Goal: Task Accomplishment & Management: Manage account settings

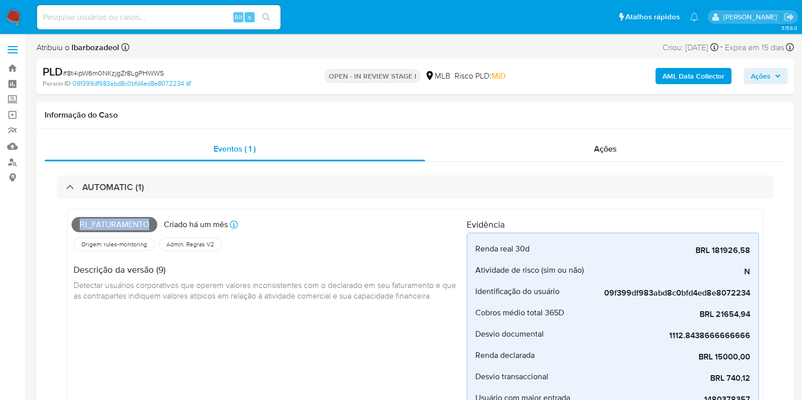
click at [766, 76] on span "Ações" at bounding box center [761, 76] width 20 height 16
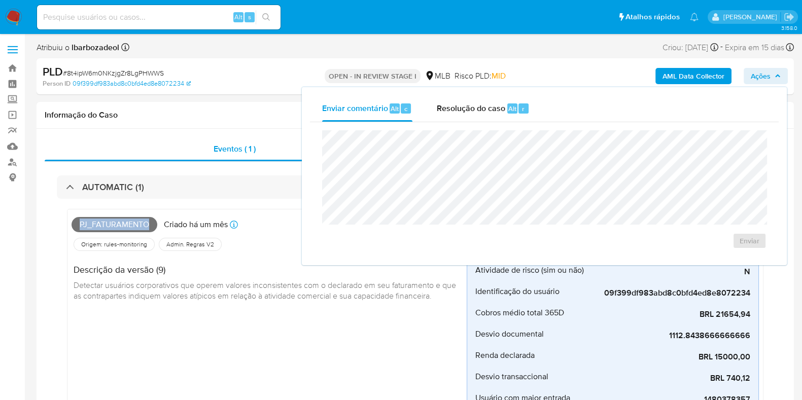
drag, startPoint x: 766, startPoint y: 76, endPoint x: 421, endPoint y: 138, distance: 350.6
click at [765, 76] on span "Ações" at bounding box center [761, 76] width 20 height 16
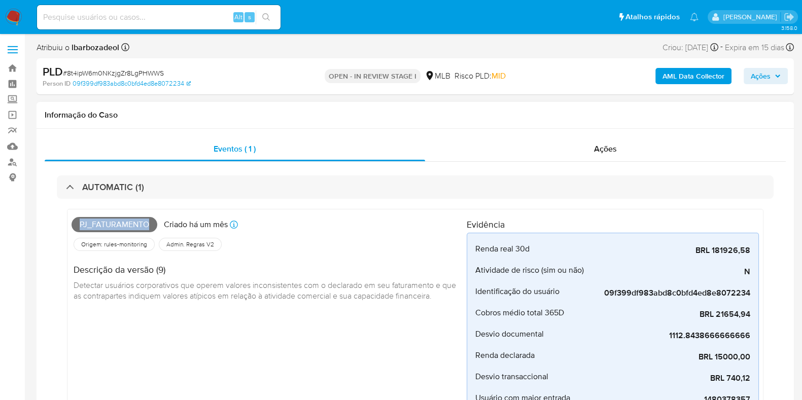
click at [120, 228] on span "Pj_faturamento" at bounding box center [115, 224] width 86 height 15
click at [122, 222] on span "Pj_faturamento" at bounding box center [115, 224] width 86 height 15
copy span "Pj_faturamento"
click at [782, 69] on div "AML Data Collector Ações" at bounding box center [666, 76] width 246 height 24
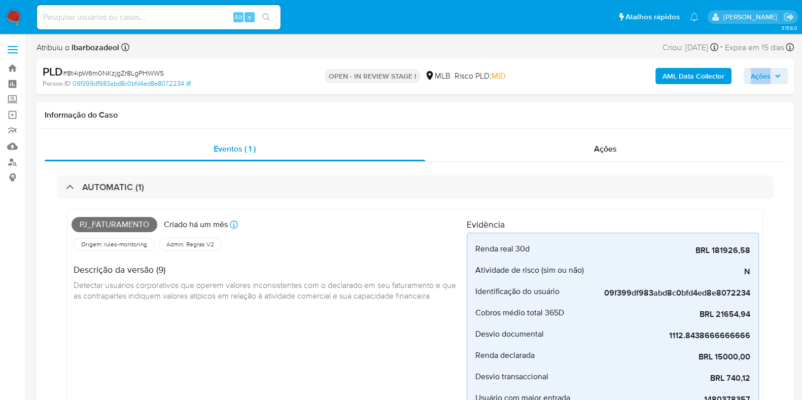
click at [775, 77] on icon "button" at bounding box center [778, 76] width 6 height 6
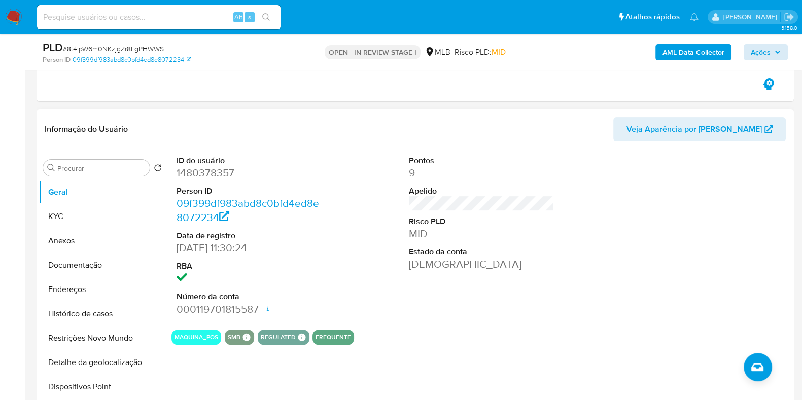
scroll to position [434, 0]
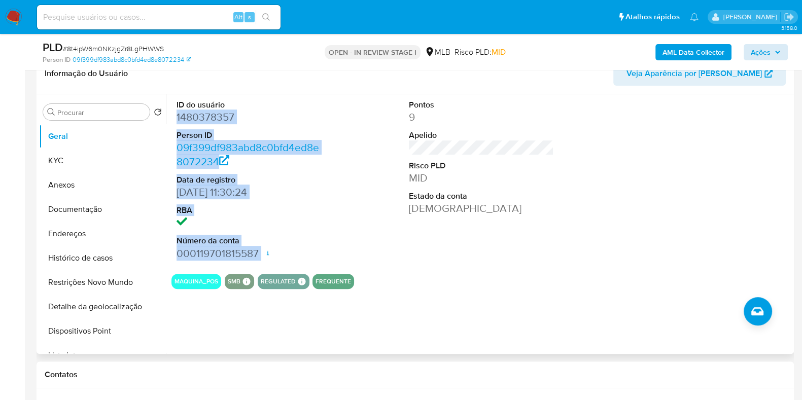
drag, startPoint x: 175, startPoint y: 119, endPoint x: 265, endPoint y: 257, distance: 165.4
click at [265, 257] on div "ID do usuário 1480378357 Person ID 09f399df983abd8c0bfd4ed8e8072234 Data de reg…" at bounding box center [249, 180] width 155 height 172
copy dl "1480378357 Person ID 09f399df983abd8c0bfd4ed8e8072234 Data de registro 15/09/20…"
click at [768, 45] on span "Ações" at bounding box center [761, 52] width 20 height 16
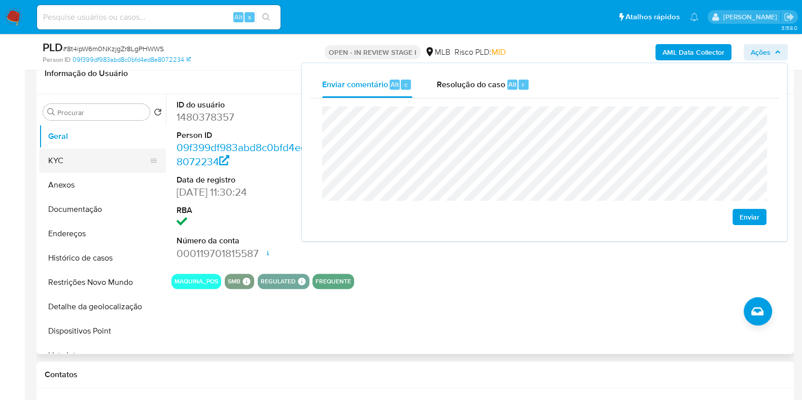
click at [86, 153] on button "KYC" at bounding box center [98, 161] width 119 height 24
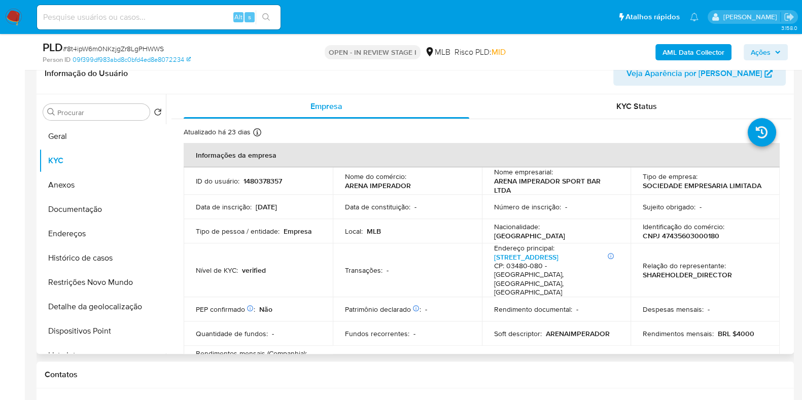
click at [705, 231] on p "CNPJ 47435603000180" at bounding box center [681, 235] width 77 height 9
copy p "47435603000180"
click at [757, 56] on span "Ações" at bounding box center [761, 52] width 20 height 16
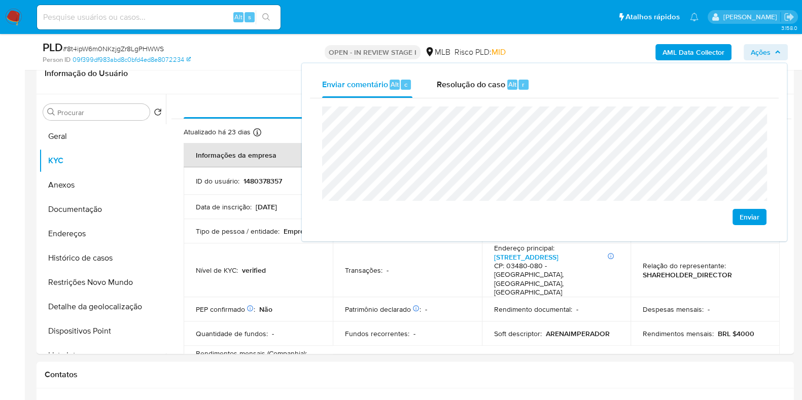
drag, startPoint x: 459, startPoint y: 213, endPoint x: 462, endPoint y: 203, distance: 10.8
click at [459, 212] on div "Enviar" at bounding box center [544, 166] width 445 height 119
click at [262, 266] on p "verified" at bounding box center [254, 270] width 24 height 9
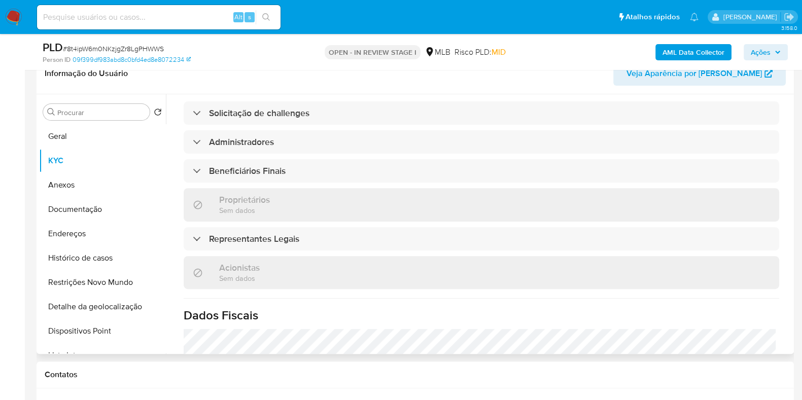
scroll to position [465, 0]
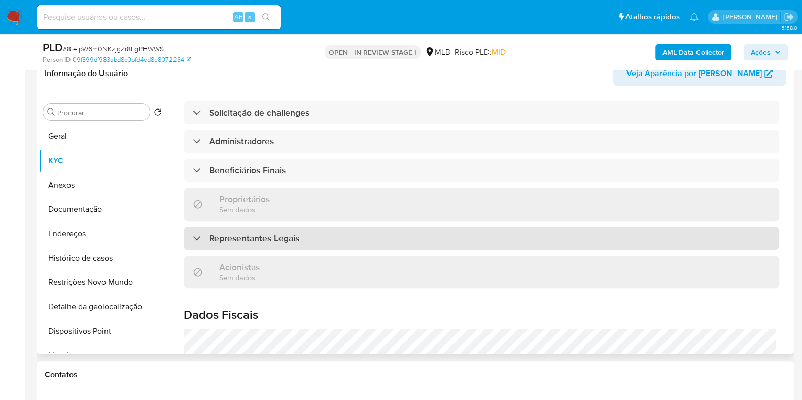
click at [380, 227] on div "Representantes Legais" at bounding box center [482, 238] width 596 height 23
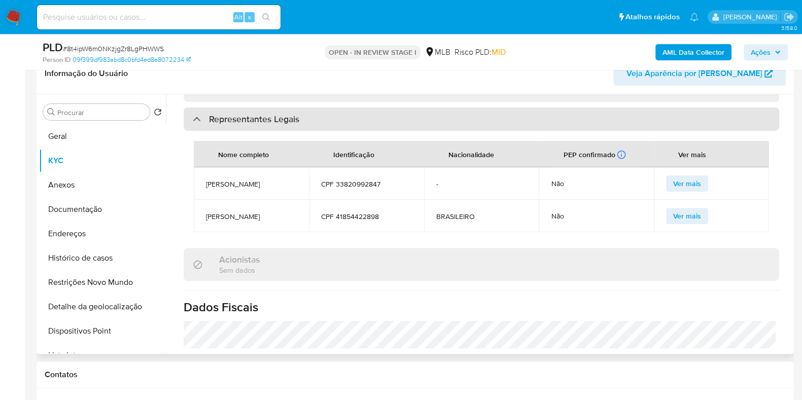
scroll to position [589, 0]
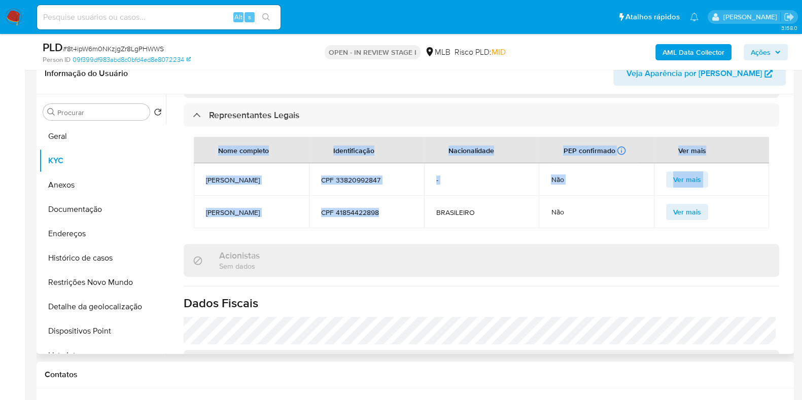
drag, startPoint x: 385, startPoint y: 210, endPoint x: 188, endPoint y: 158, distance: 204.2
click at [188, 158] on div "Nome completo Identificação Nacionalidade PEP confirmado Recuperado de listas i…" at bounding box center [482, 183] width 596 height 112
copy table "Nome completo Identificação Nacionalidade PEP confirmado Recuperado de listas i…"
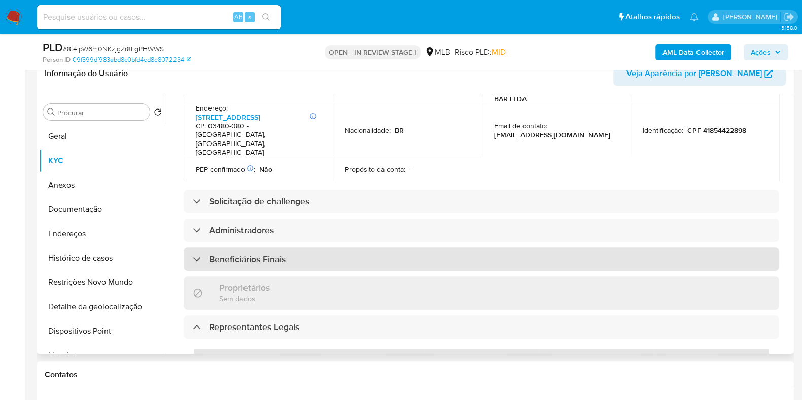
scroll to position [373, 0]
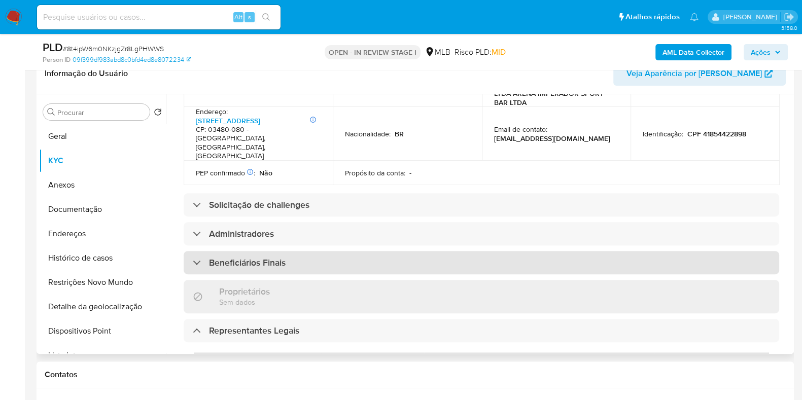
click at [361, 254] on div "Beneficiários Finais" at bounding box center [482, 262] width 596 height 23
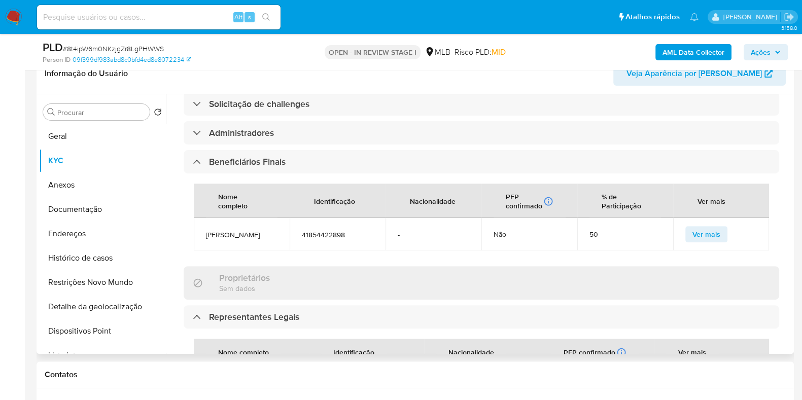
scroll to position [474, 0]
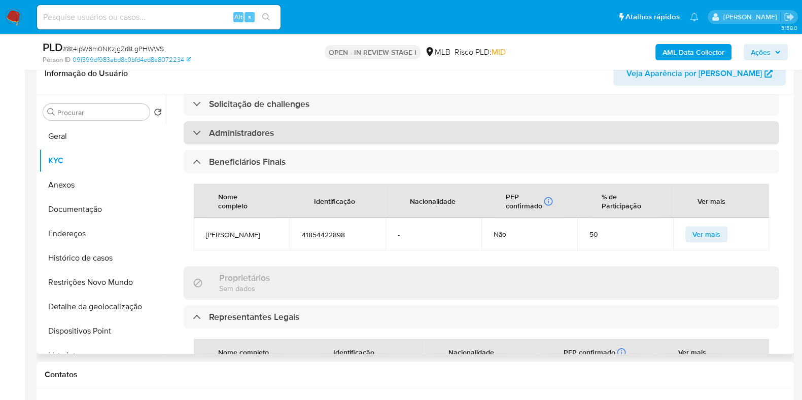
click at [365, 121] on div "Administradores" at bounding box center [482, 132] width 596 height 23
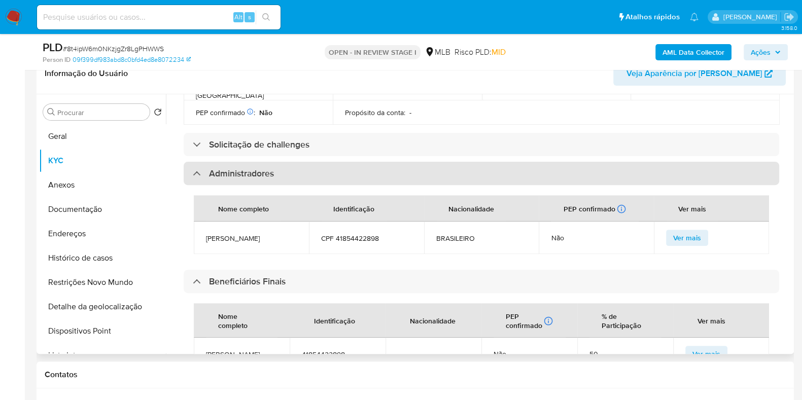
scroll to position [375, 0]
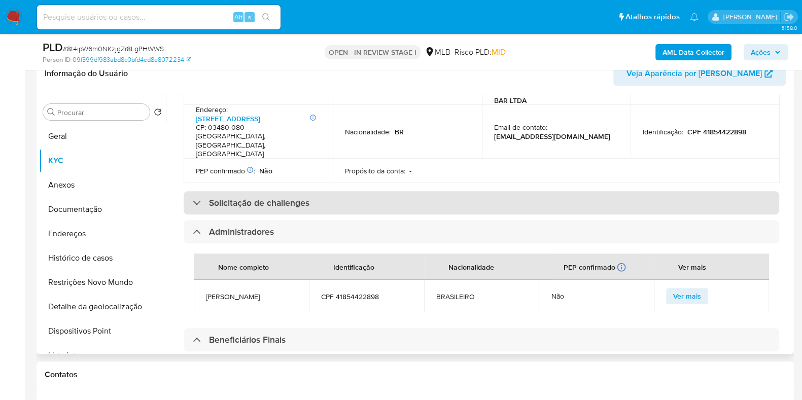
click at [346, 191] on div "Solicitação de challenges" at bounding box center [482, 202] width 596 height 23
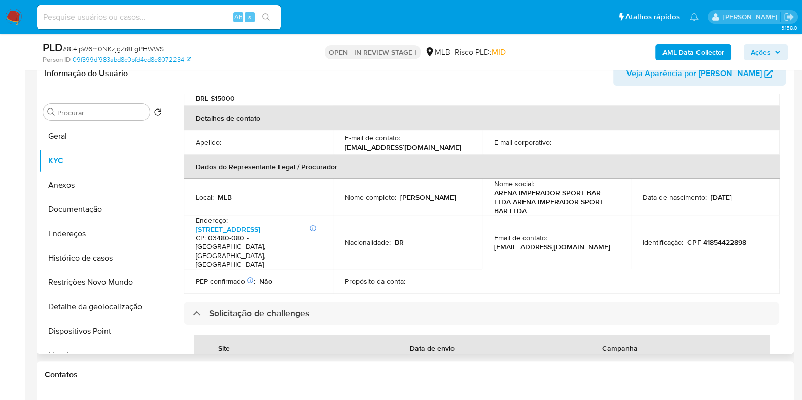
scroll to position [264, 0]
drag, startPoint x: 748, startPoint y: 47, endPoint x: 740, endPoint y: 56, distance: 11.6
click at [748, 47] on button "Ações" at bounding box center [766, 52] width 44 height 16
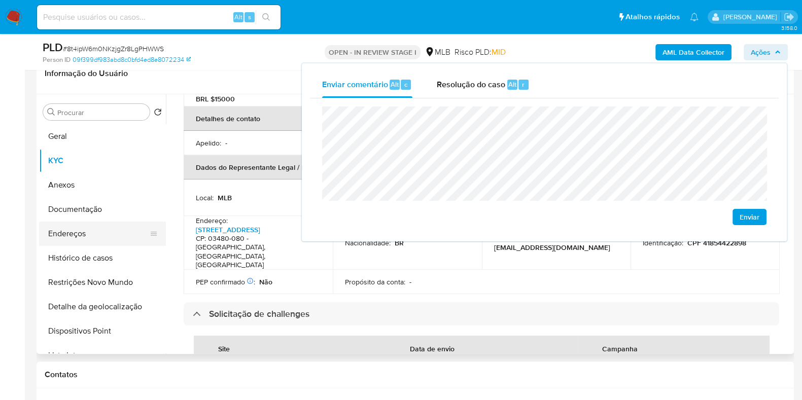
click at [112, 237] on button "Endereços" at bounding box center [98, 234] width 119 height 24
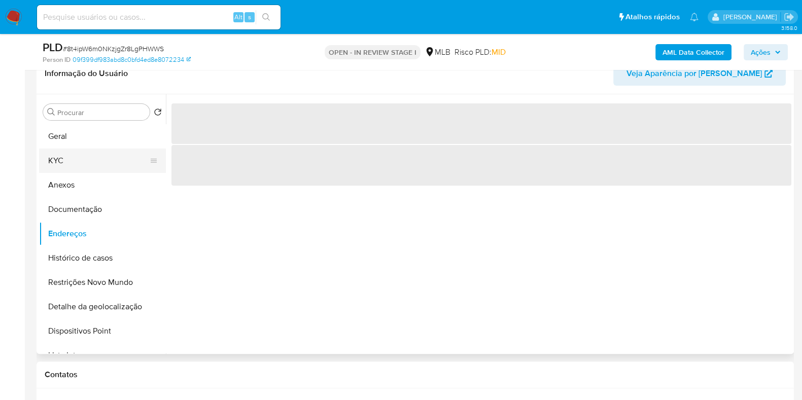
click at [100, 152] on button "KYC" at bounding box center [98, 161] width 119 height 24
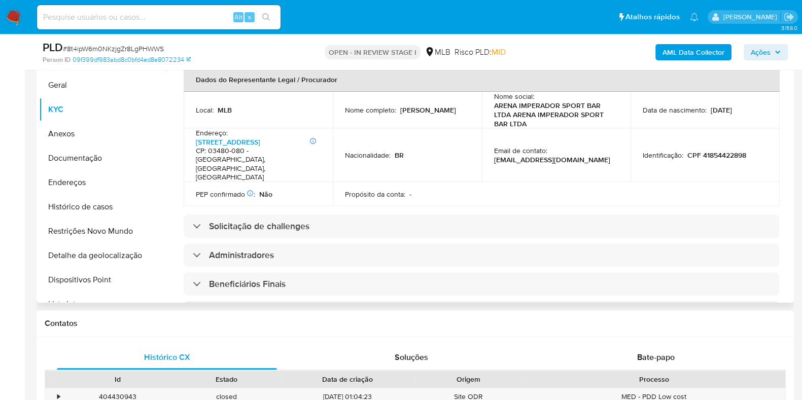
scroll to position [299, 0]
click at [256, 138] on link "Avenida Arraias Do Araguaia 833, Vila Nova York" at bounding box center [228, 143] width 64 height 10
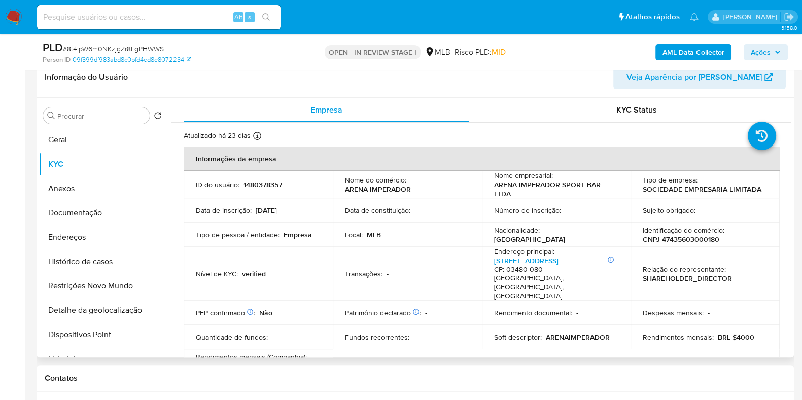
scroll to position [431, 0]
click at [66, 232] on button "Endereços" at bounding box center [98, 237] width 119 height 24
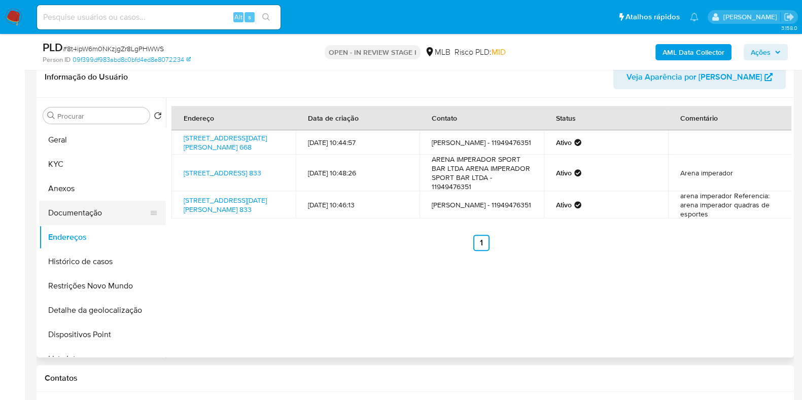
click at [122, 221] on button "Documentação" at bounding box center [98, 213] width 119 height 24
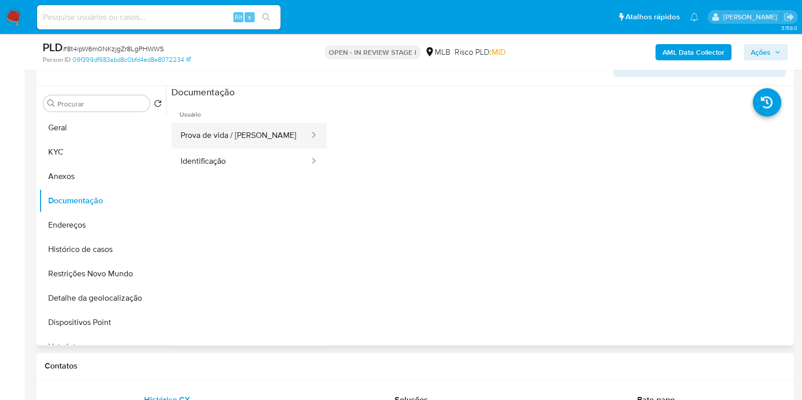
click at [241, 141] on button "Prova de vida / Selfie" at bounding box center [241, 136] width 139 height 26
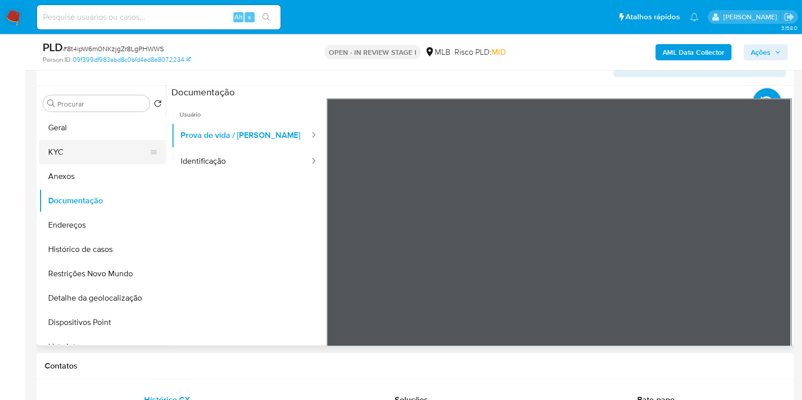
click at [79, 141] on button "KYC" at bounding box center [98, 152] width 119 height 24
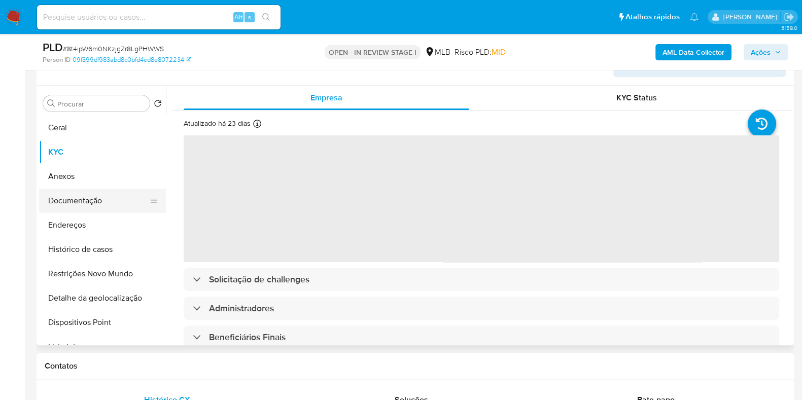
click at [110, 207] on button "Documentação" at bounding box center [98, 201] width 119 height 24
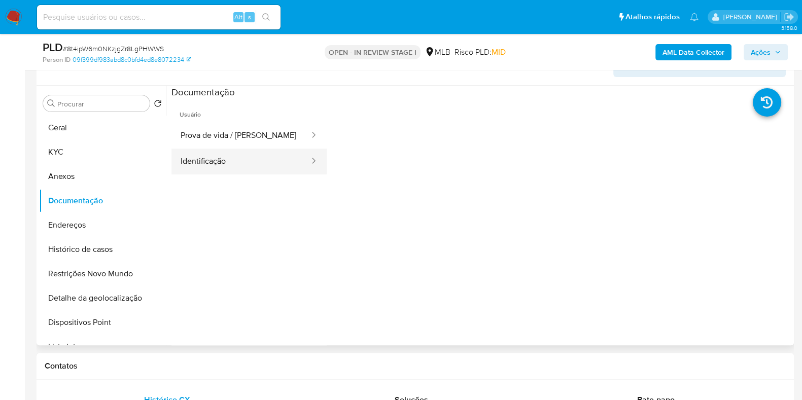
click at [249, 149] on button "Identificação" at bounding box center [241, 162] width 139 height 26
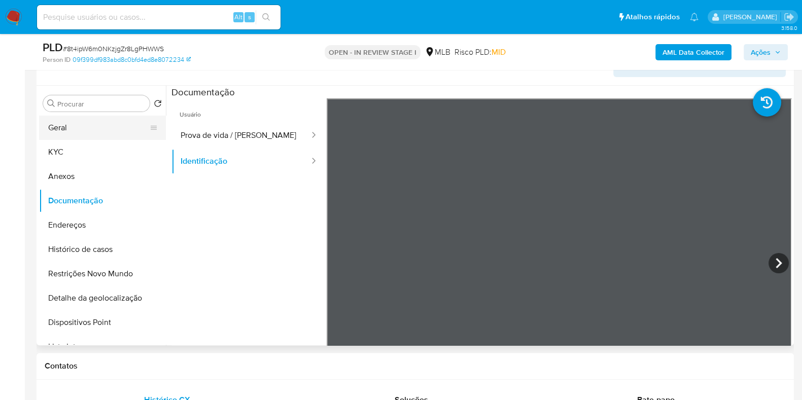
click at [75, 116] on button "Geral" at bounding box center [98, 128] width 119 height 24
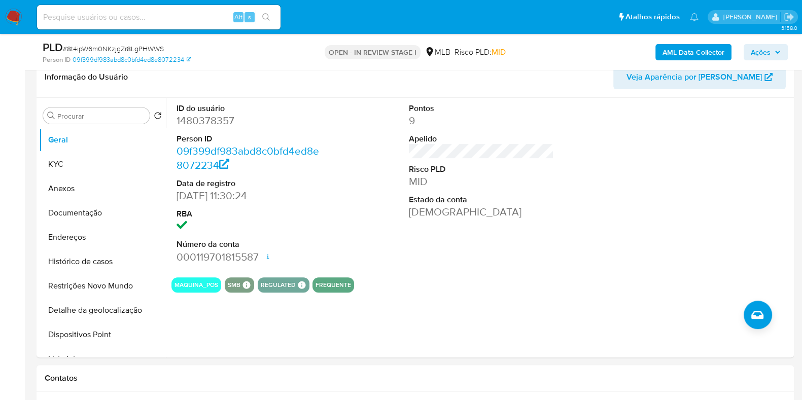
click at [760, 49] on span "Ações" at bounding box center [761, 52] width 20 height 16
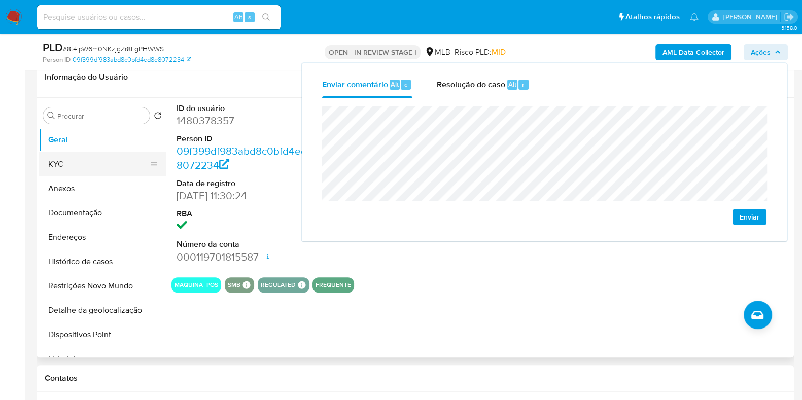
click at [104, 170] on button "KYC" at bounding box center [98, 164] width 119 height 24
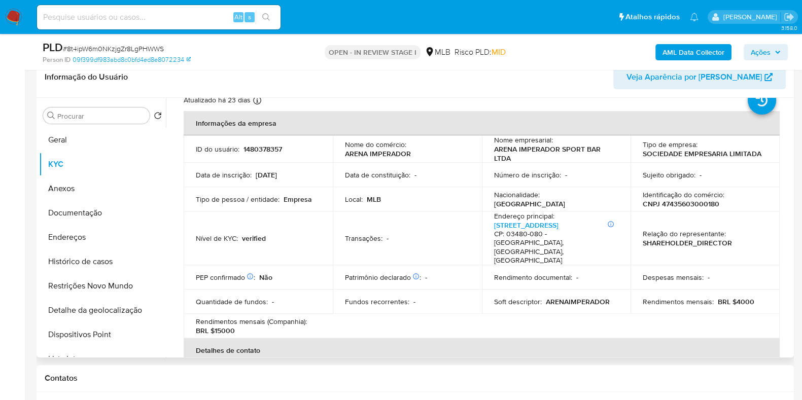
scroll to position [39, 0]
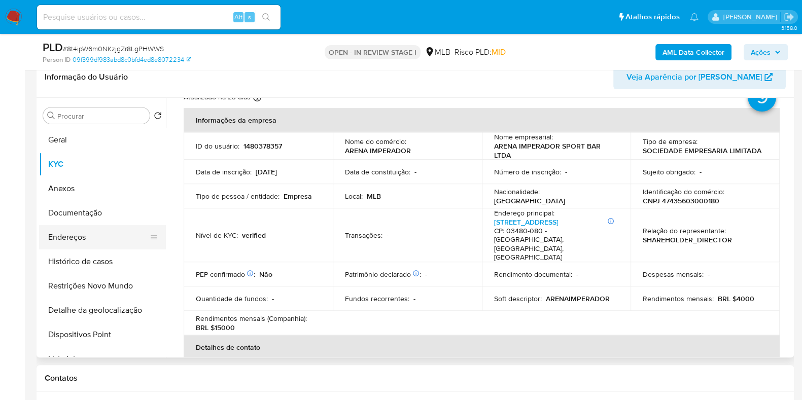
click at [57, 225] on button "Endereços" at bounding box center [98, 237] width 119 height 24
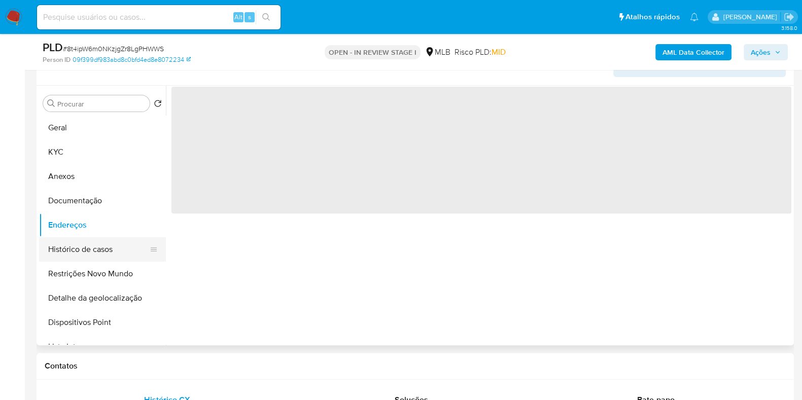
scroll to position [0, 0]
click at [103, 199] on button "Documentação" at bounding box center [98, 201] width 119 height 24
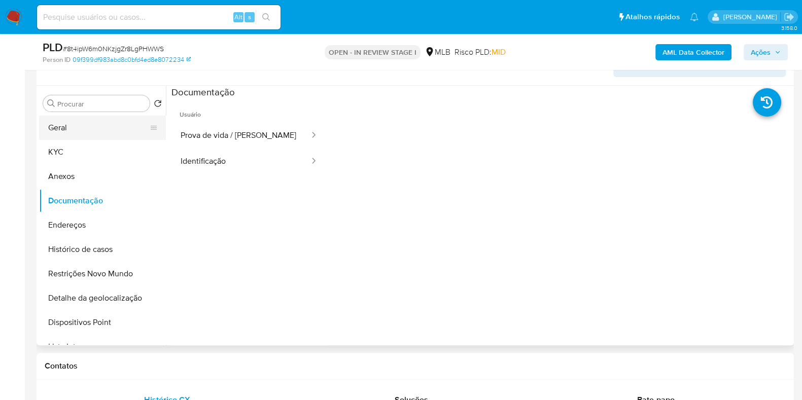
drag, startPoint x: 94, startPoint y: 145, endPoint x: 112, endPoint y: 128, distance: 24.4
click at [94, 145] on button "KYC" at bounding box center [102, 152] width 127 height 24
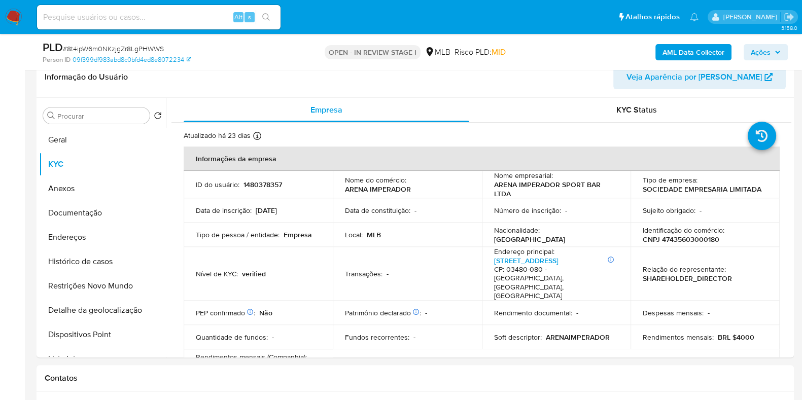
click at [778, 55] on span "Ações" at bounding box center [766, 52] width 30 height 14
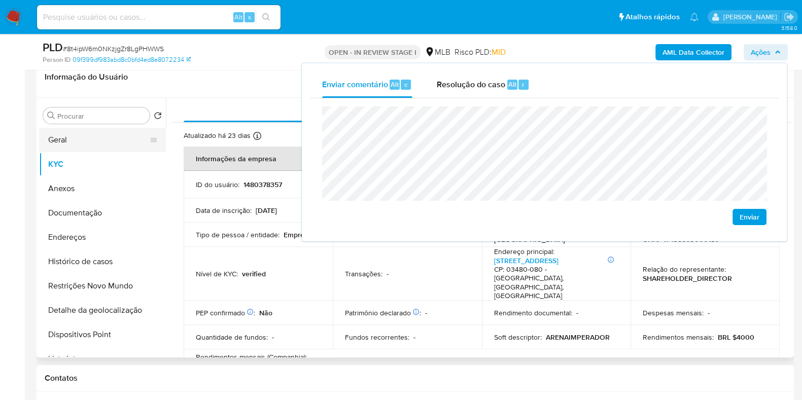
click at [114, 143] on button "Geral" at bounding box center [98, 140] width 119 height 24
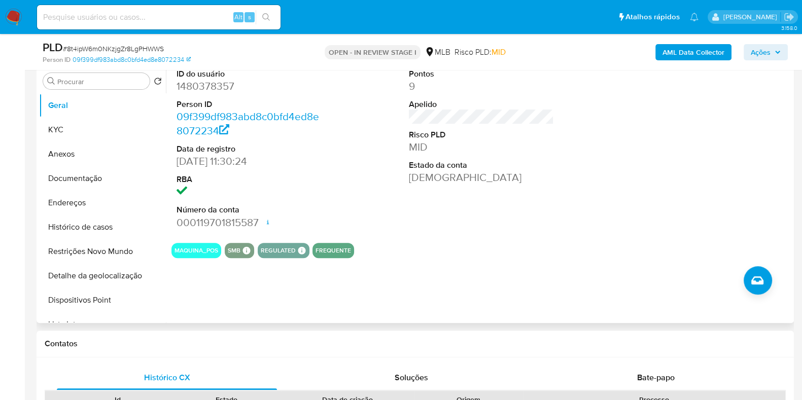
scroll to position [468, 0]
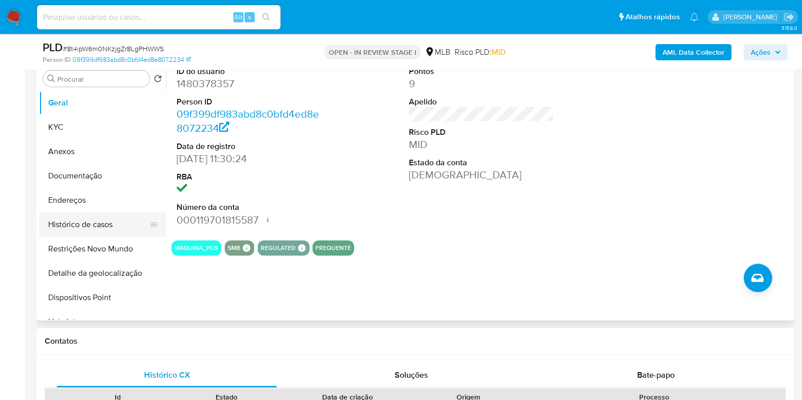
click at [55, 227] on button "Histórico de casos" at bounding box center [98, 225] width 119 height 24
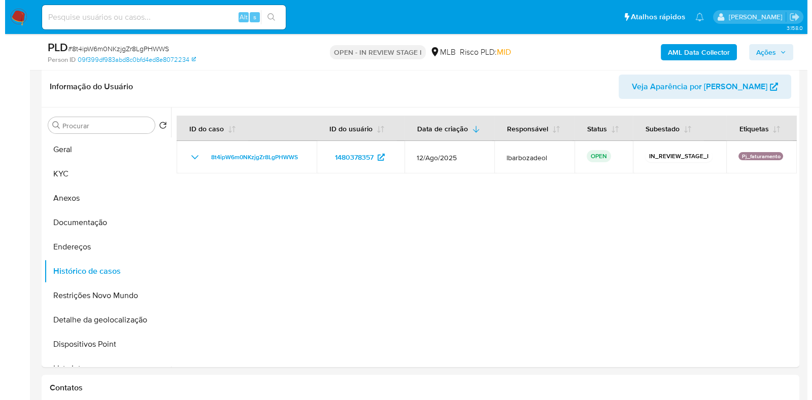
scroll to position [409, 0]
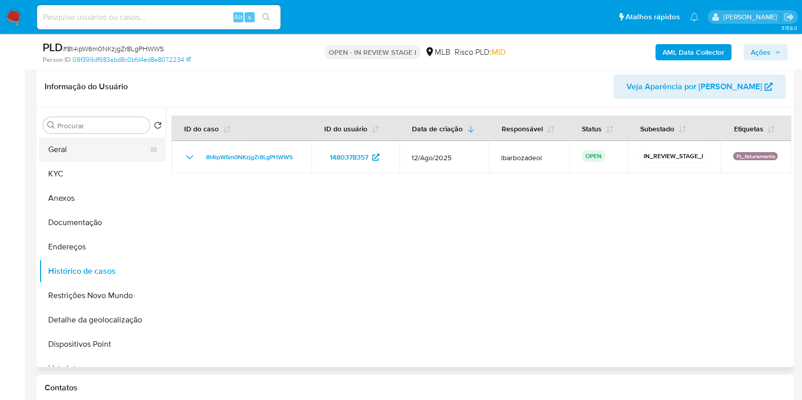
click at [96, 150] on button "Geral" at bounding box center [98, 150] width 119 height 24
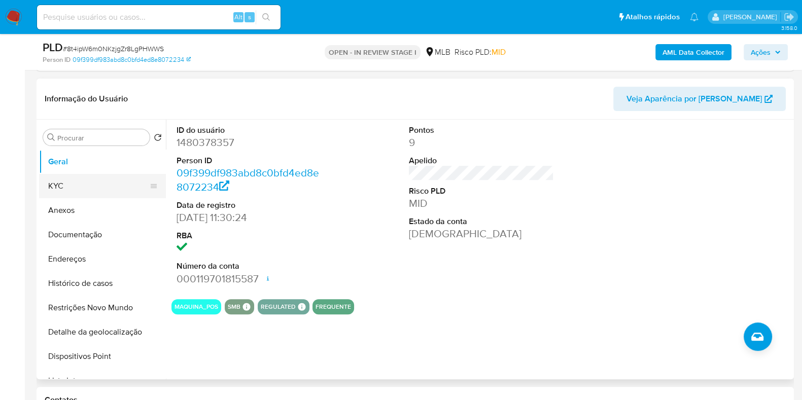
click at [89, 189] on button "KYC" at bounding box center [98, 186] width 119 height 24
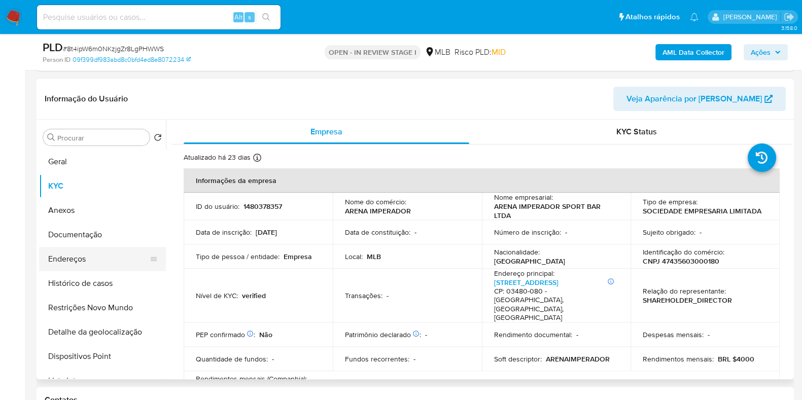
click at [72, 263] on button "Endereços" at bounding box center [98, 259] width 119 height 24
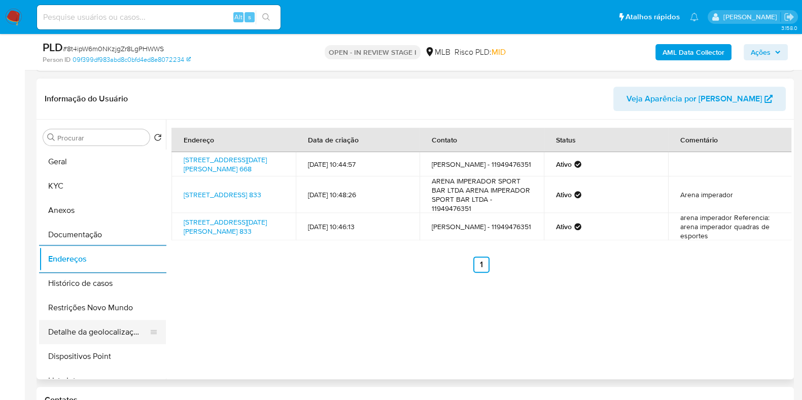
click at [103, 331] on button "Detalhe da geolocalização" at bounding box center [98, 332] width 119 height 24
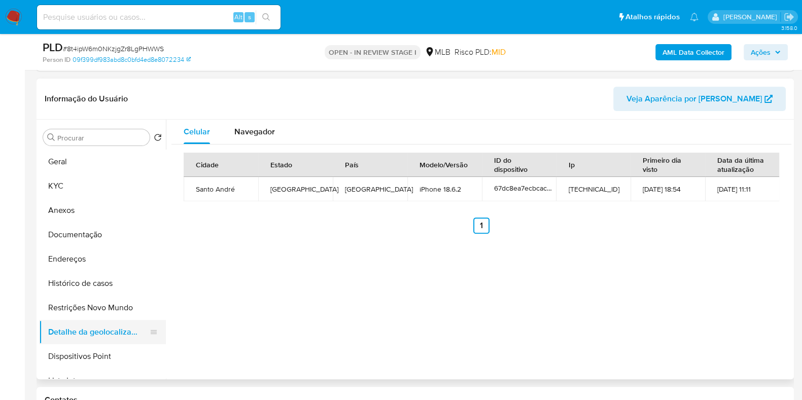
click at [107, 313] on button "Restrições Novo Mundo" at bounding box center [102, 308] width 127 height 24
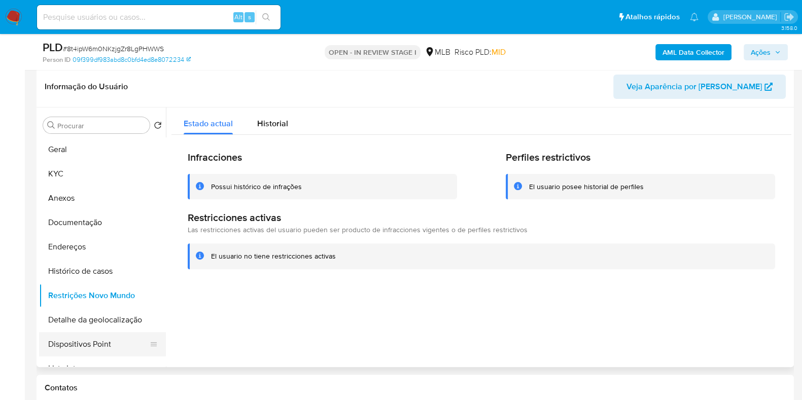
click at [128, 338] on button "Dispositivos Point" at bounding box center [98, 344] width 119 height 24
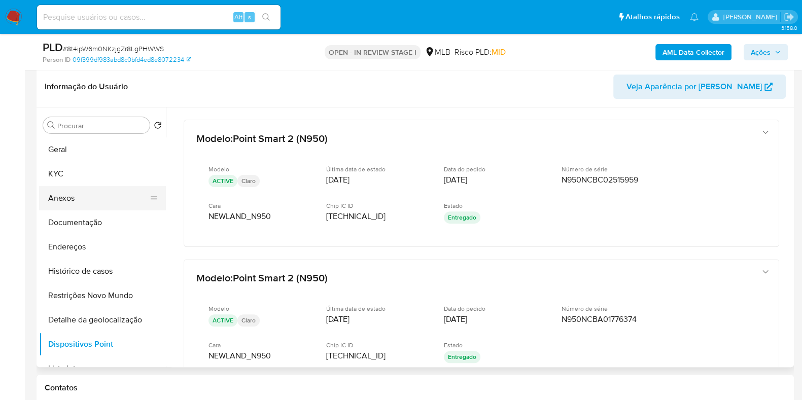
click at [92, 208] on button "Anexos" at bounding box center [98, 198] width 119 height 24
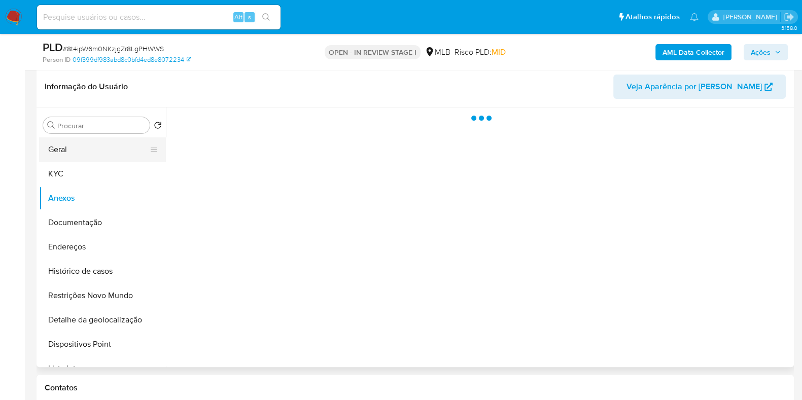
click at [92, 152] on button "Geral" at bounding box center [98, 150] width 119 height 24
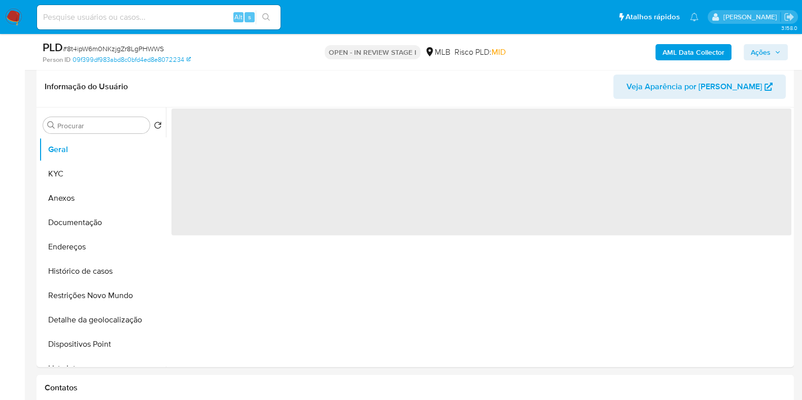
click at [767, 52] on span "Ações" at bounding box center [761, 52] width 20 height 16
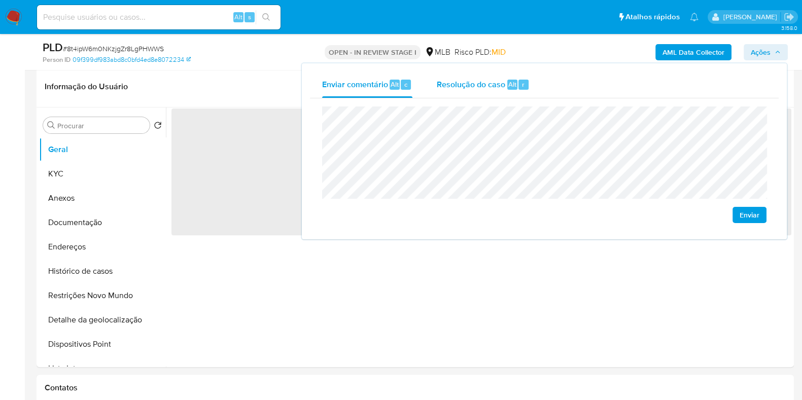
click at [472, 77] on div "Resolução do caso Alt r" at bounding box center [483, 85] width 93 height 26
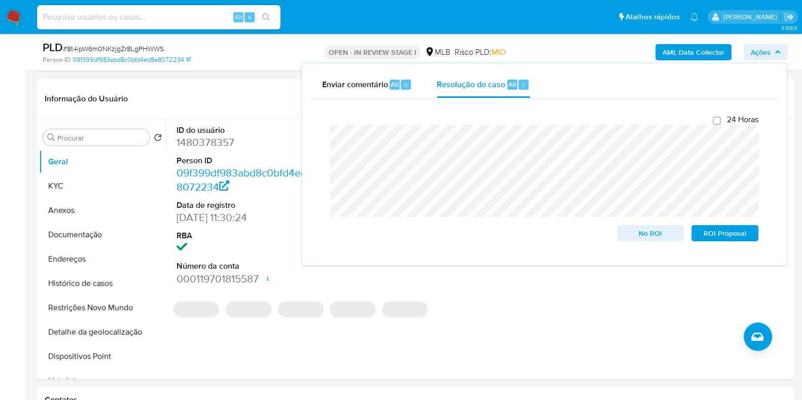
drag, startPoint x: 423, startPoint y: 57, endPoint x: 455, endPoint y: 52, distance: 32.9
click at [425, 57] on div "MLB" at bounding box center [438, 52] width 26 height 11
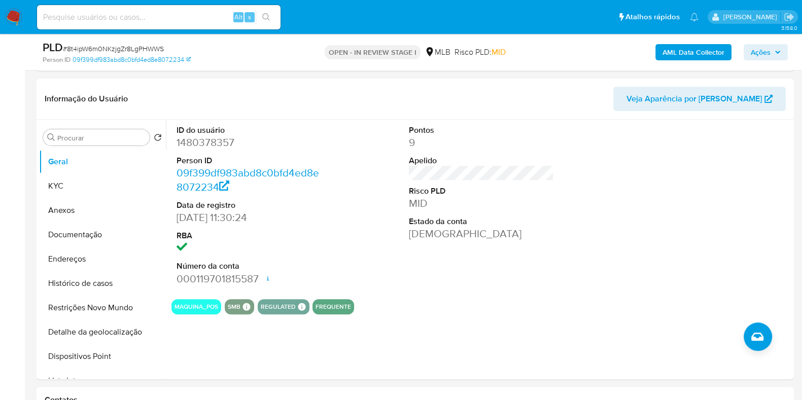
click at [685, 50] on b "AML Data Collector" at bounding box center [694, 52] width 62 height 16
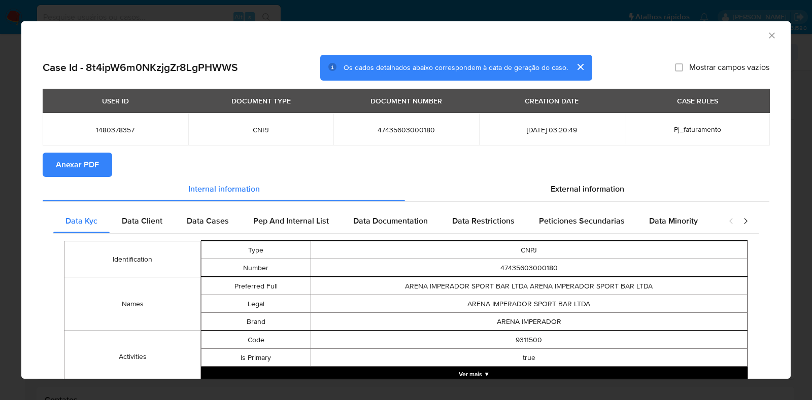
click at [68, 164] on span "Anexar PDF" at bounding box center [77, 165] width 43 height 22
drag, startPoint x: 764, startPoint y: 35, endPoint x: 748, endPoint y: 39, distance: 16.9
click at [767, 35] on icon "Fechar a janela" at bounding box center [772, 35] width 10 height 10
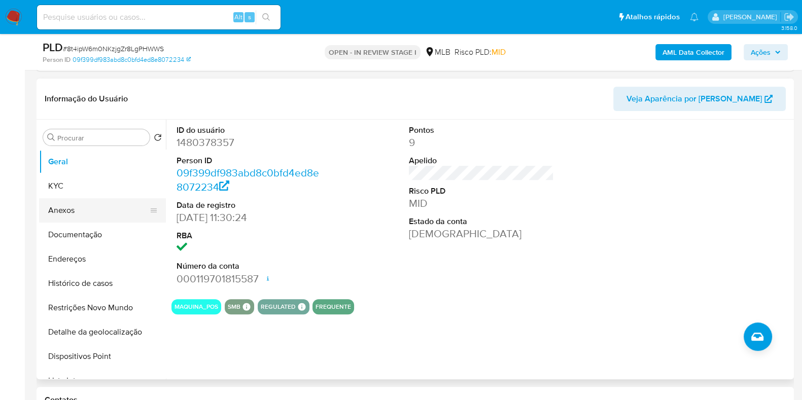
click at [90, 210] on button "Anexos" at bounding box center [98, 210] width 119 height 24
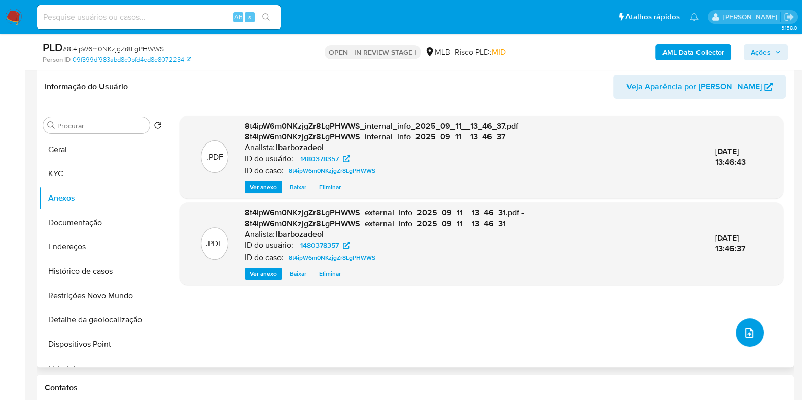
click at [744, 330] on icon "upload-file" at bounding box center [750, 333] width 12 height 12
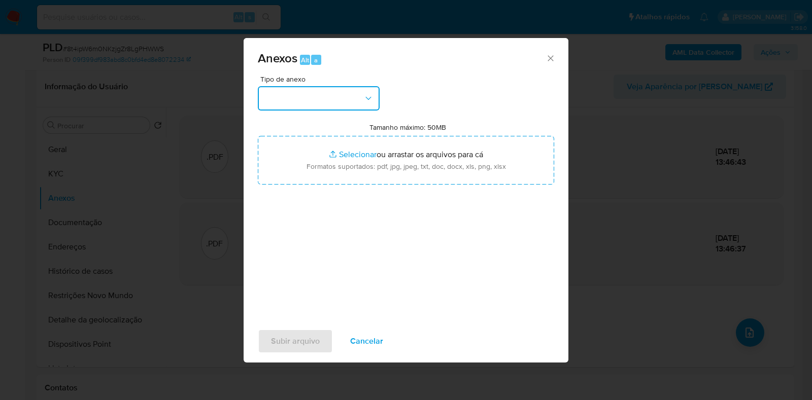
click at [325, 93] on button "button" at bounding box center [319, 98] width 122 height 24
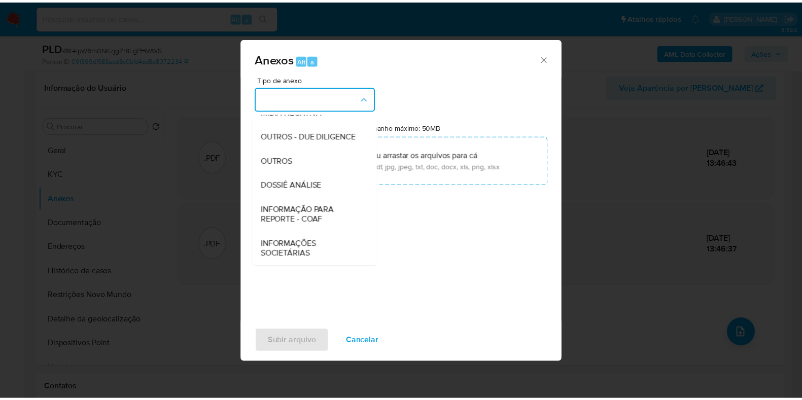
scroll to position [156, 0]
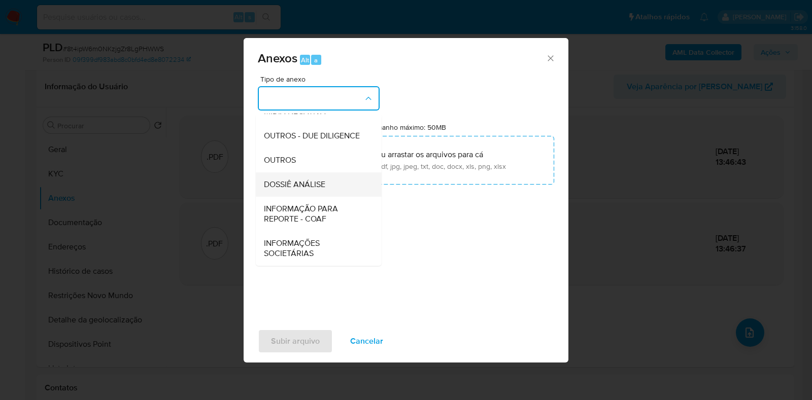
click at [302, 180] on span "DOSSIÊ ANÁLISE" at bounding box center [294, 185] width 61 height 10
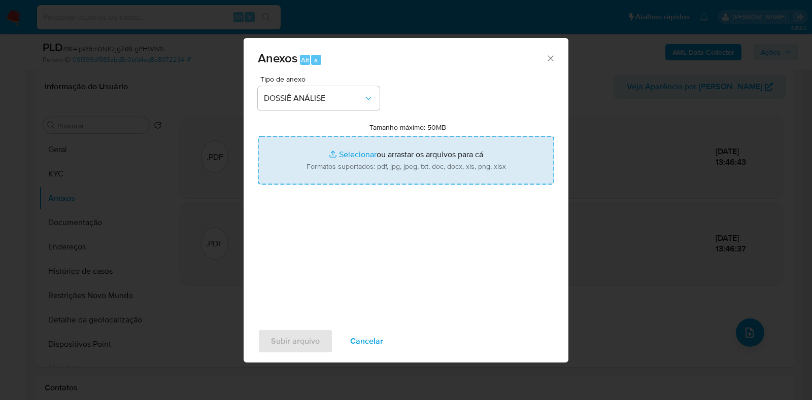
click at [322, 148] on input "Tamanho máximo: 50MB Selecionar arquivos" at bounding box center [406, 160] width 296 height 49
type input "C:\fakepath\Mulan 1480378357_2025_09_11_10_19_08.xlsx"
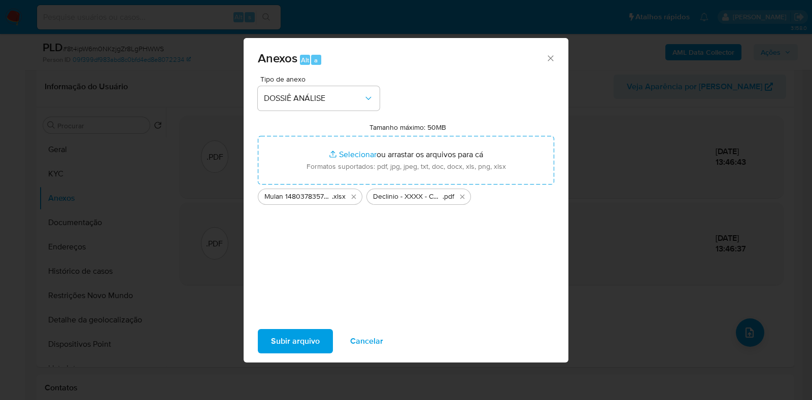
click at [292, 343] on span "Subir arquivo" at bounding box center [295, 341] width 49 height 22
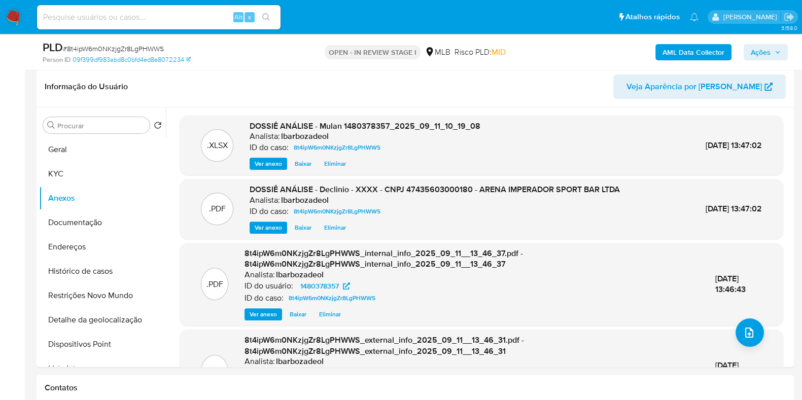
click at [777, 54] on icon "button" at bounding box center [778, 52] width 6 height 6
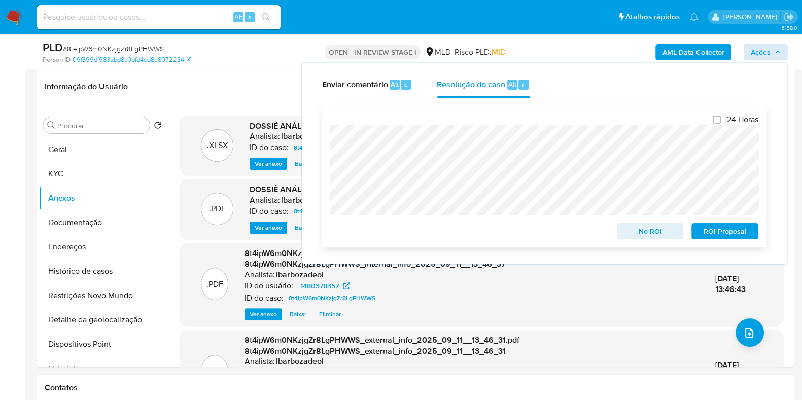
click at [648, 233] on span "No ROI" at bounding box center [650, 231] width 53 height 14
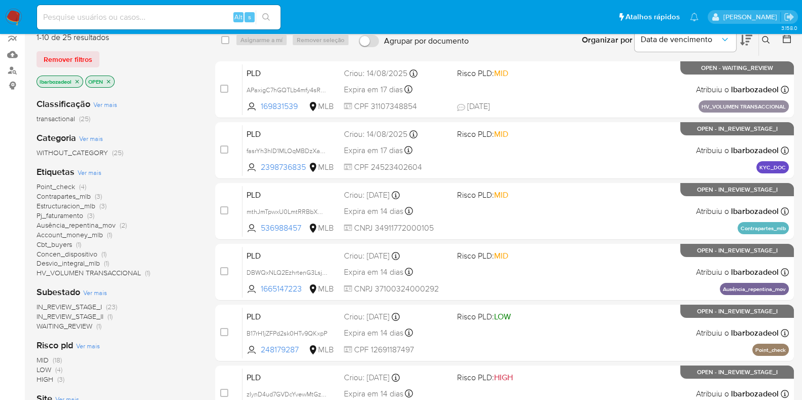
scroll to position [105, 0]
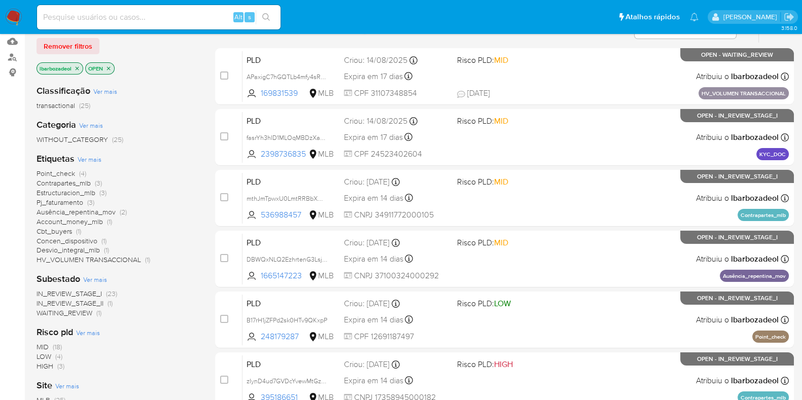
click at [88, 193] on span "Estructuracion_mlb" at bounding box center [66, 193] width 59 height 10
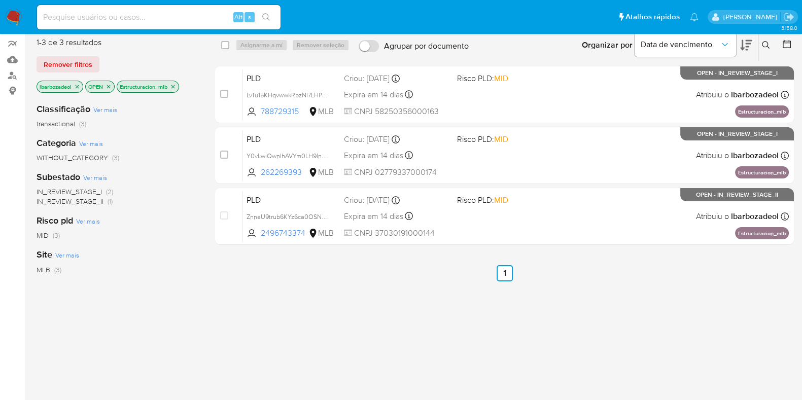
scroll to position [86, 0]
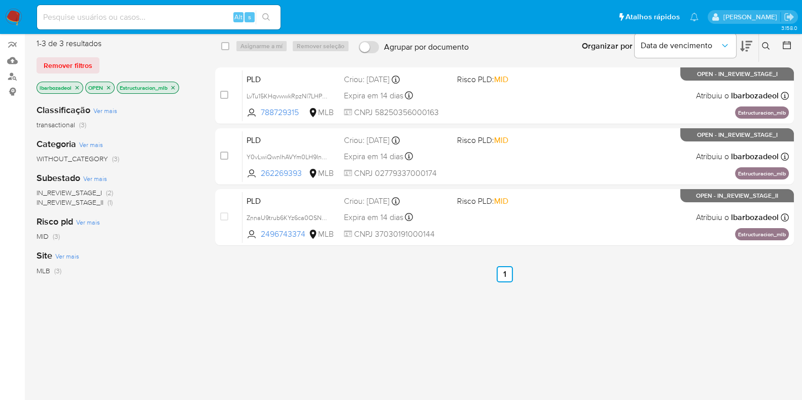
click at [176, 86] on icon "close-filter" at bounding box center [173, 88] width 6 height 6
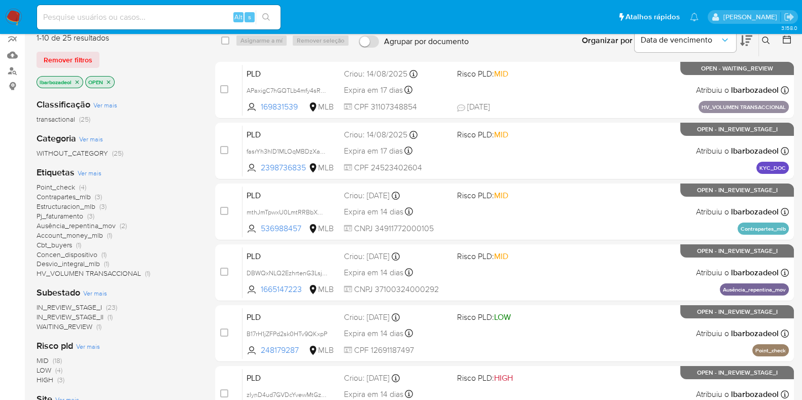
scroll to position [92, 0]
click at [83, 265] on span "Desvio_integral_mlb" at bounding box center [68, 263] width 63 height 10
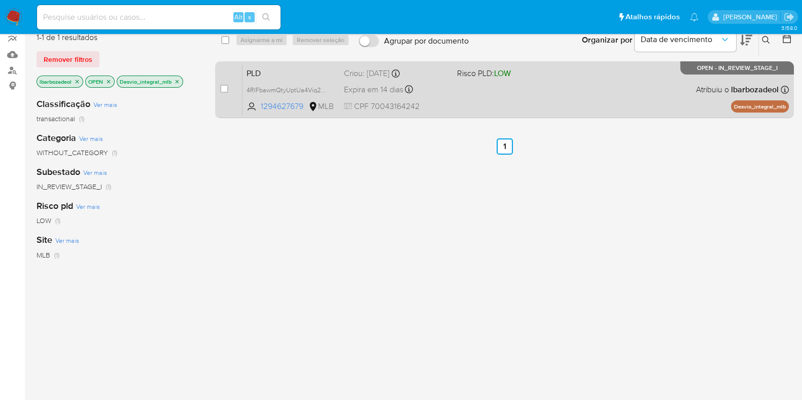
click at [482, 100] on div "PLD 4RIFbawmQtyUptUa4Viq2nBC 1294627679 MLB Risco PLD: LOW Criou: 12/08/2025 Cr…" at bounding box center [516, 89] width 547 height 51
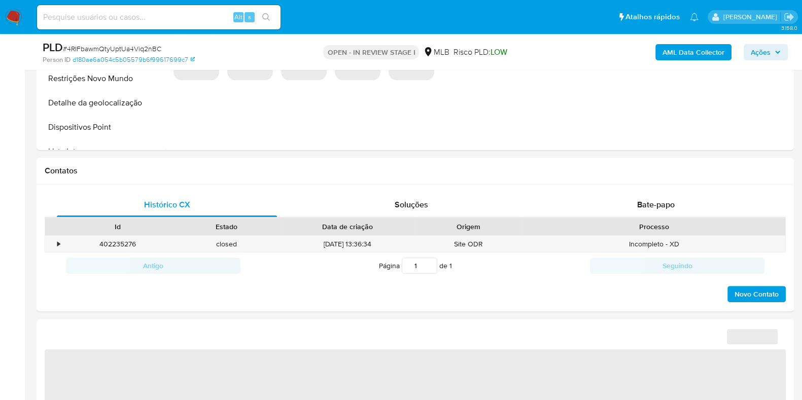
select select "10"
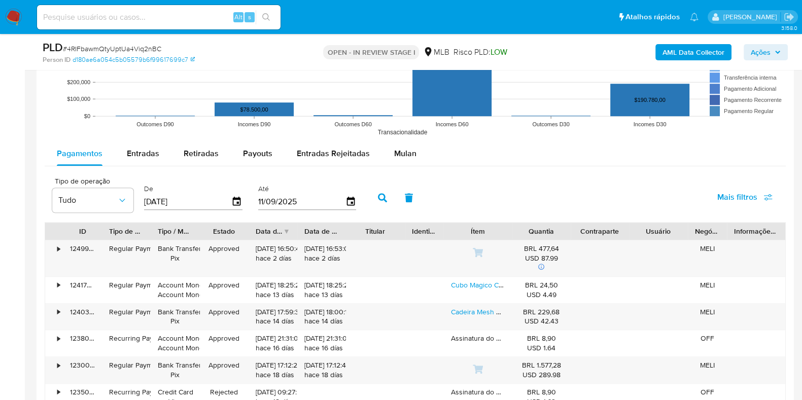
scroll to position [964, 0]
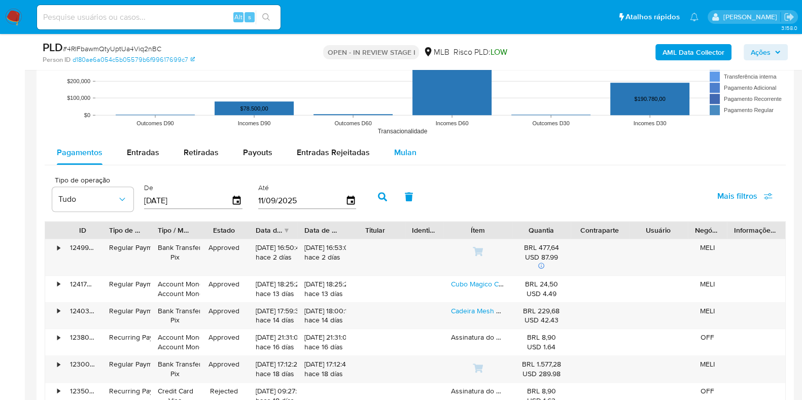
drag, startPoint x: 419, startPoint y: 161, endPoint x: 400, endPoint y: 155, distance: 20.2
click at [419, 161] on button "Mulan" at bounding box center [405, 153] width 47 height 24
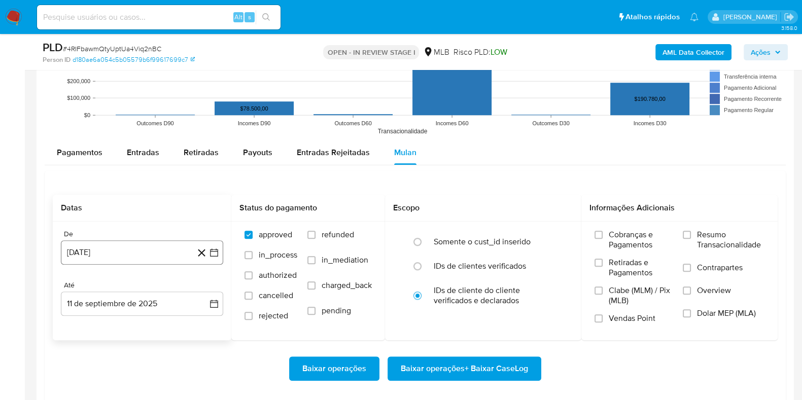
click at [124, 251] on button "11 de agosto de 2024" at bounding box center [142, 253] width 162 height 24
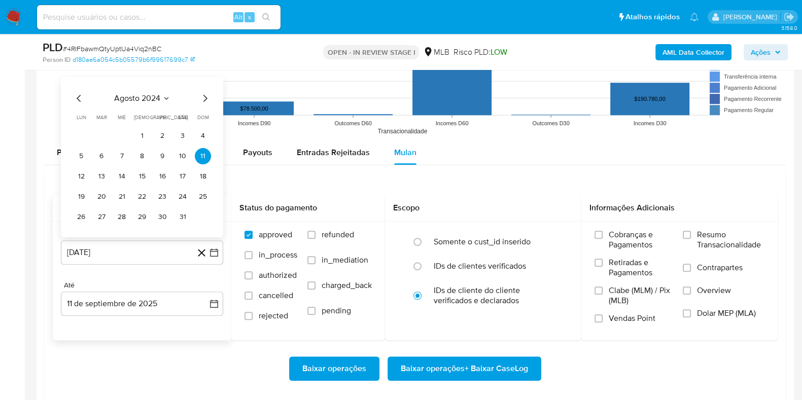
click at [132, 93] on span "agosto 2024" at bounding box center [137, 98] width 46 height 10
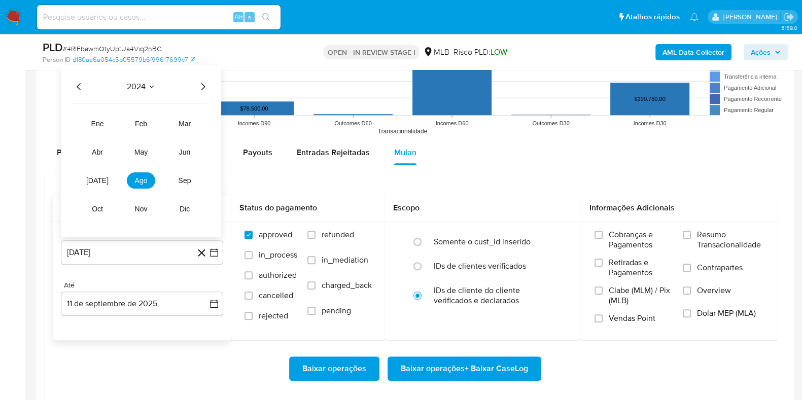
click at [204, 86] on icon "Año siguiente" at bounding box center [203, 87] width 12 height 12
click at [96, 179] on span "jul" at bounding box center [97, 181] width 22 height 8
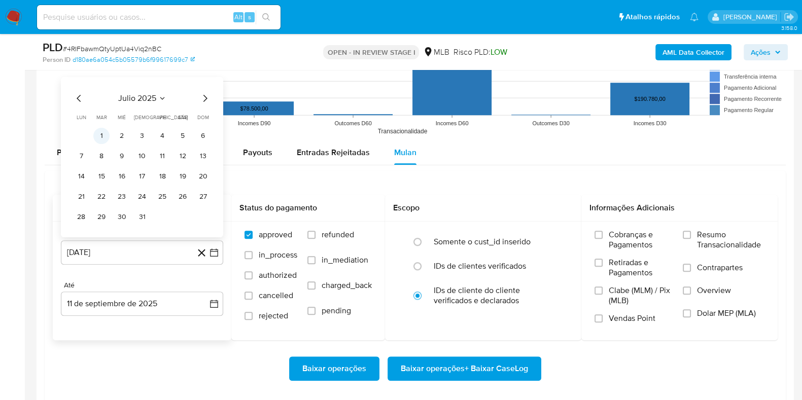
click at [105, 128] on td "1" at bounding box center [101, 136] width 16 height 16
click at [105, 136] on button "1" at bounding box center [101, 136] width 16 height 16
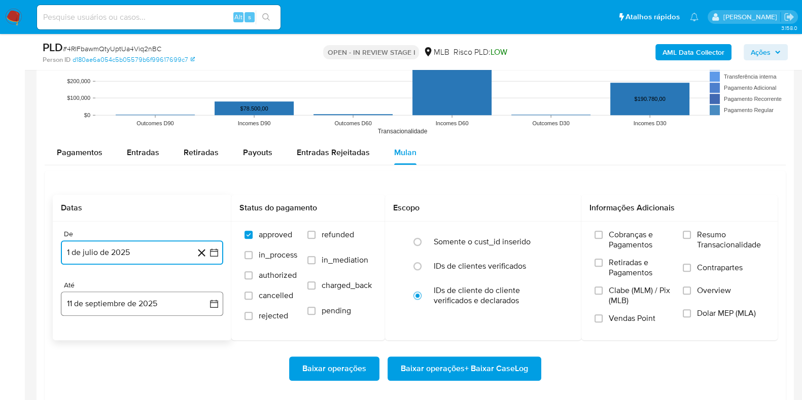
click at [131, 298] on button "11 de septiembre de 2025" at bounding box center [142, 304] width 162 height 24
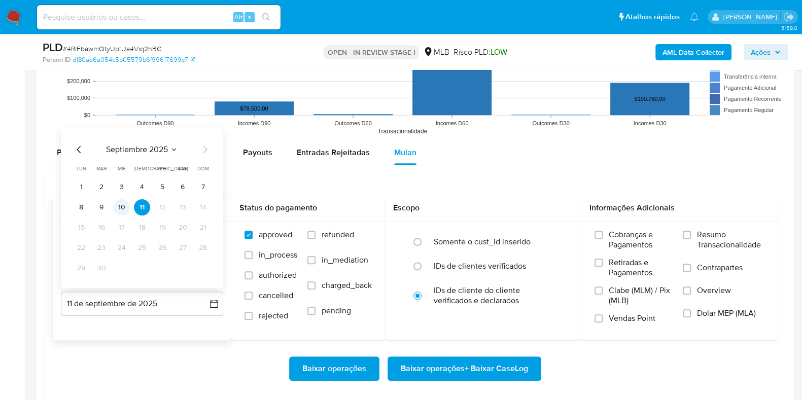
click at [122, 207] on button "10" at bounding box center [122, 207] width 16 height 16
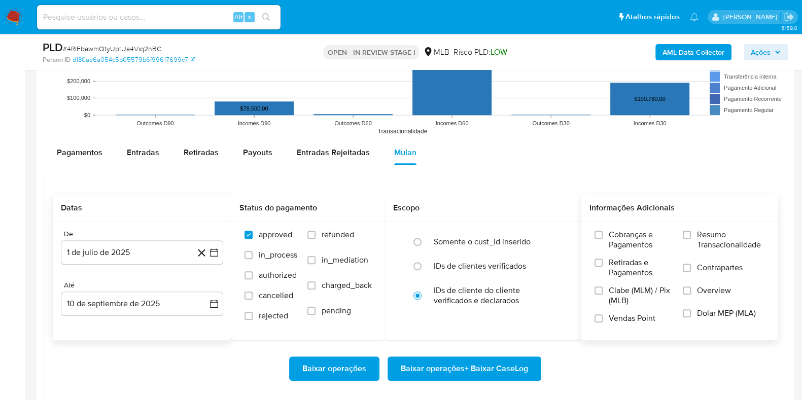
click at [699, 230] on span "Resumo Transacionalidade" at bounding box center [731, 240] width 68 height 20
click at [691, 231] on input "Resumo Transacionalidade" at bounding box center [687, 235] width 8 height 8
click at [501, 369] on span "Baixar operações + Baixar CaseLog" at bounding box center [464, 369] width 127 height 22
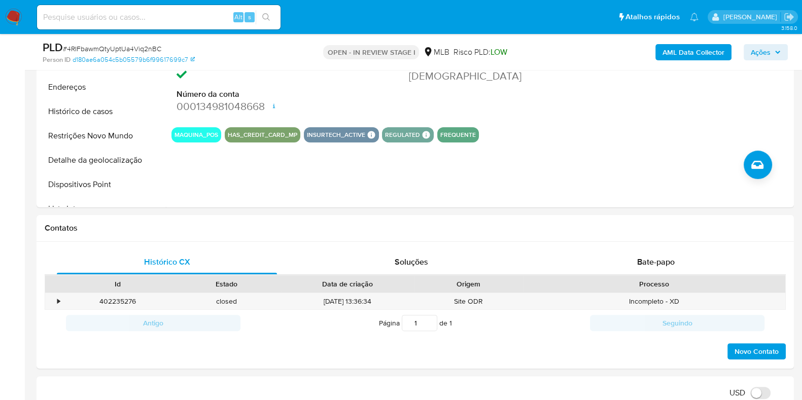
scroll to position [0, 0]
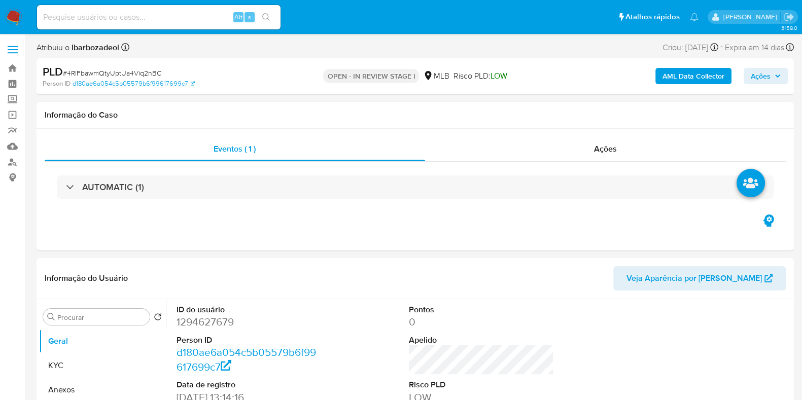
click at [772, 73] on span "Ações" at bounding box center [766, 76] width 30 height 14
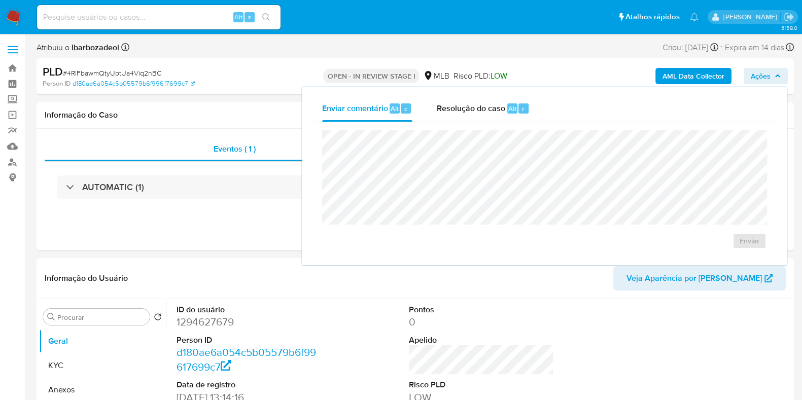
click at [772, 73] on span "Ações" at bounding box center [766, 76] width 30 height 14
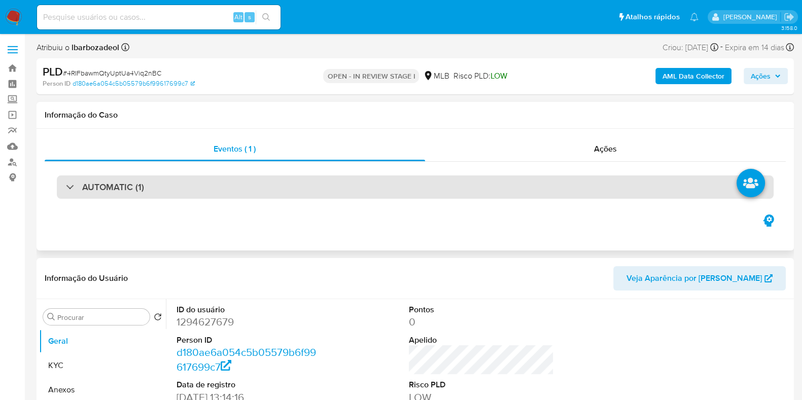
click at [324, 178] on div "AUTOMATIC (1)" at bounding box center [415, 187] width 717 height 23
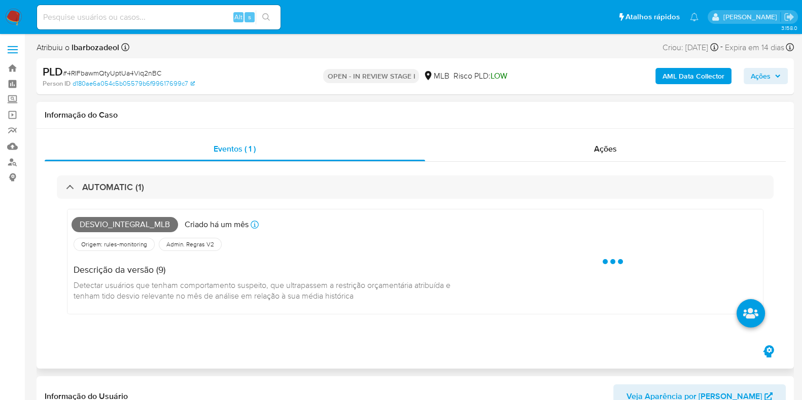
click at [158, 224] on span "Desvio_integral_mlb" at bounding box center [125, 224] width 107 height 15
copy span "Desvio_integral_mlb"
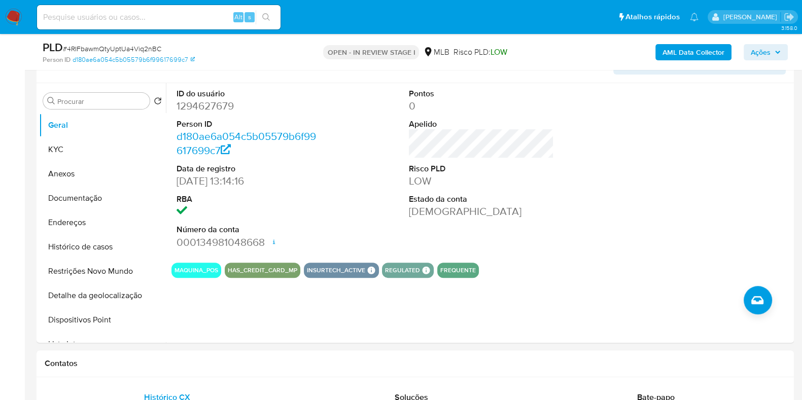
scroll to position [488, 0]
click at [787, 60] on div "Ações" at bounding box center [766, 52] width 44 height 16
click at [785, 57] on button "Ações" at bounding box center [766, 52] width 44 height 16
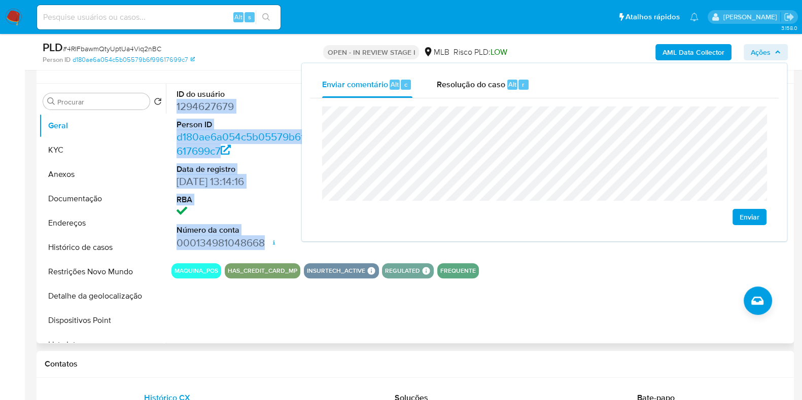
drag, startPoint x: 175, startPoint y: 108, endPoint x: 267, endPoint y: 240, distance: 161.8
click at [267, 240] on div "ID do usuário 1294627679 Person ID d180ae6a054c5b05579b6f99617699c7 Data de reg…" at bounding box center [249, 170] width 155 height 172
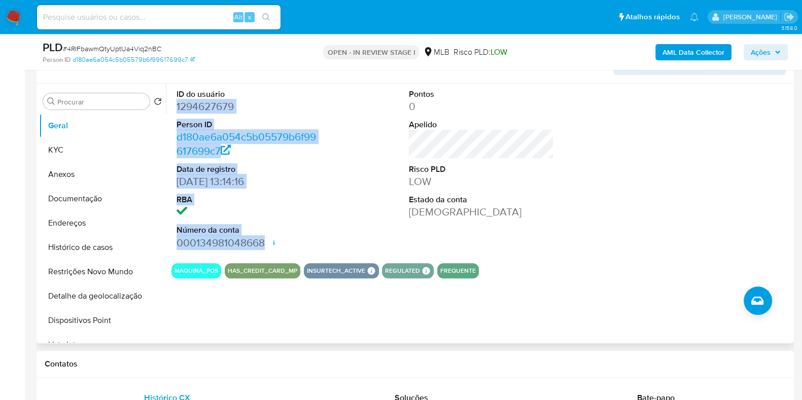
copy dl "1294627679 Person ID d180ae6a054c5b05579b6f99617699c7 Data de registro 19/03/20…"
click at [769, 50] on span "Ações" at bounding box center [761, 52] width 20 height 16
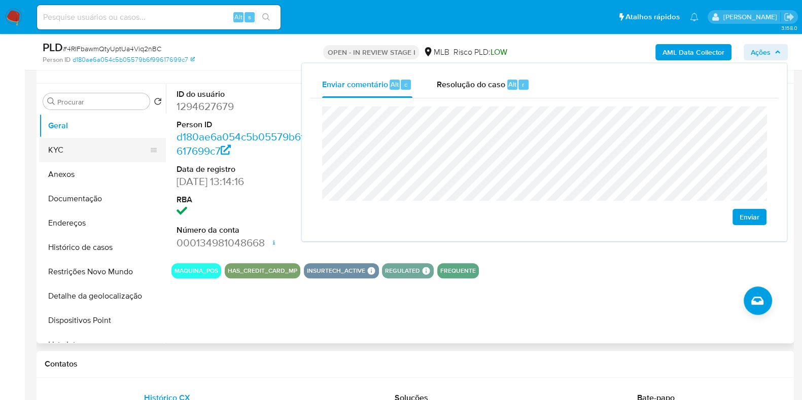
click at [82, 149] on button "KYC" at bounding box center [98, 150] width 119 height 24
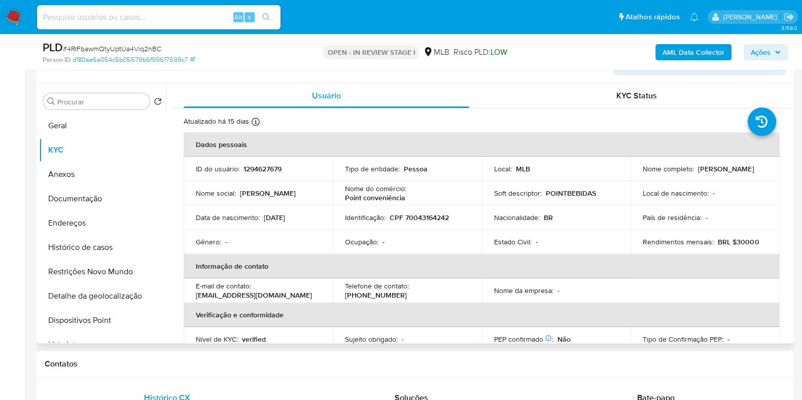
click at [443, 219] on p "CPF 70043164242" at bounding box center [419, 217] width 59 height 9
copy p "70043164242"
click at [756, 50] on span "Ações" at bounding box center [761, 52] width 20 height 16
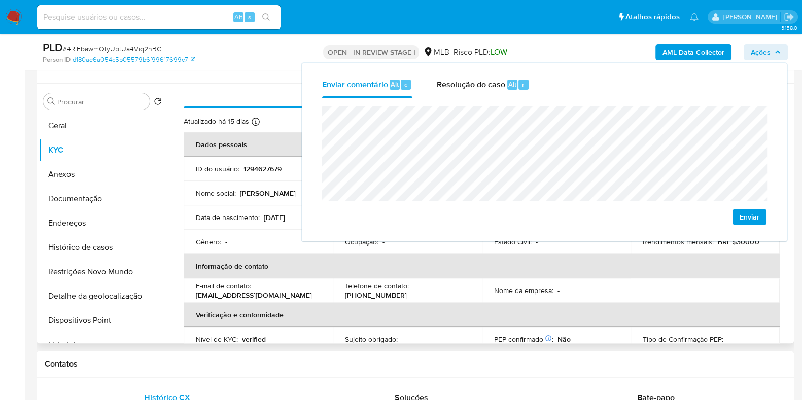
click at [441, 273] on th "Informação de contato" at bounding box center [482, 266] width 596 height 24
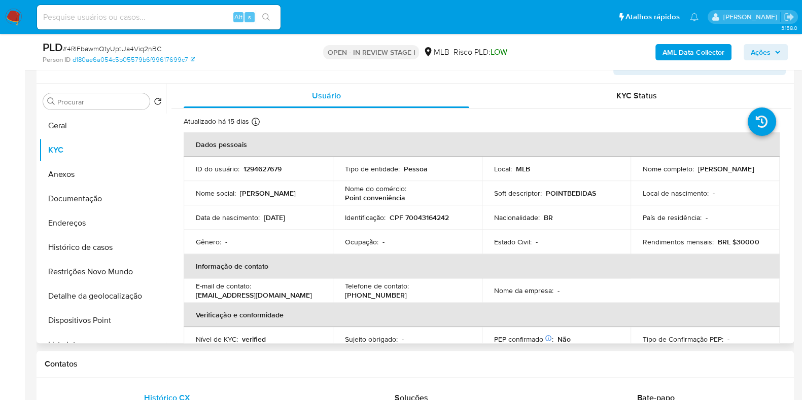
scroll to position [441, 0]
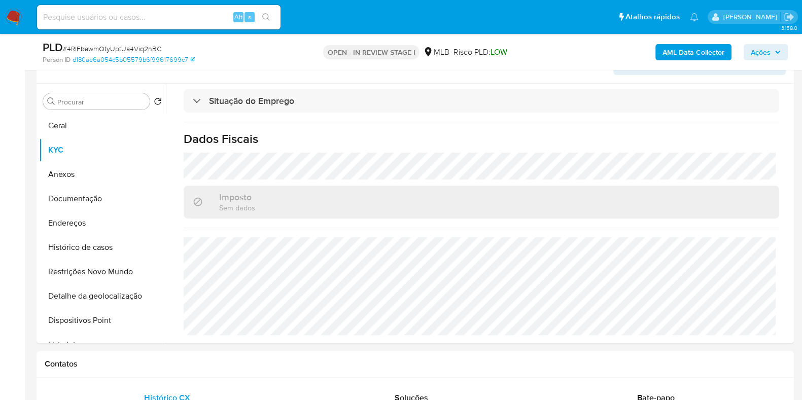
drag, startPoint x: 751, startPoint y: 52, endPoint x: 746, endPoint y: 54, distance: 5.7
click at [752, 52] on span "Ações" at bounding box center [761, 52] width 20 height 16
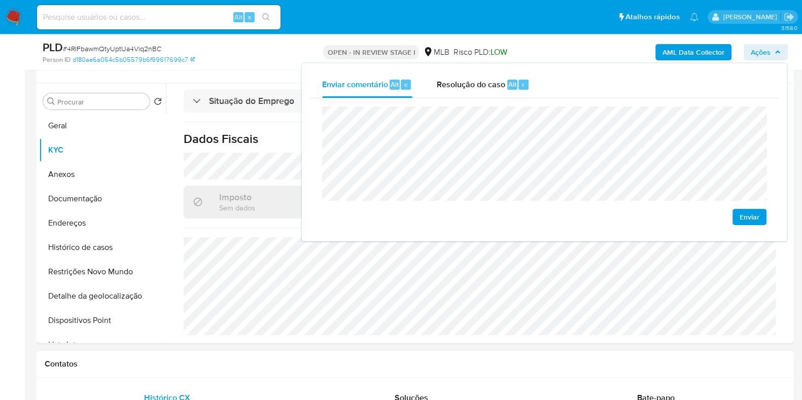
click at [0, 0] on lt-span "econômica" at bounding box center [0, 0] width 0 height 0
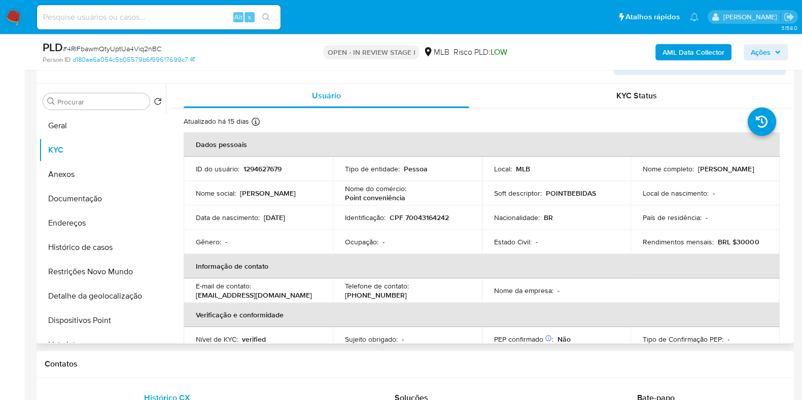
scroll to position [12, 0]
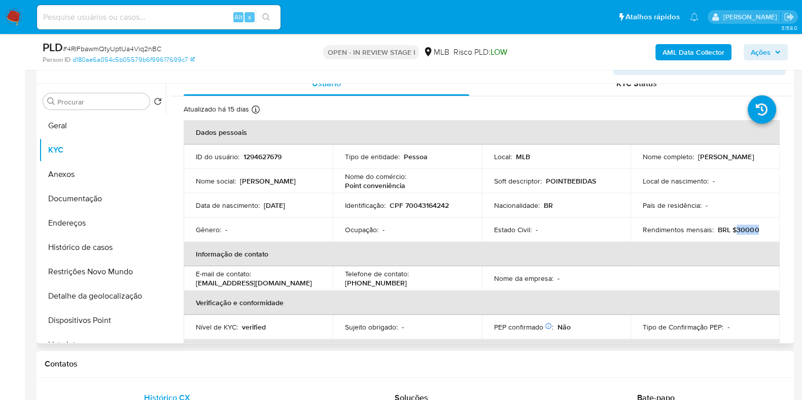
drag, startPoint x: 735, startPoint y: 228, endPoint x: 758, endPoint y: 228, distance: 23.3
click at [758, 228] on div "Rendimentos mensais : BRL $30000" at bounding box center [705, 229] width 125 height 9
drag, startPoint x: 759, startPoint y: 228, endPoint x: 743, endPoint y: 235, distance: 17.9
click at [749, 242] on th "Informação de contato" at bounding box center [482, 254] width 596 height 24
drag, startPoint x: 734, startPoint y: 228, endPoint x: 760, endPoint y: 229, distance: 25.9
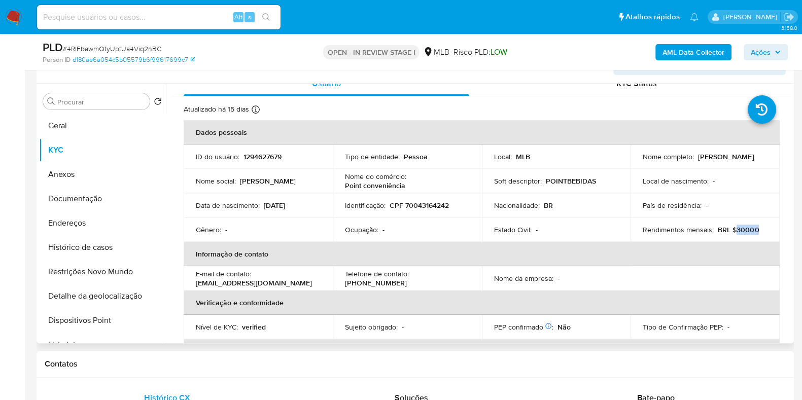
click at [760, 229] on div "Rendimentos mensais : BRL $30000" at bounding box center [705, 229] width 125 height 9
copy p "30000"
click at [769, 56] on span "Ações" at bounding box center [761, 52] width 20 height 16
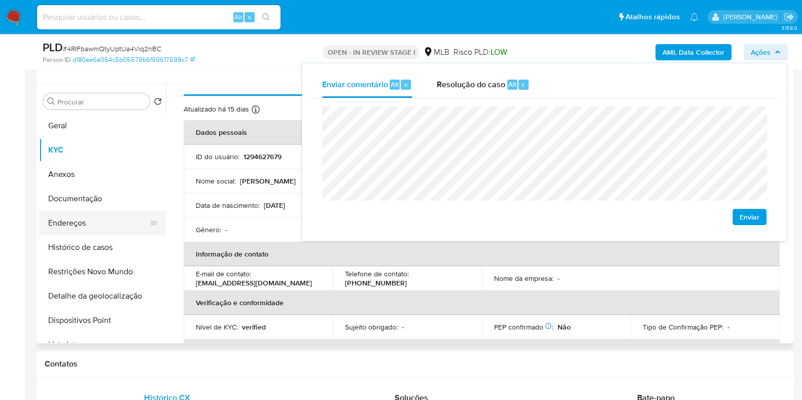
click at [115, 228] on button "Endereços" at bounding box center [98, 223] width 119 height 24
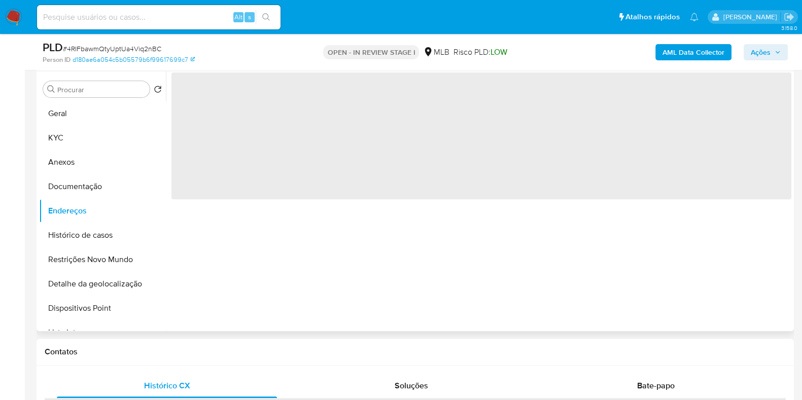
scroll to position [0, 0]
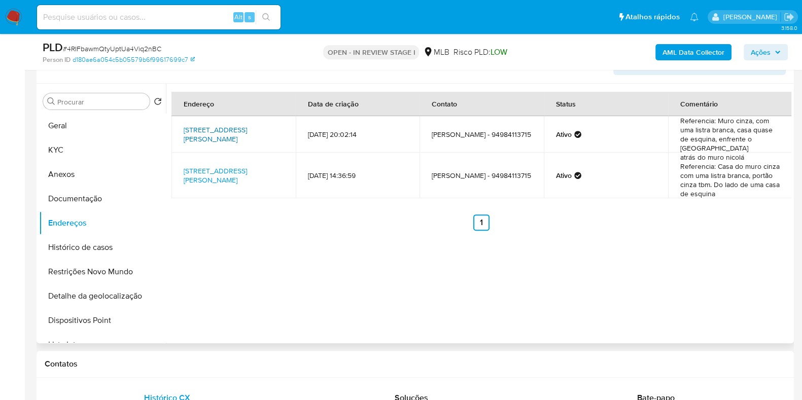
click at [223, 136] on link "Rua Genésio Castro Filho 16, Santana Do Araguaia, Pará, 68560000, Brasil 16" at bounding box center [215, 134] width 63 height 19
click at [114, 187] on button "Documentação" at bounding box center [98, 199] width 119 height 24
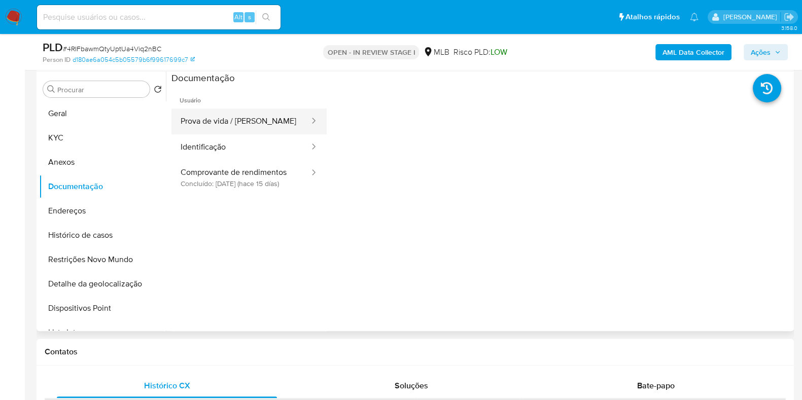
click at [239, 129] on button "Prova de vida / Selfie" at bounding box center [241, 122] width 139 height 26
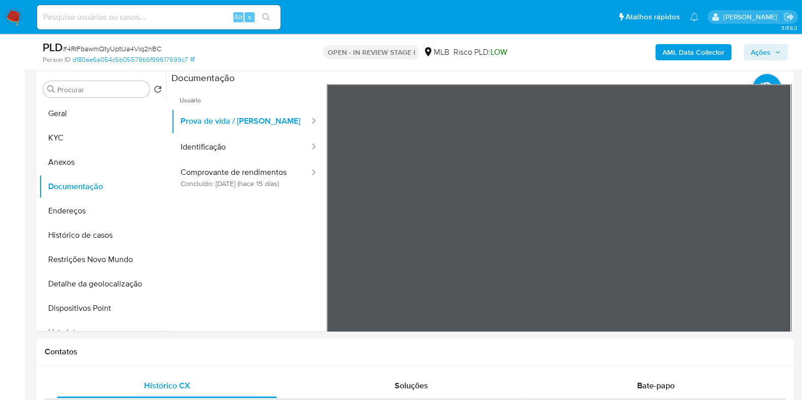
click at [754, 47] on span "Ações" at bounding box center [761, 52] width 20 height 16
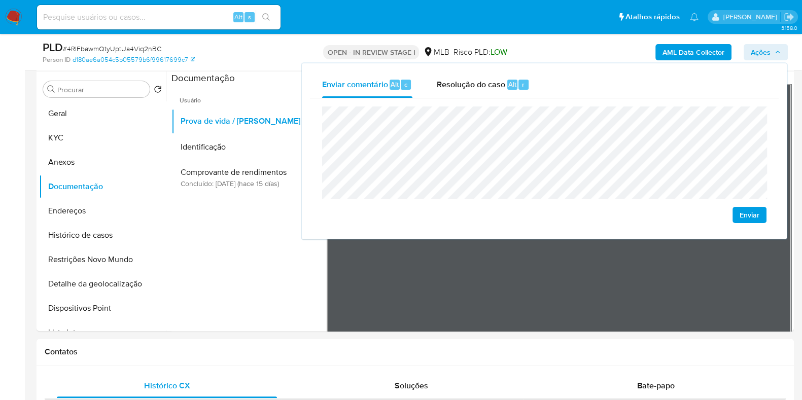
click at [754, 48] on span "Ações" at bounding box center [761, 52] width 20 height 16
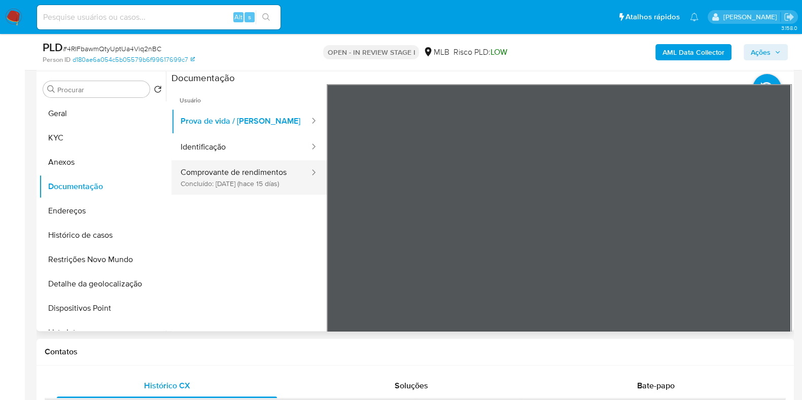
click at [259, 176] on button "Comprovante de rendimentos Concluído: 27/08/2025 (hace 15 días)" at bounding box center [241, 177] width 139 height 35
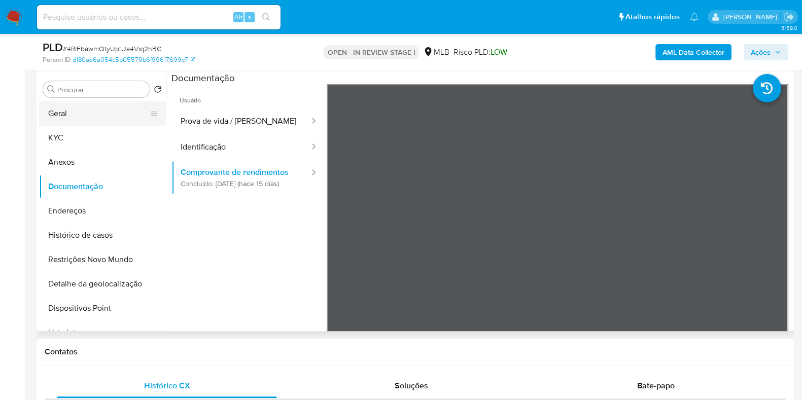
click at [116, 120] on button "Geral" at bounding box center [98, 114] width 119 height 24
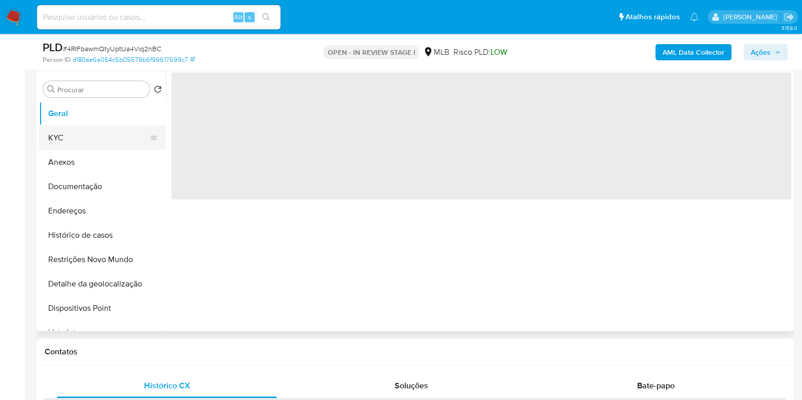
click at [110, 137] on button "KYC" at bounding box center [98, 138] width 119 height 24
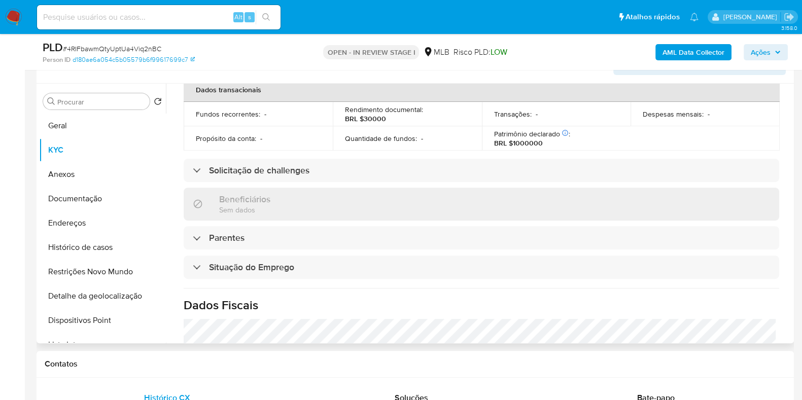
scroll to position [441, 0]
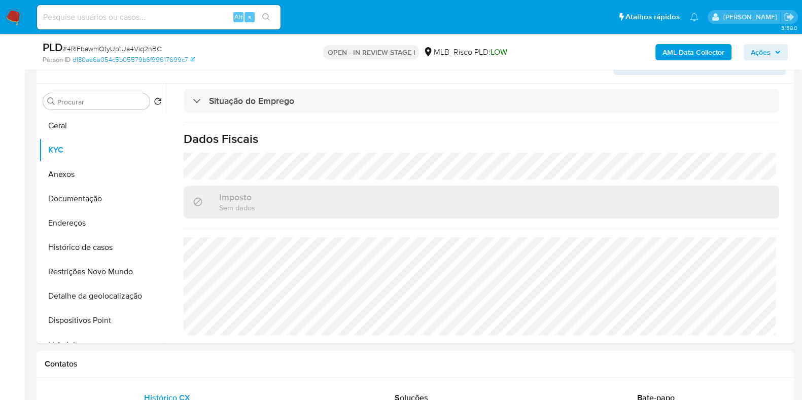
drag, startPoint x: 756, startPoint y: 45, endPoint x: 757, endPoint y: 59, distance: 14.8
click at [756, 46] on span "Ações" at bounding box center [761, 52] width 20 height 16
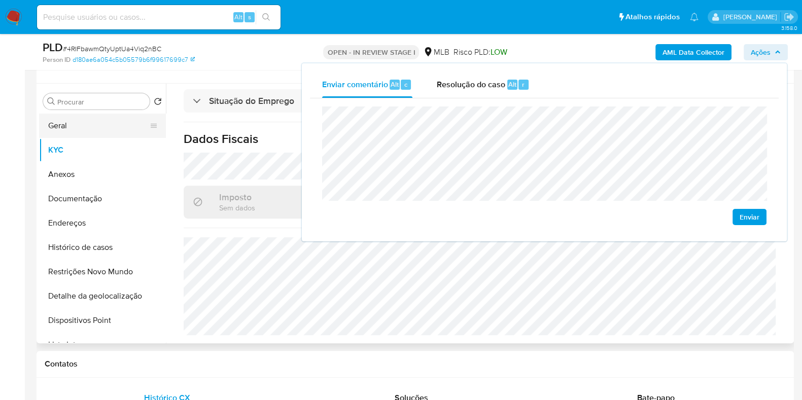
click at [100, 122] on button "Geral" at bounding box center [98, 126] width 119 height 24
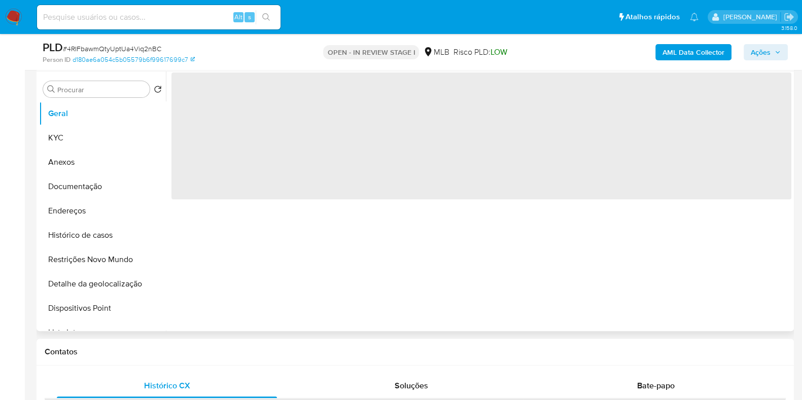
scroll to position [0, 0]
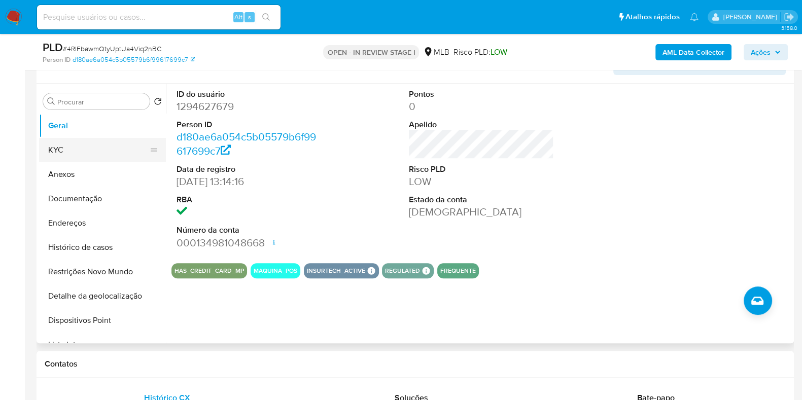
click at [105, 148] on button "KYC" at bounding box center [98, 150] width 119 height 24
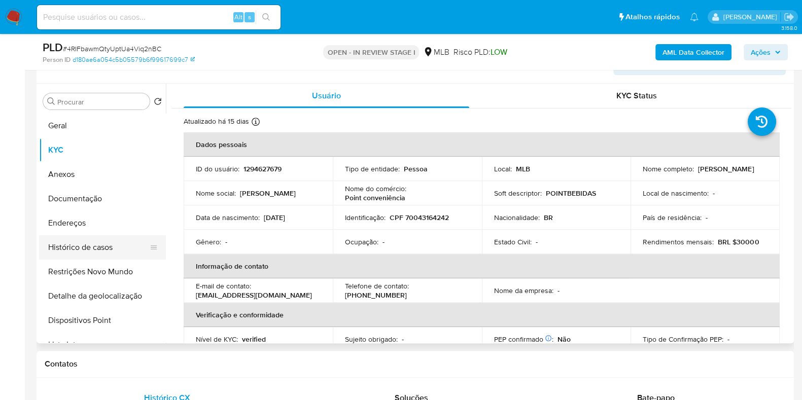
drag, startPoint x: 109, startPoint y: 247, endPoint x: 118, endPoint y: 245, distance: 9.5
click at [109, 247] on button "Histórico de casos" at bounding box center [98, 247] width 119 height 24
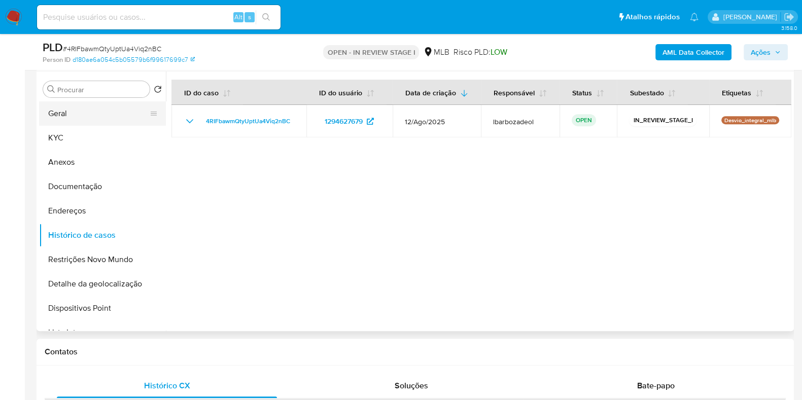
drag, startPoint x: 113, startPoint y: 108, endPoint x: 133, endPoint y: 109, distance: 19.8
click at [112, 108] on button "Geral" at bounding box center [98, 114] width 119 height 24
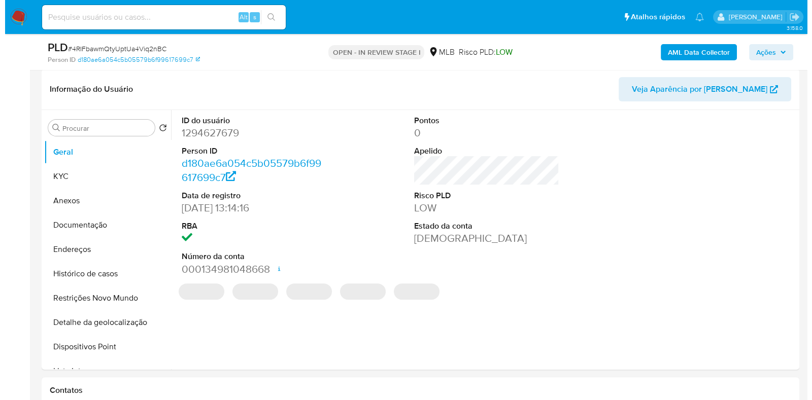
scroll to position [458, 0]
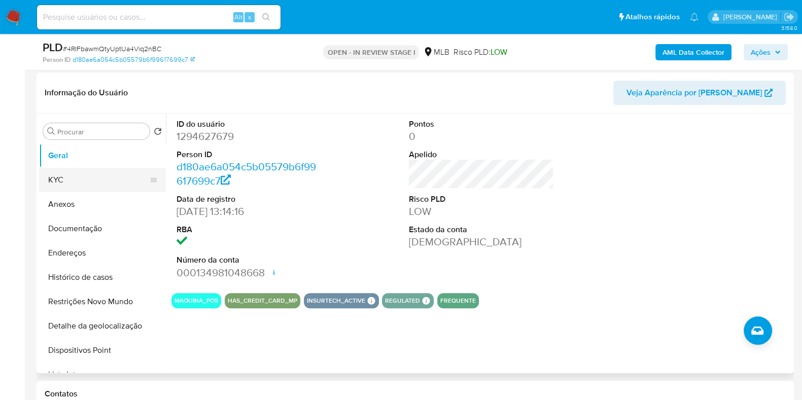
click at [84, 176] on button "KYC" at bounding box center [98, 180] width 119 height 24
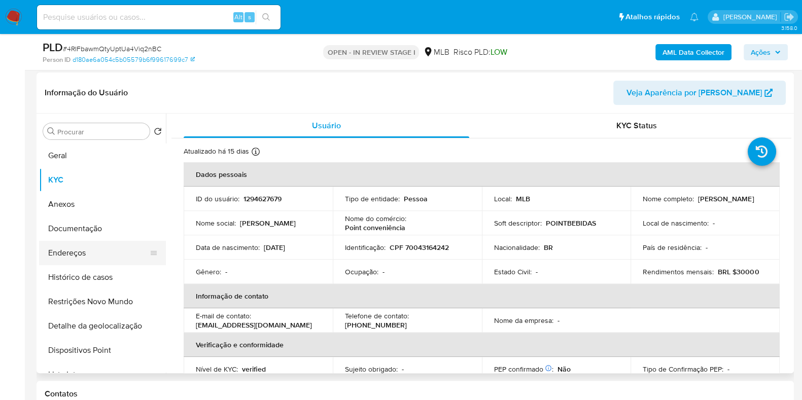
click at [72, 254] on button "Endereços" at bounding box center [98, 253] width 119 height 24
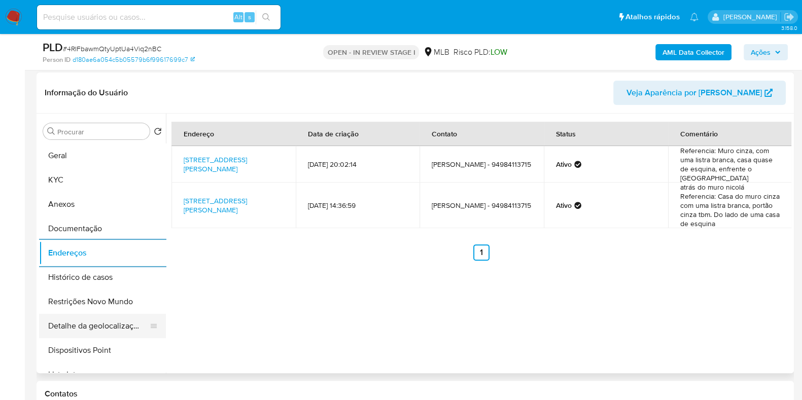
click at [111, 320] on button "Detalhe da geolocalização" at bounding box center [98, 326] width 119 height 24
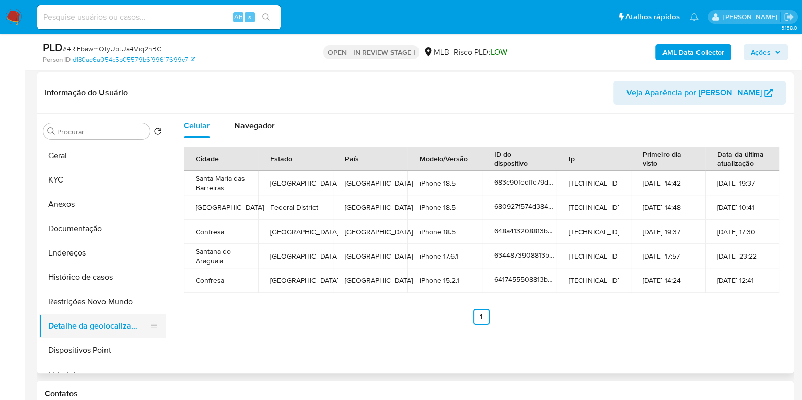
drag, startPoint x: 82, startPoint y: 305, endPoint x: 137, endPoint y: 303, distance: 54.8
click at [82, 304] on button "Restrições Novo Mundo" at bounding box center [102, 302] width 127 height 24
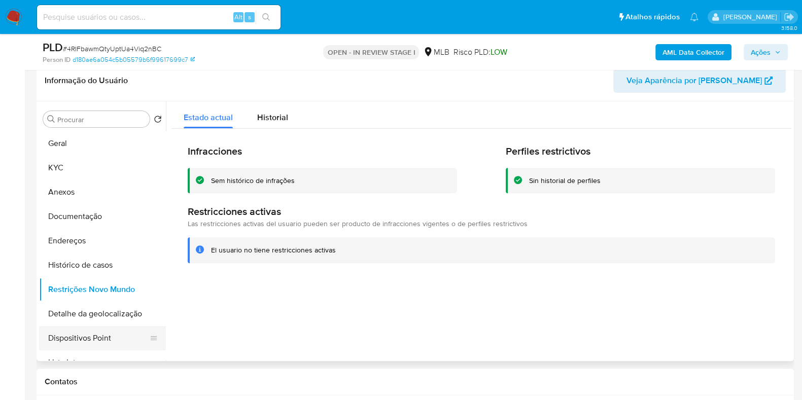
click at [112, 336] on button "Dispositivos Point" at bounding box center [98, 338] width 119 height 24
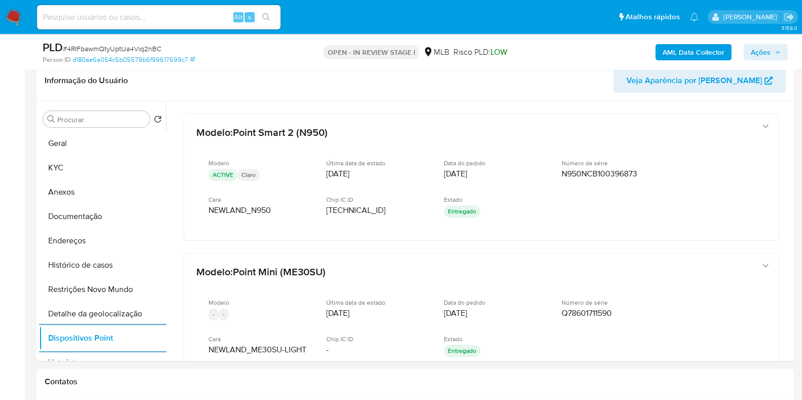
click at [762, 56] on span "Ações" at bounding box center [761, 52] width 20 height 16
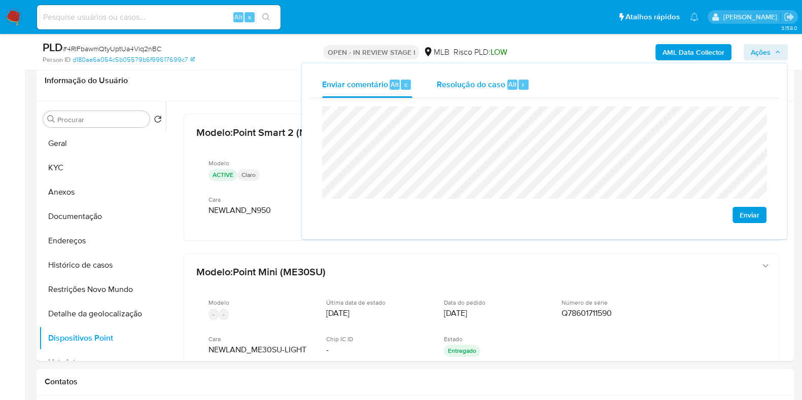
click at [483, 84] on span "Resolução do caso" at bounding box center [471, 84] width 69 height 12
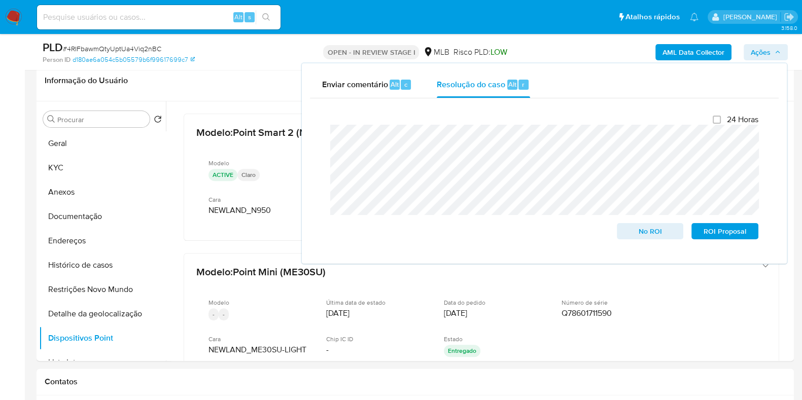
click at [572, 46] on div "AML Data Collector Ações Enviar comentário Alt c Resolução do caso Alt r Fecham…" at bounding box center [666, 52] width 246 height 24
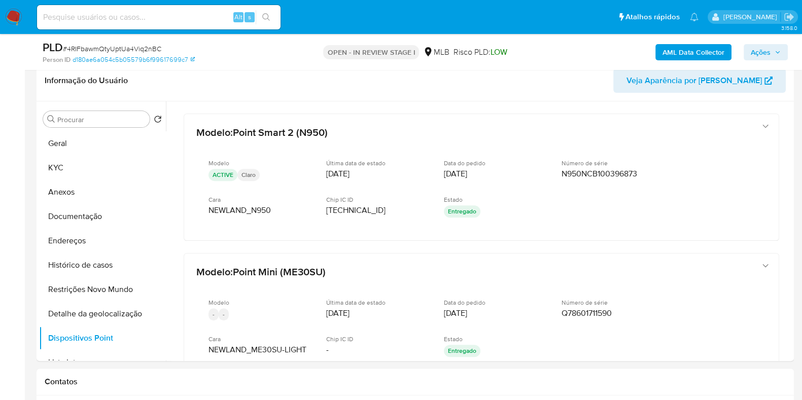
click at [702, 54] on b "AML Data Collector" at bounding box center [694, 52] width 62 height 16
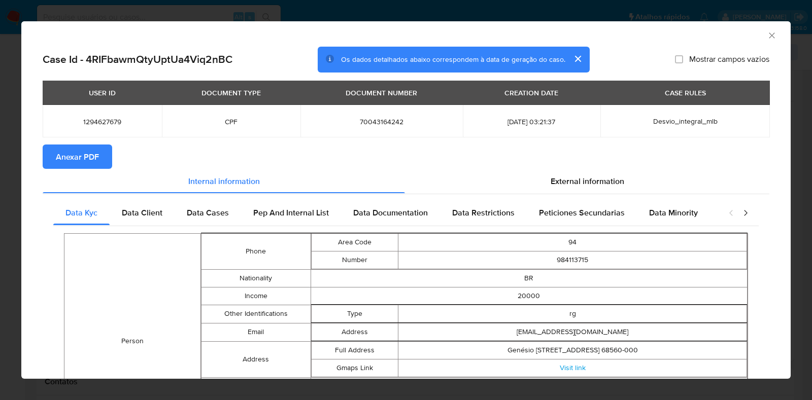
click at [90, 159] on span "Anexar PDF" at bounding box center [77, 157] width 43 height 22
click at [767, 38] on icon "Fechar a janela" at bounding box center [772, 35] width 10 height 10
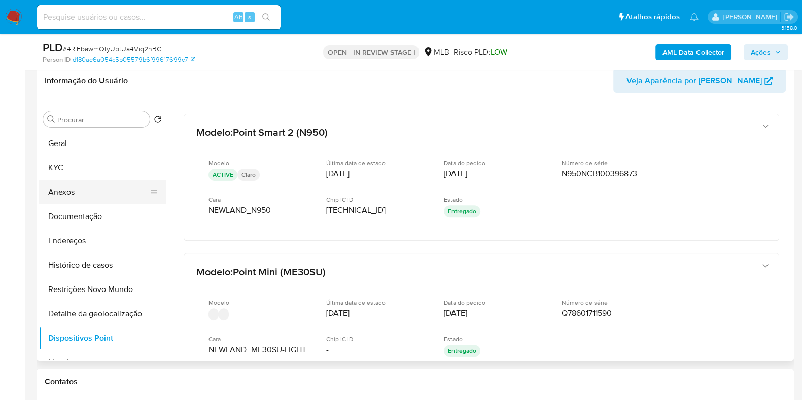
click at [86, 191] on button "Anexos" at bounding box center [98, 192] width 119 height 24
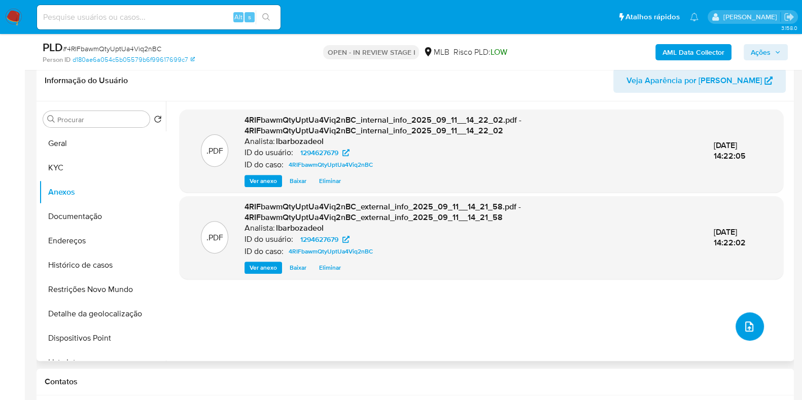
click at [746, 327] on icon "upload-file" at bounding box center [750, 327] width 8 height 10
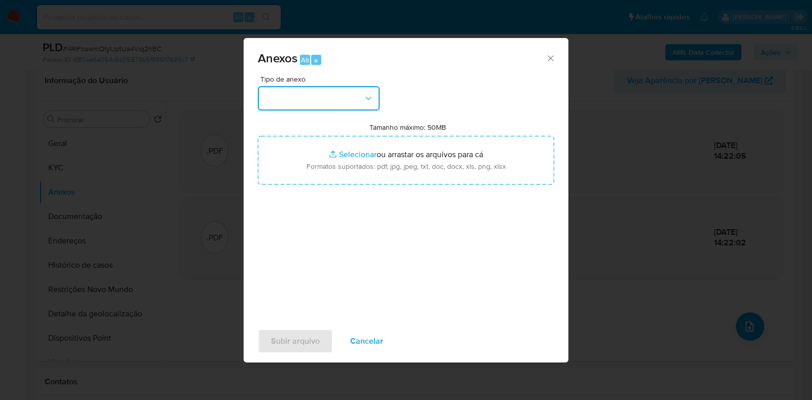
click at [341, 95] on button "button" at bounding box center [319, 98] width 122 height 24
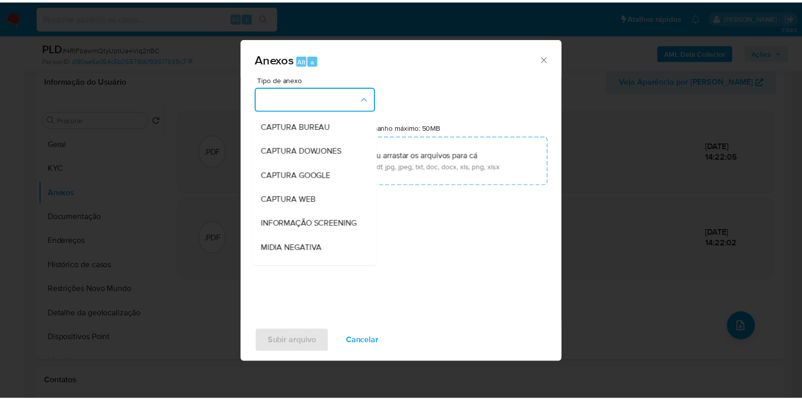
scroll to position [156, 0]
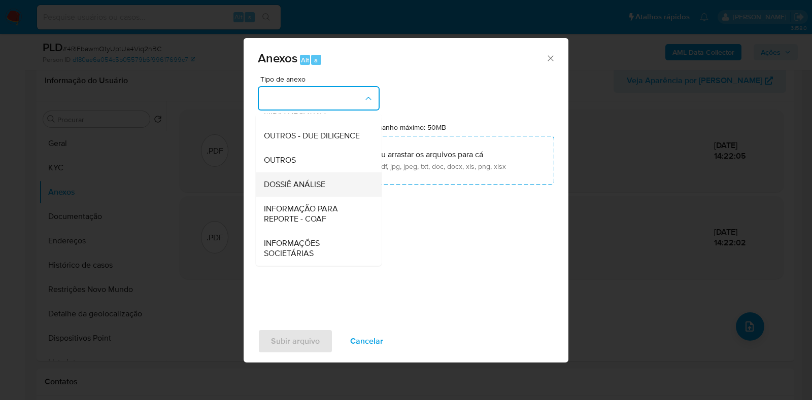
click at [266, 184] on span "DOSSIÊ ANÁLISE" at bounding box center [294, 185] width 61 height 10
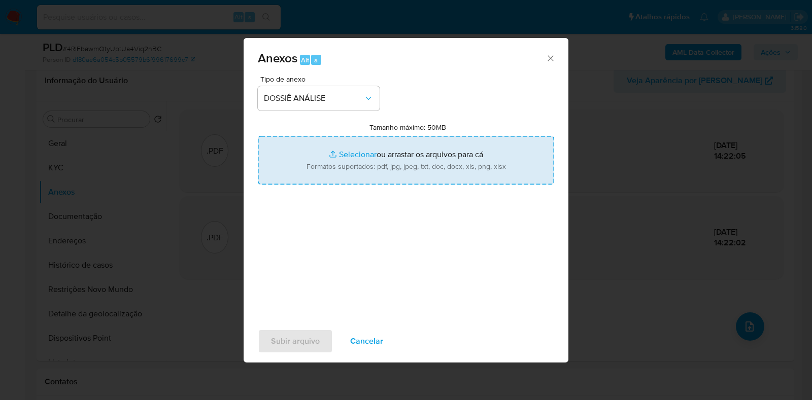
click at [311, 159] on input "Tamanho máximo: 50MB Selecionar arquivos" at bounding box center [406, 160] width 296 height 49
type input "C:\fakepath\SAR - XXX - CPF 70043164242 - MARCELA BARROS BEZERRA.pdf"
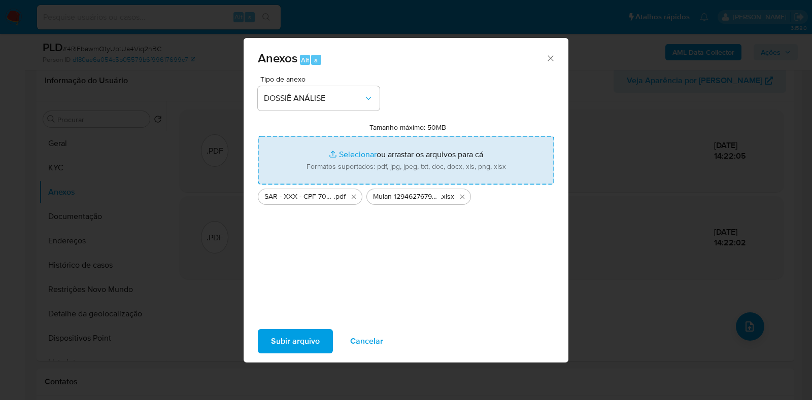
click at [297, 342] on span "Subir arquivo" at bounding box center [295, 341] width 49 height 22
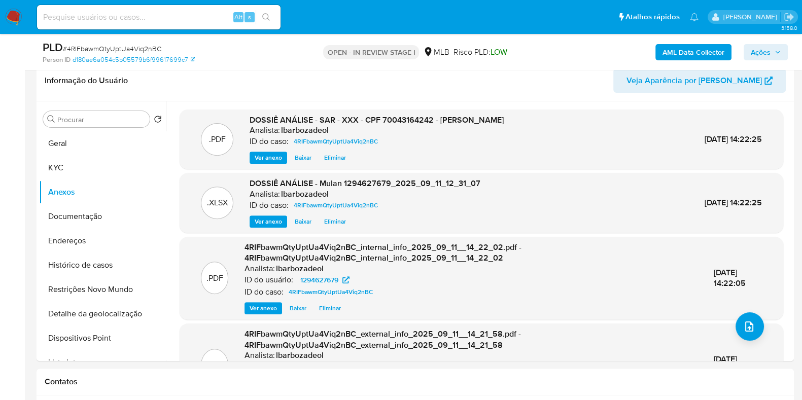
click at [773, 57] on span "Ações" at bounding box center [766, 52] width 30 height 14
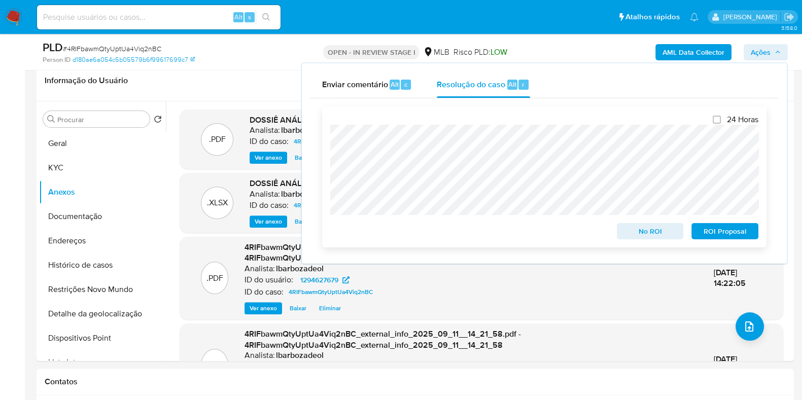
click at [730, 233] on span "ROI Proposal" at bounding box center [725, 231] width 53 height 14
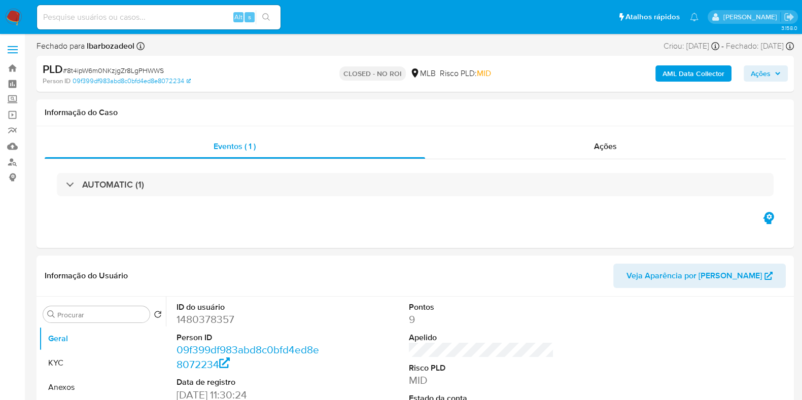
select select "10"
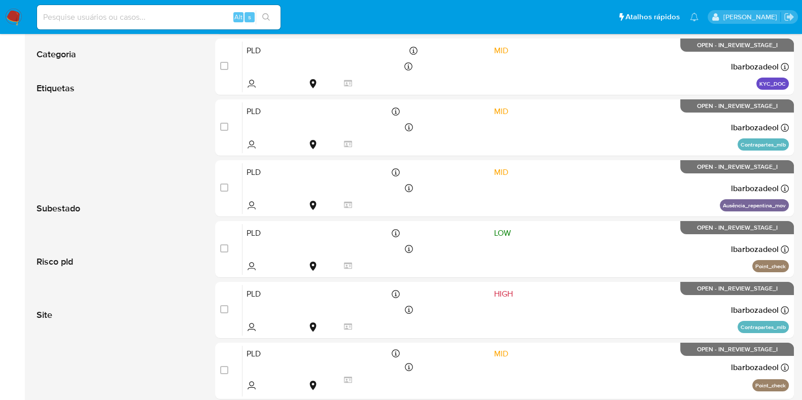
scroll to position [174, 0]
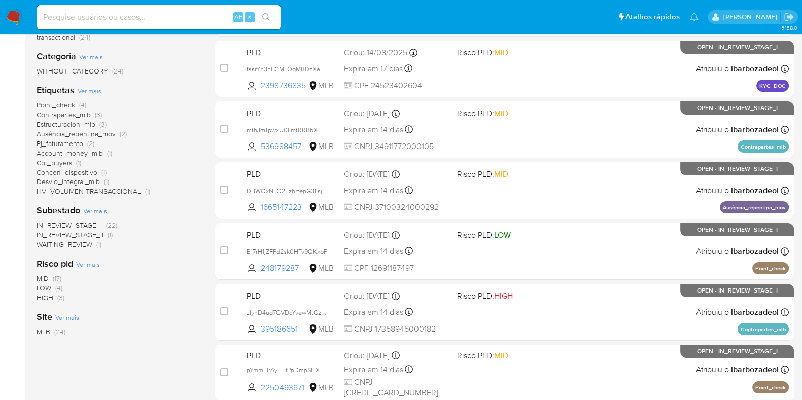
click at [73, 143] on span "Pj_faturamento" at bounding box center [60, 144] width 47 height 10
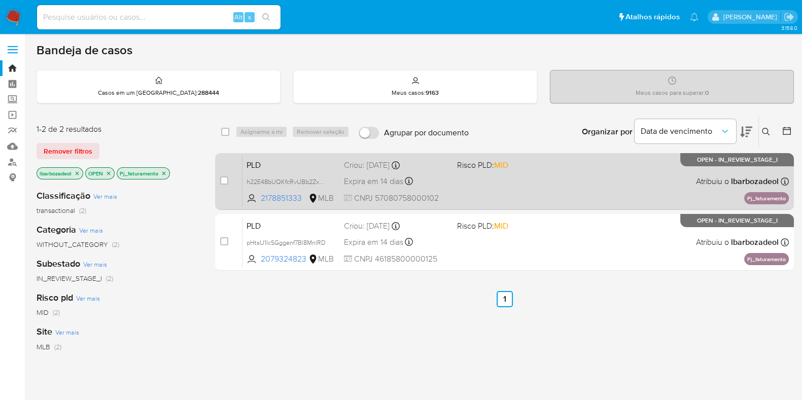
click at [532, 188] on div "PLD h22E48bUQKfcRvUBb2ZxbupR 2178851333 MLB Risco PLD: MID Criou: [DATE] Criou:…" at bounding box center [516, 181] width 547 height 51
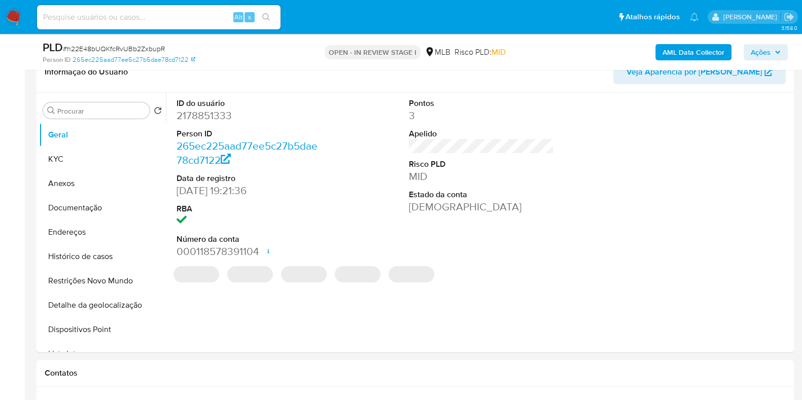
select select "10"
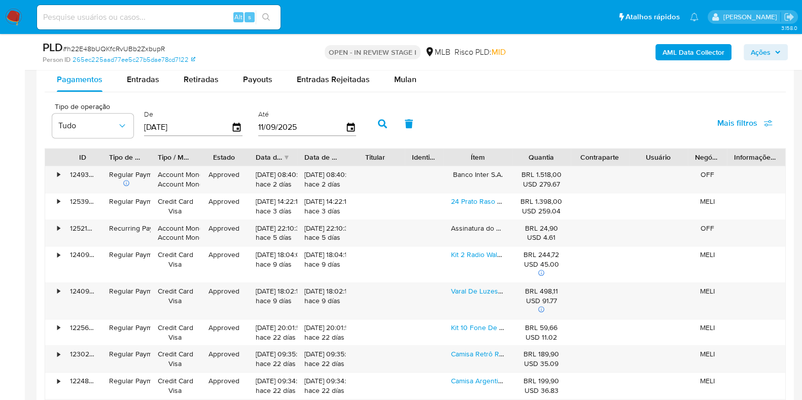
scroll to position [1040, 0]
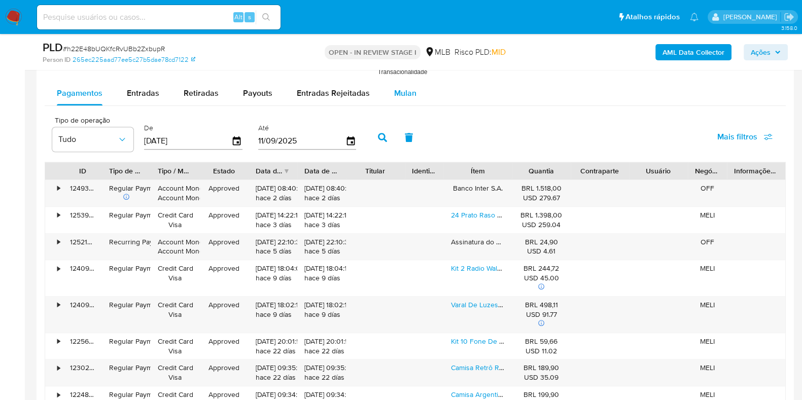
click at [408, 92] on span "Mulan" at bounding box center [405, 93] width 22 height 12
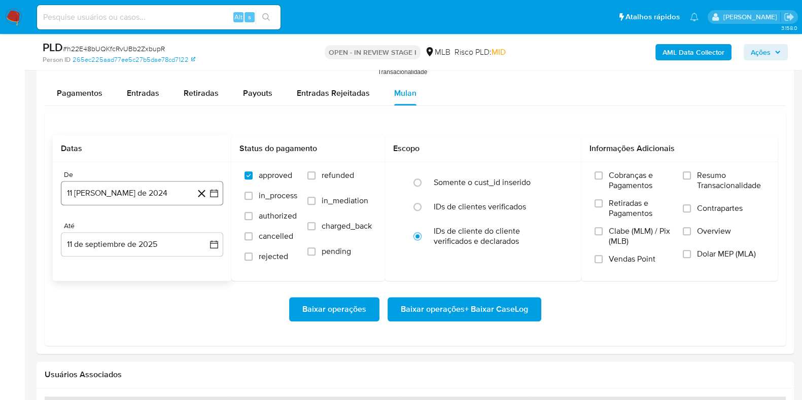
click at [112, 194] on button "11 de agosto de 2024" at bounding box center [142, 193] width 162 height 24
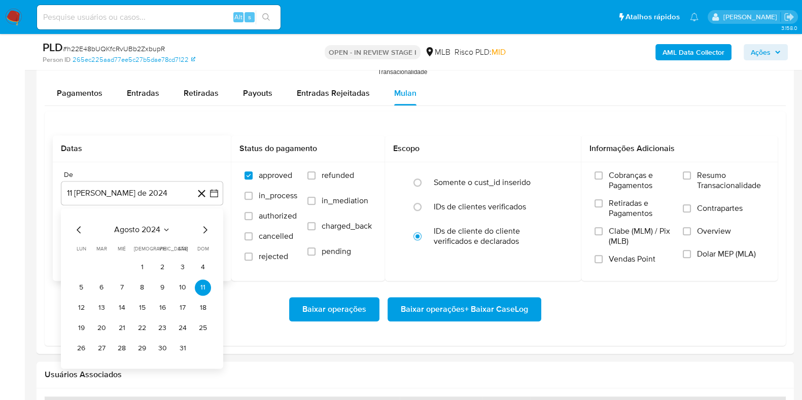
click at [122, 225] on span "agosto 2024" at bounding box center [137, 230] width 46 height 10
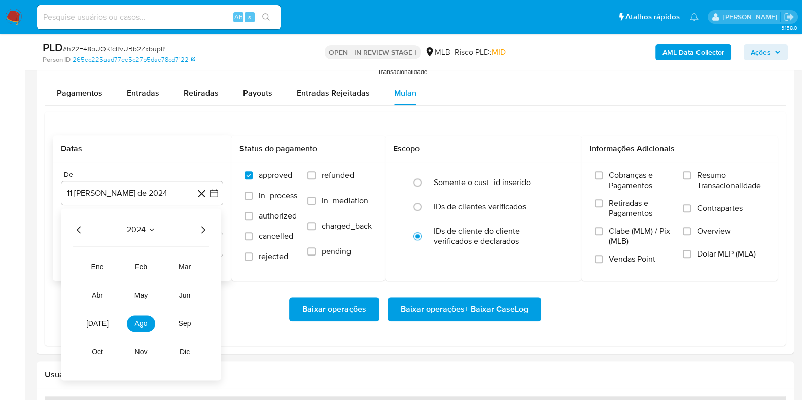
click at [201, 227] on icon "Año siguiente" at bounding box center [203, 230] width 12 height 12
click at [92, 323] on button "jul" at bounding box center [97, 324] width 28 height 16
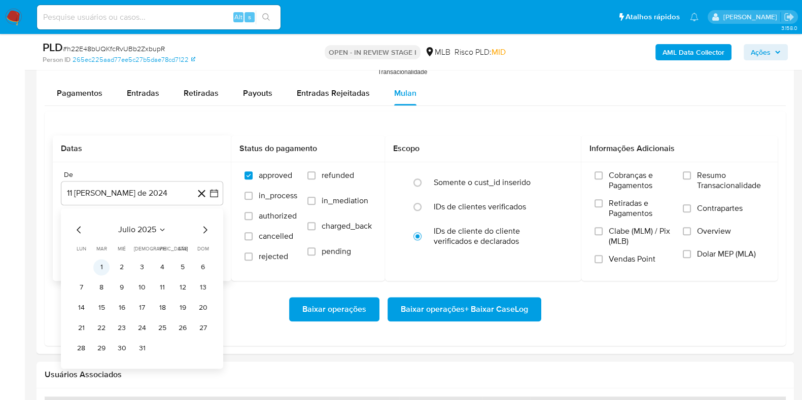
click at [101, 265] on button "1" at bounding box center [101, 267] width 16 height 16
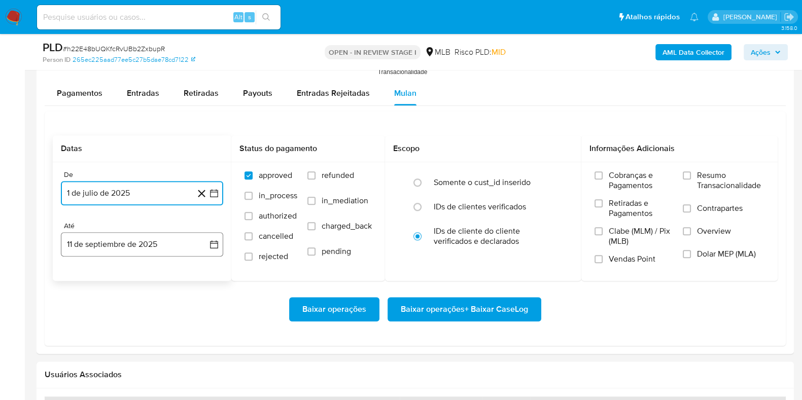
click at [113, 233] on button "11 de septiembre de 2025" at bounding box center [142, 244] width 162 height 24
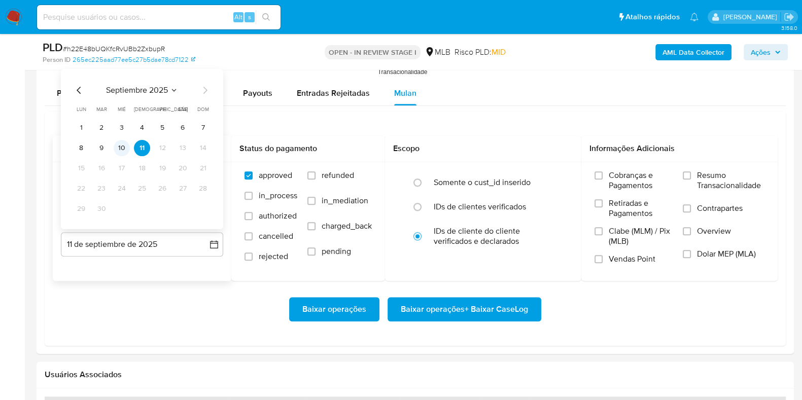
click at [124, 151] on button "10" at bounding box center [122, 148] width 16 height 16
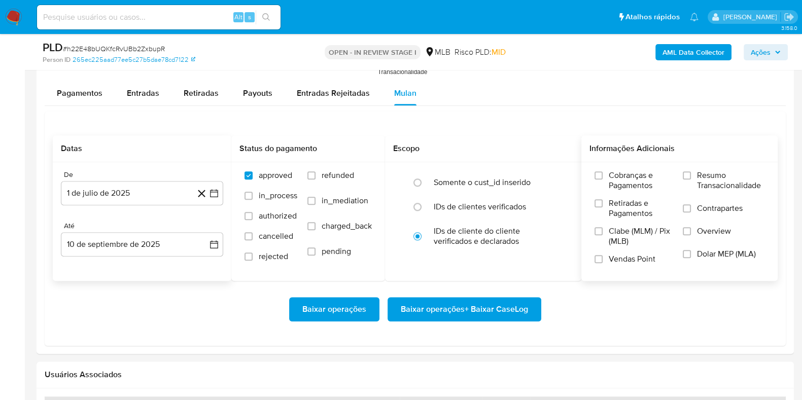
click at [713, 173] on span "Resumo Transacionalidade" at bounding box center [731, 181] width 68 height 20
click at [691, 173] on input "Resumo Transacionalidade" at bounding box center [687, 176] width 8 height 8
click at [481, 316] on span "Baixar operações + Baixar CaseLog" at bounding box center [464, 309] width 127 height 22
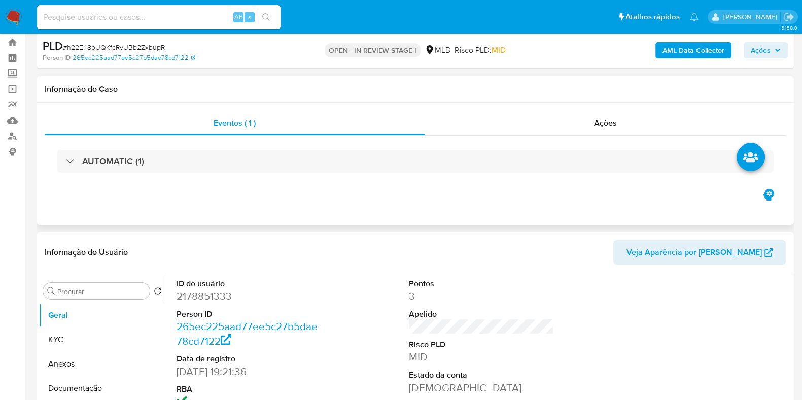
scroll to position [0, 0]
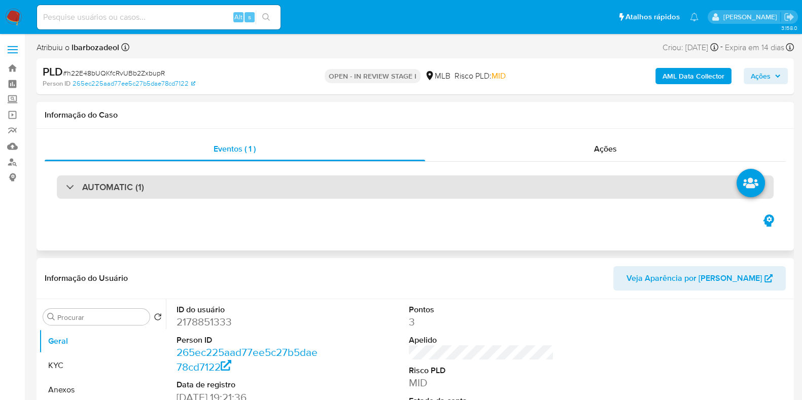
click at [355, 189] on div "AUTOMATIC (1)" at bounding box center [415, 187] width 717 height 23
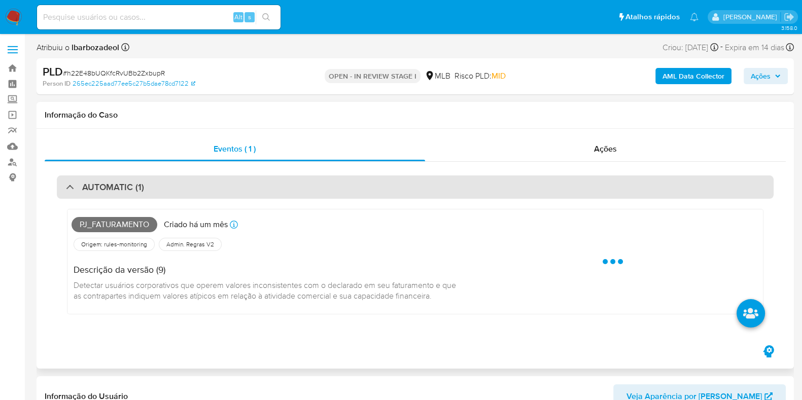
scroll to position [105, 0]
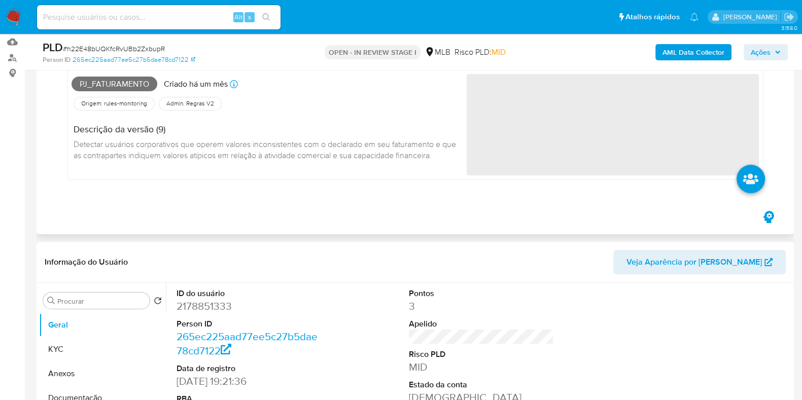
click at [124, 80] on span "Pj_faturamento" at bounding box center [115, 84] width 86 height 15
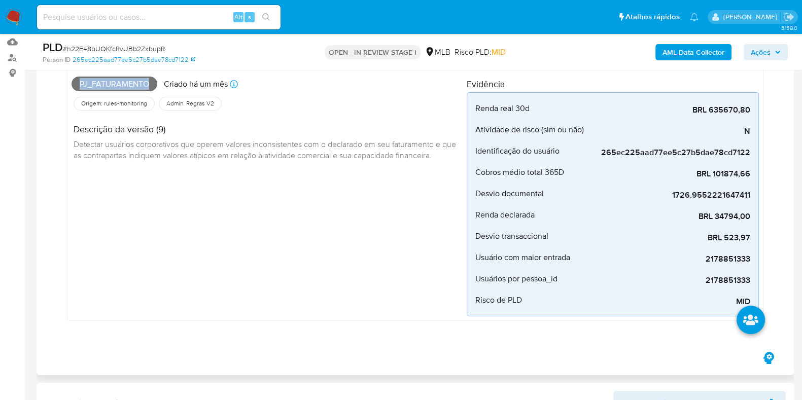
click at [124, 80] on span "Pj_faturamento" at bounding box center [115, 84] width 86 height 15
copy span "Pj_faturamento"
click at [771, 50] on span "Ações" at bounding box center [761, 52] width 20 height 16
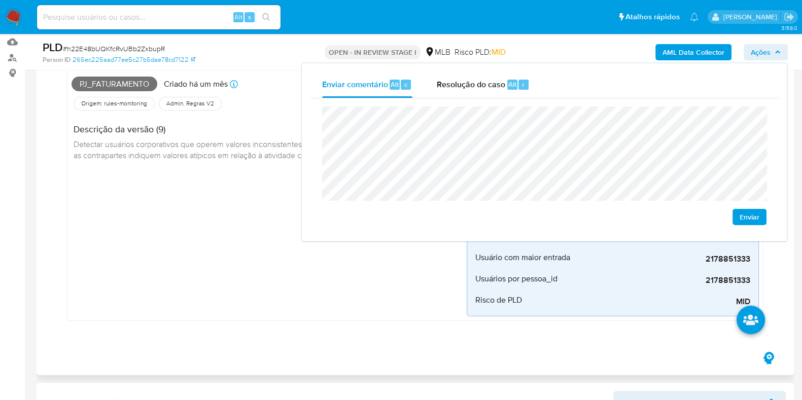
click at [144, 231] on div "Pj_faturamento Criado há um mês Criado: 12/08/2025 00:13:21 Origem: rules-monit…" at bounding box center [269, 195] width 395 height 244
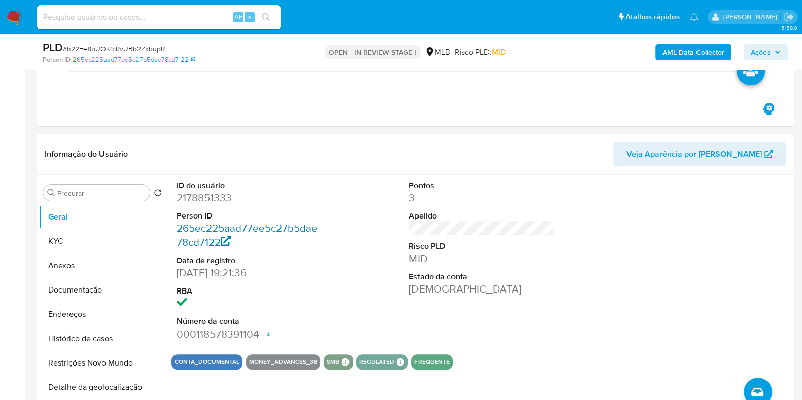
scroll to position [437, 0]
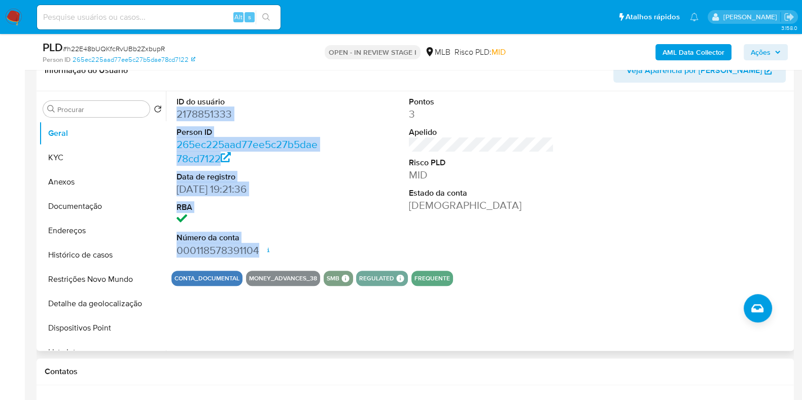
drag, startPoint x: 174, startPoint y: 113, endPoint x: 263, endPoint y: 255, distance: 167.6
click at [263, 255] on div "ID do usuário 2178851333 Person ID 265ec225aad77ee5c27b5dae78cd7122 Data de reg…" at bounding box center [249, 177] width 155 height 172
copy dl "2178851333 Person ID 265ec225aad77ee5c27b5dae78cd7122 Data de registro 26/12/20…"
click at [770, 56] on span "Ações" at bounding box center [761, 52] width 20 height 16
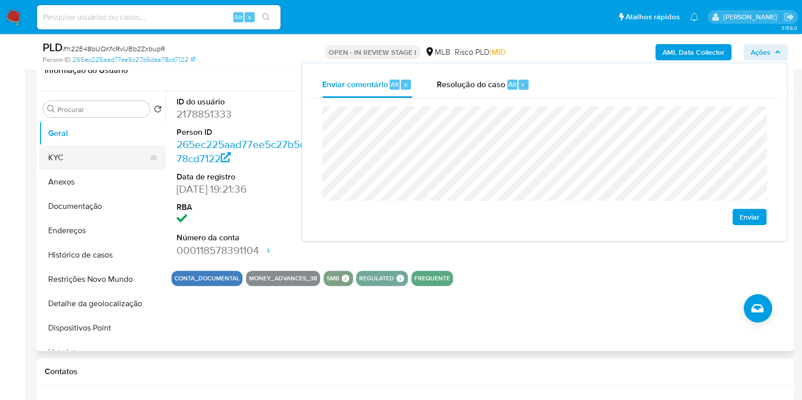
click at [100, 167] on button "KYC" at bounding box center [98, 158] width 119 height 24
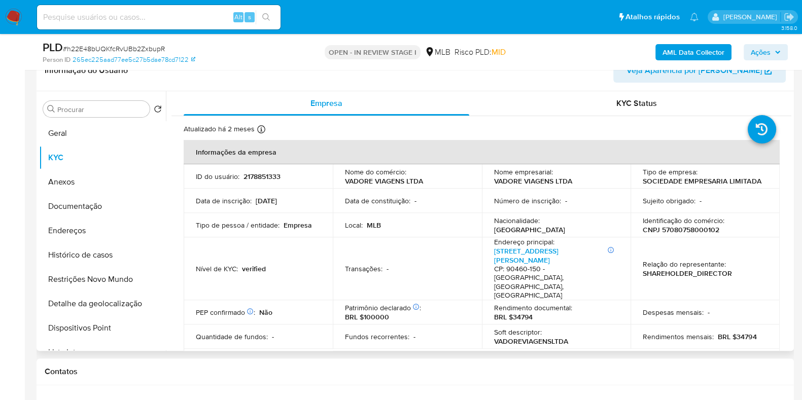
click at [691, 228] on p "CNPJ 57080758000102" at bounding box center [681, 229] width 77 height 9
copy p "57080758000102"
click at [761, 52] on span "Ações" at bounding box center [761, 52] width 20 height 16
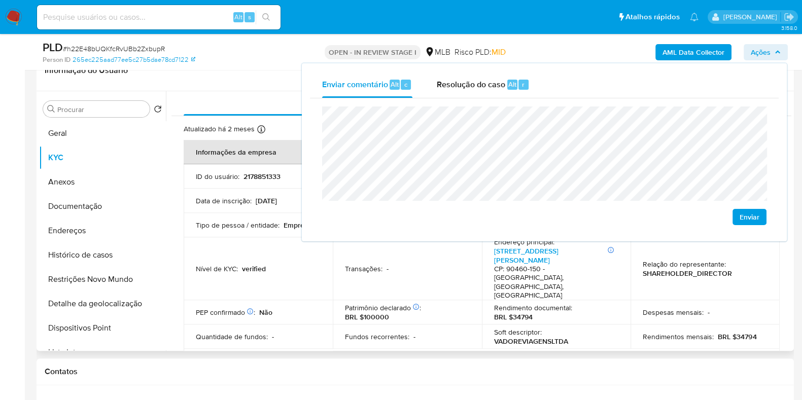
click at [346, 332] on p "Fundos recorrentes :" at bounding box center [377, 336] width 64 height 9
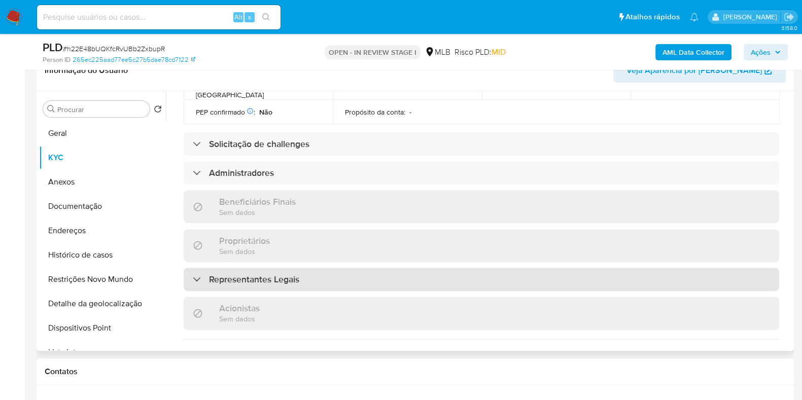
click at [367, 268] on div "Representantes Legais" at bounding box center [482, 279] width 596 height 23
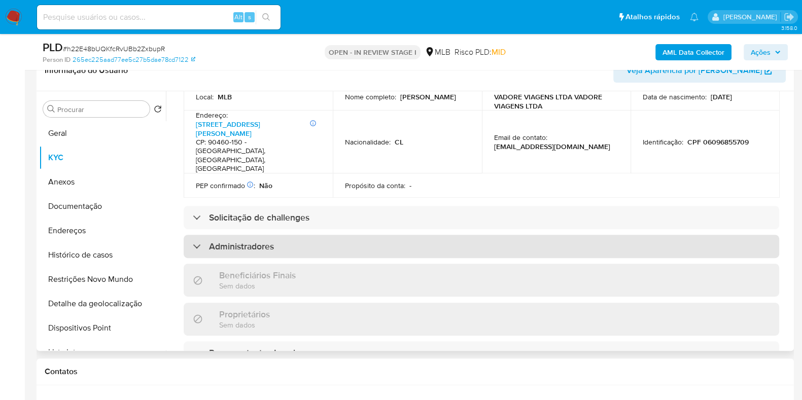
click at [372, 235] on div "Administradores" at bounding box center [482, 246] width 596 height 23
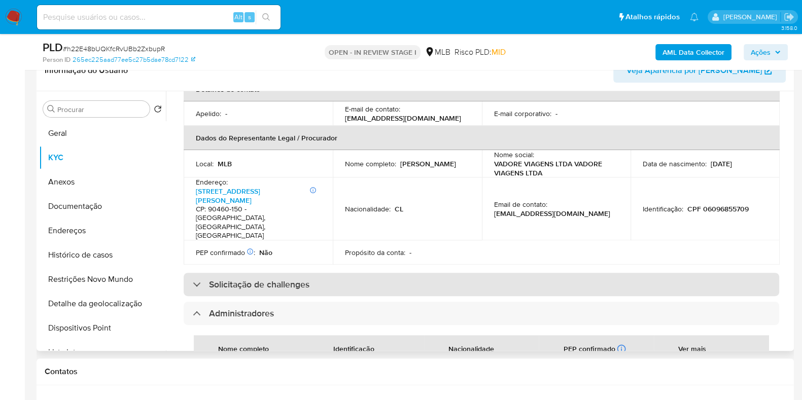
scroll to position [296, 0]
drag, startPoint x: 366, startPoint y: 242, endPoint x: 369, endPoint y: 237, distance: 5.7
click at [366, 242] on div "Informações da empresa ID do usuário : 2178851333 Nome do comércio : VADORE VIA…" at bounding box center [482, 331] width 596 height 975
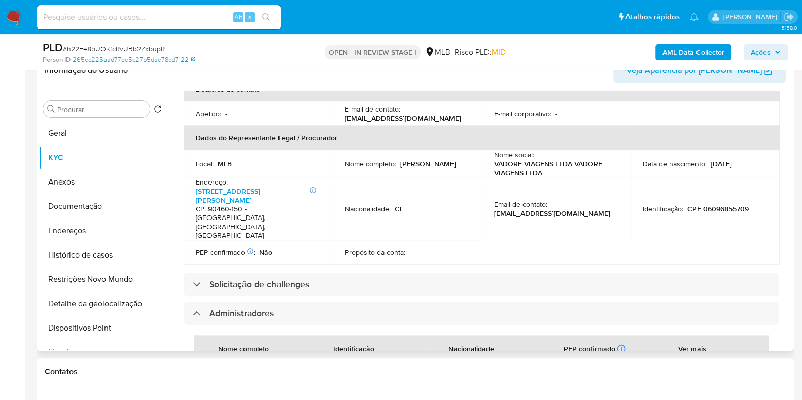
click at [737, 205] on p "CPF 06096855709" at bounding box center [718, 209] width 61 height 9
copy p "06096855709"
click at [764, 49] on span "Ações" at bounding box center [761, 52] width 20 height 16
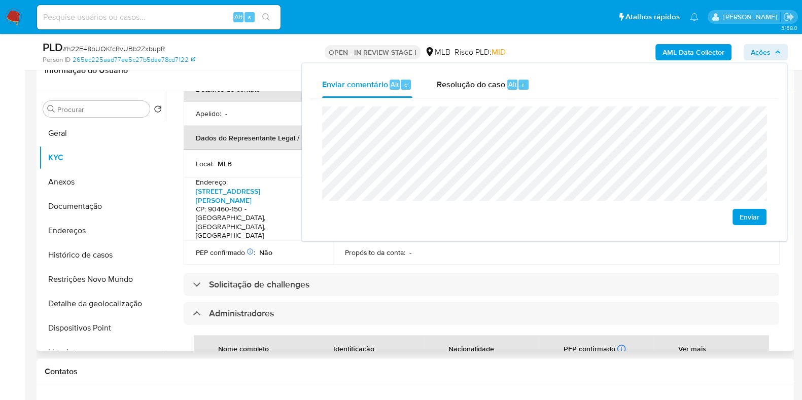
click at [255, 150] on td "Local : MLB" at bounding box center [258, 163] width 149 height 27
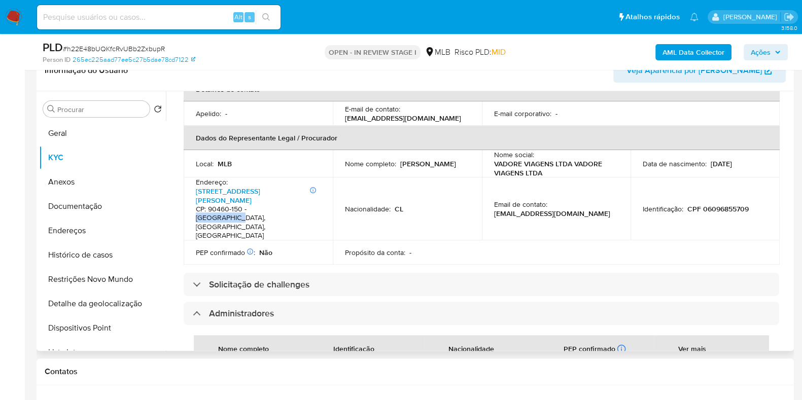
drag, startPoint x: 281, startPoint y: 174, endPoint x: 248, endPoint y: 174, distance: 33.0
click at [248, 205] on h4 "CP: 90460-150 - Porto Alegre, Rio Grande Do Sul, Brasil" at bounding box center [256, 223] width 121 height 36
copy h4 "Porto Alegre"
click at [766, 55] on span "Ações" at bounding box center [761, 52] width 20 height 16
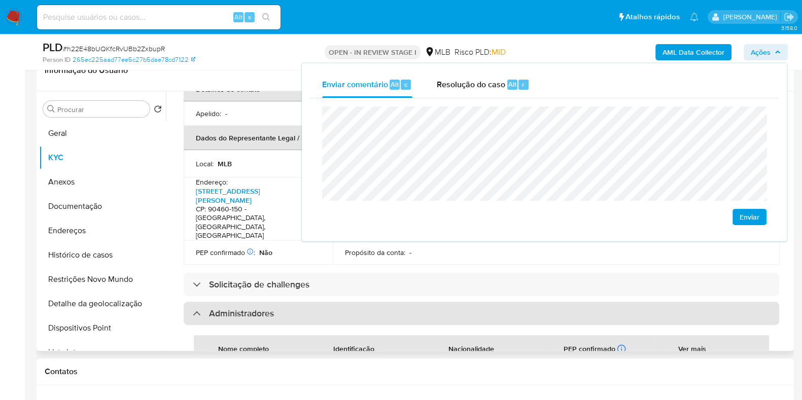
click at [454, 302] on div "Administradores" at bounding box center [482, 313] width 596 height 23
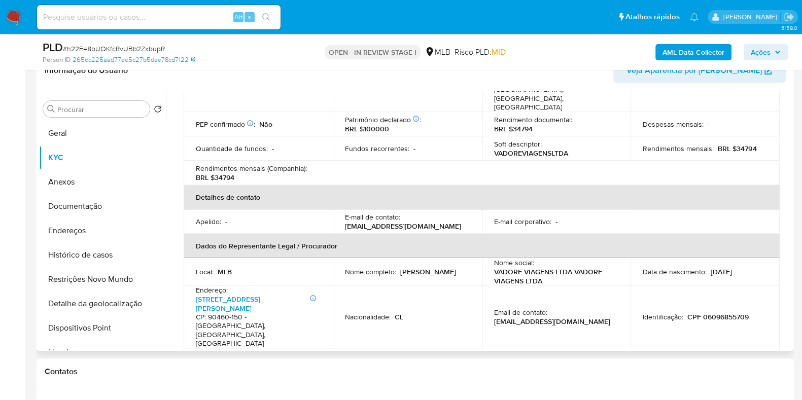
click at [464, 234] on th "Dados do Representante Legal / Procurador" at bounding box center [482, 246] width 596 height 24
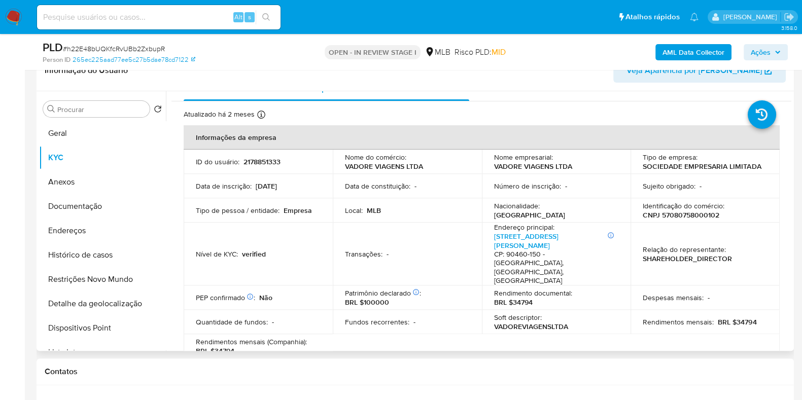
scroll to position [18, 0]
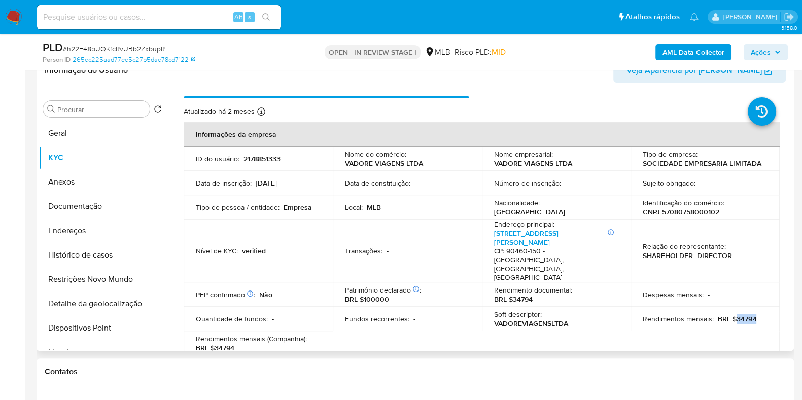
drag, startPoint x: 732, startPoint y: 292, endPoint x: 764, endPoint y: 292, distance: 31.5
click at [764, 315] on div "Rendimentos mensais : BRL $34794" at bounding box center [705, 319] width 125 height 9
copy p "34794"
click at [762, 54] on span "Ações" at bounding box center [761, 52] width 20 height 16
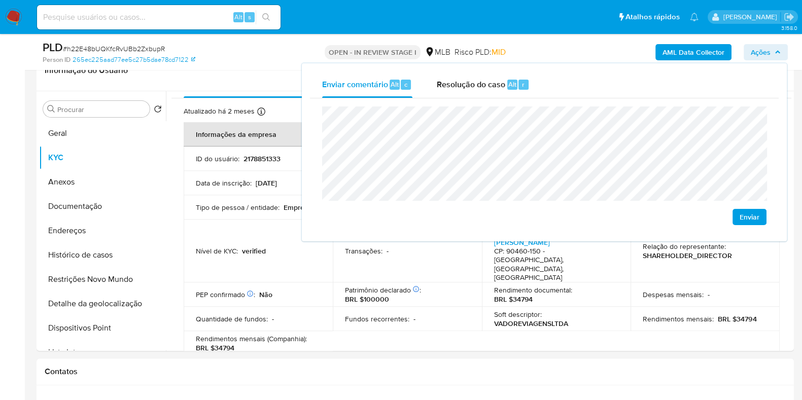
click at [0, 0] on lt-em "econômica" at bounding box center [0, 0] width 0 height 0
click at [87, 229] on button "Endereços" at bounding box center [98, 231] width 119 height 24
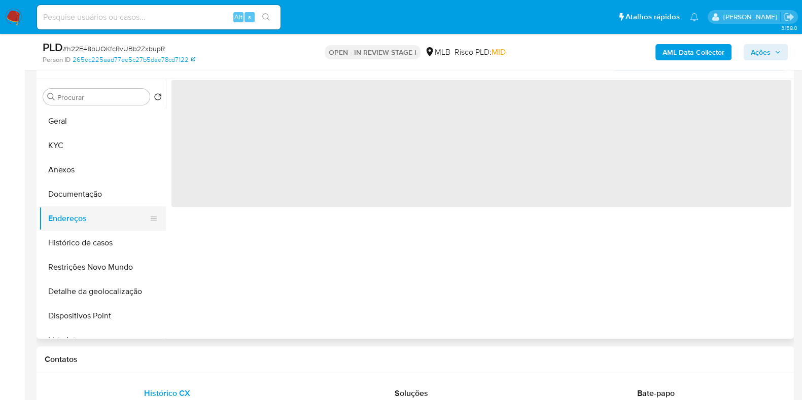
scroll to position [0, 0]
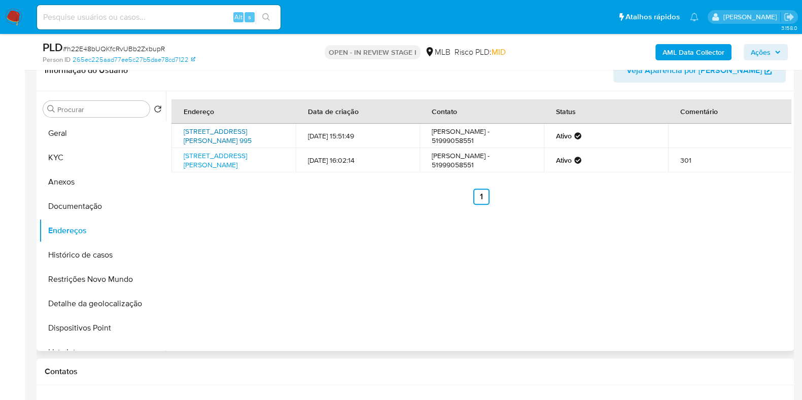
click at [241, 130] on link "Rua Miguel Tostes 995, Porto Alegre, Rio Grande Do Sul, 90430061, Brasil 995" at bounding box center [218, 135] width 68 height 19
click at [226, 160] on link "Rua João Abbott 230, Porto Alegre, Rio Grande Do Sul, 90460150, Brasil 230" at bounding box center [215, 160] width 63 height 19
click at [99, 211] on button "Documentação" at bounding box center [98, 206] width 119 height 24
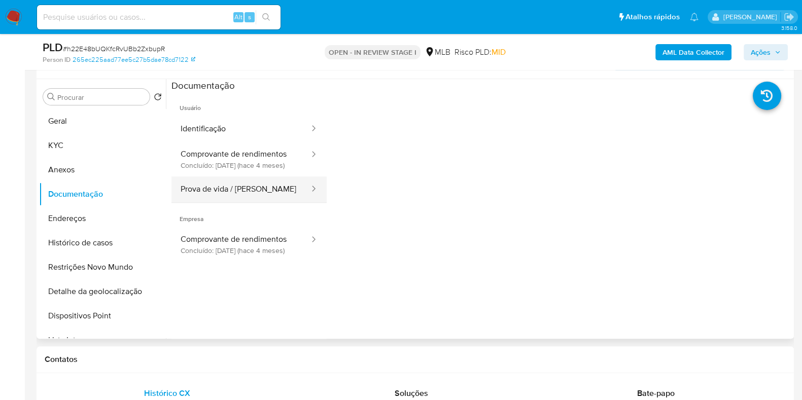
click at [240, 198] on button "Prova de vida / Selfie" at bounding box center [241, 190] width 139 height 26
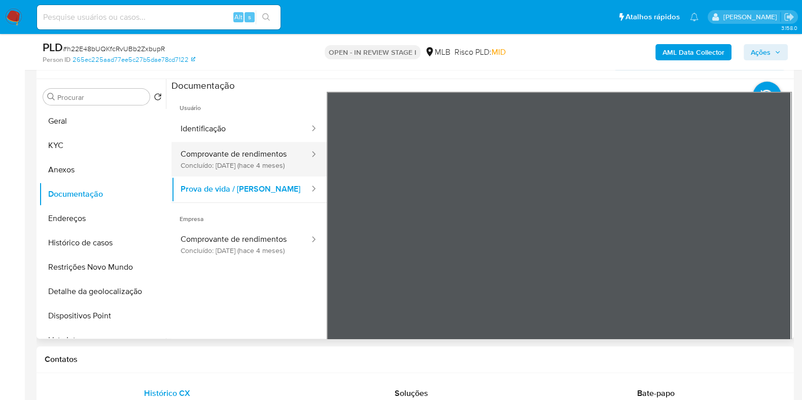
click at [266, 159] on button "Comprovante de rendimentos Concluído: 30/04/2025 (hace 4 meses)" at bounding box center [241, 159] width 139 height 35
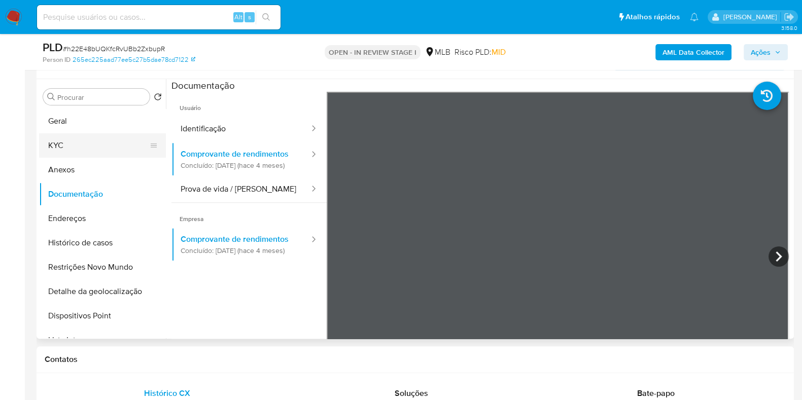
click at [90, 145] on button "KYC" at bounding box center [98, 145] width 119 height 24
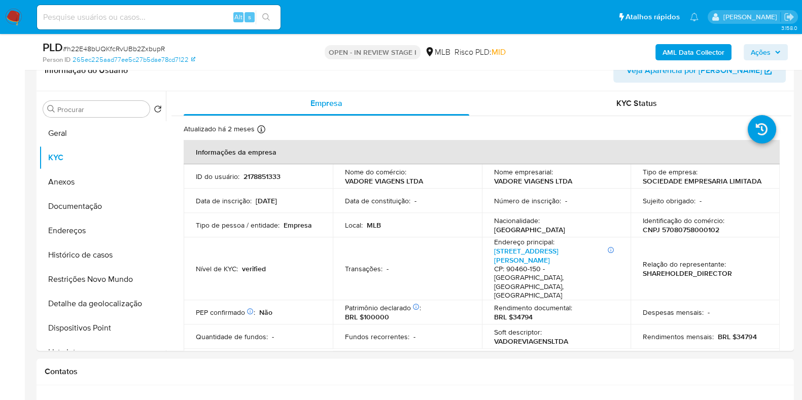
click at [760, 42] on div "AML Data Collector Ações" at bounding box center [666, 52] width 246 height 24
click at [758, 47] on span "Ações" at bounding box center [761, 52] width 20 height 16
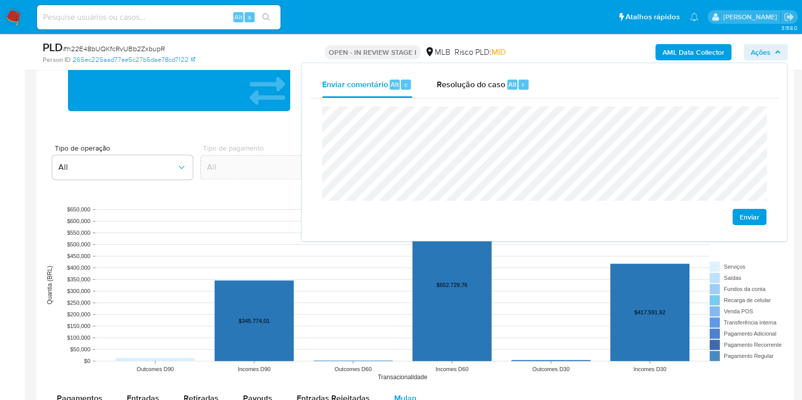
click at [30, 224] on main "3.158.0 Atribuiu o lbarbozadeol Asignado el: 20/08/2025 16:38:39 Criou: 12/08/2…" at bounding box center [401, 96] width 802 height 2193
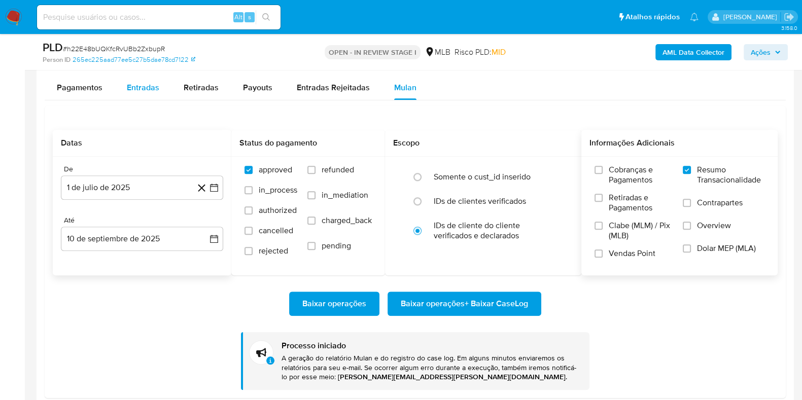
click at [141, 90] on span "Entradas" at bounding box center [143, 88] width 32 height 12
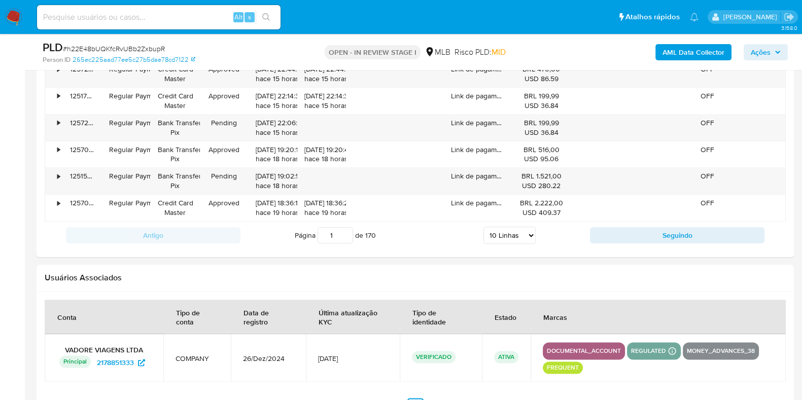
scroll to position [1531, 0]
click at [517, 233] on select "5 Linhas 10 Linhas 20 Linhas 25 Linhas 50 Linhas 100 Linhas" at bounding box center [510, 236] width 52 height 17
select select "100"
click at [484, 228] on select "5 Linhas 10 Linhas 20 Linhas 25 Linhas 50 Linhas 100 Linhas" at bounding box center [510, 236] width 52 height 17
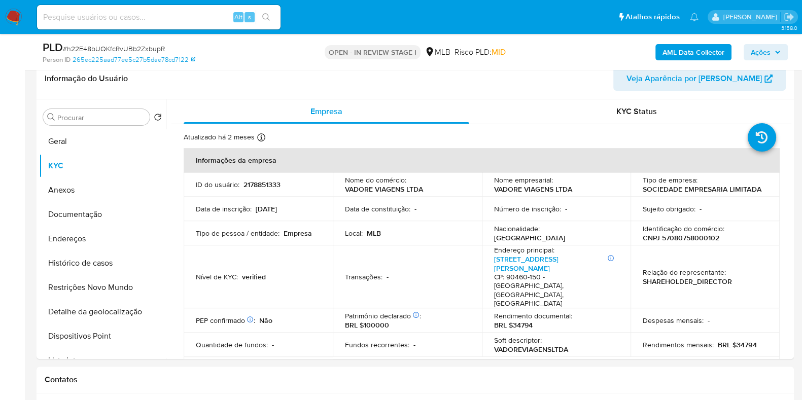
scroll to position [428, 0]
click at [86, 142] on button "Geral" at bounding box center [102, 142] width 127 height 24
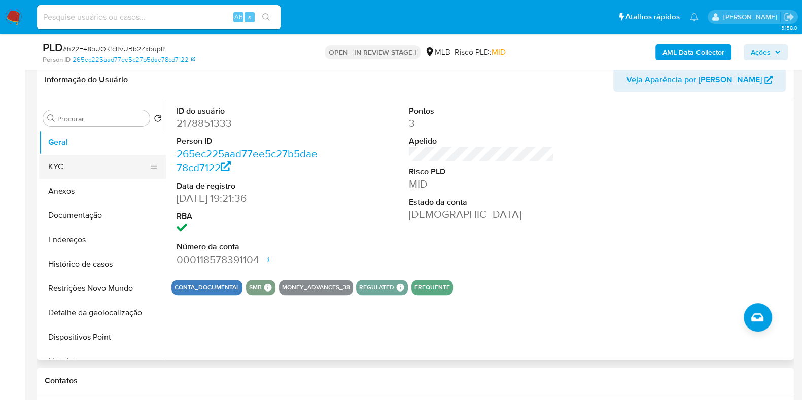
click at [83, 167] on button "KYC" at bounding box center [98, 167] width 119 height 24
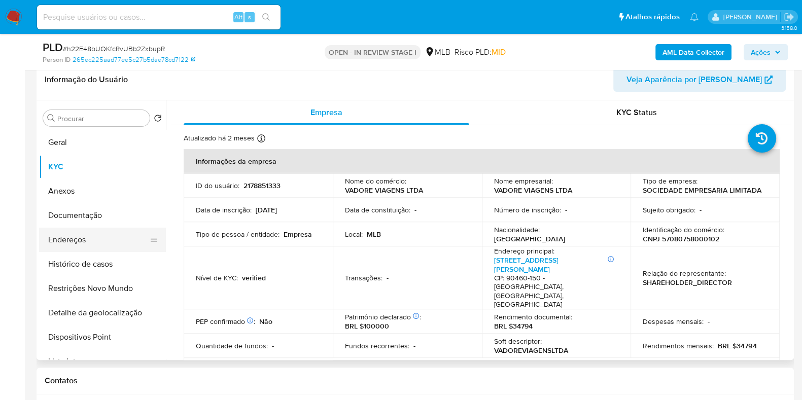
click at [90, 241] on button "Endereços" at bounding box center [98, 240] width 119 height 24
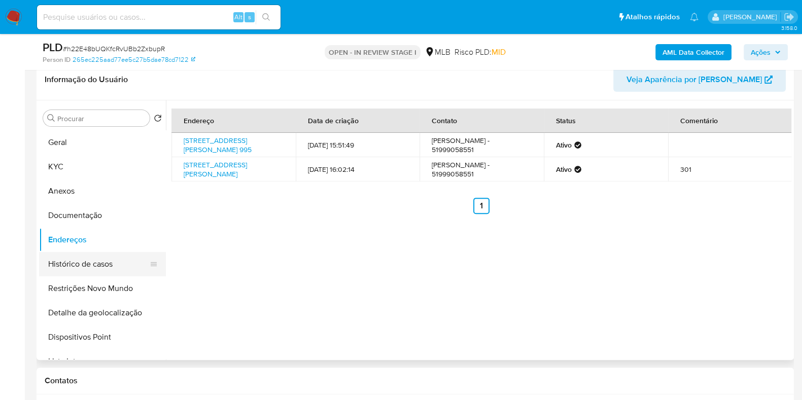
click at [113, 267] on button "Histórico de casos" at bounding box center [98, 264] width 119 height 24
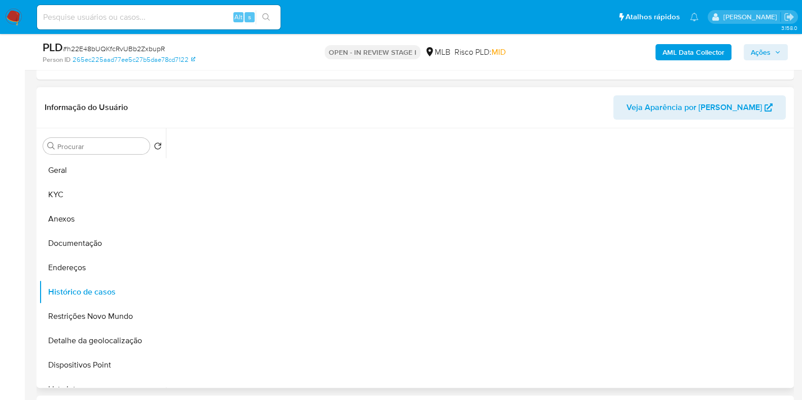
scroll to position [392, 0]
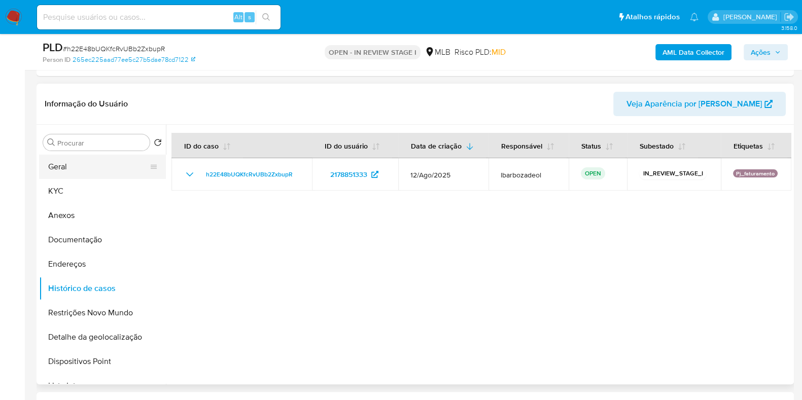
click at [59, 169] on button "Geral" at bounding box center [98, 167] width 119 height 24
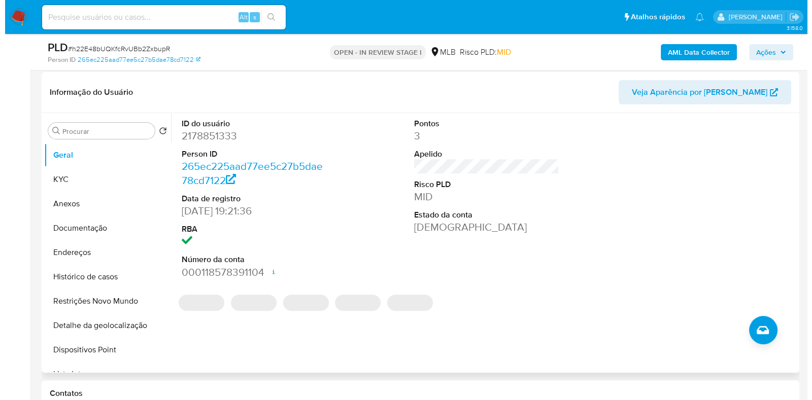
scroll to position [416, 0]
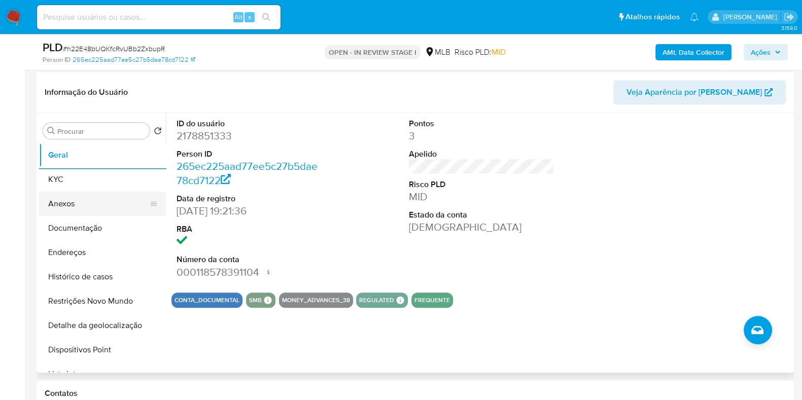
click at [69, 182] on button "KYC" at bounding box center [102, 179] width 127 height 24
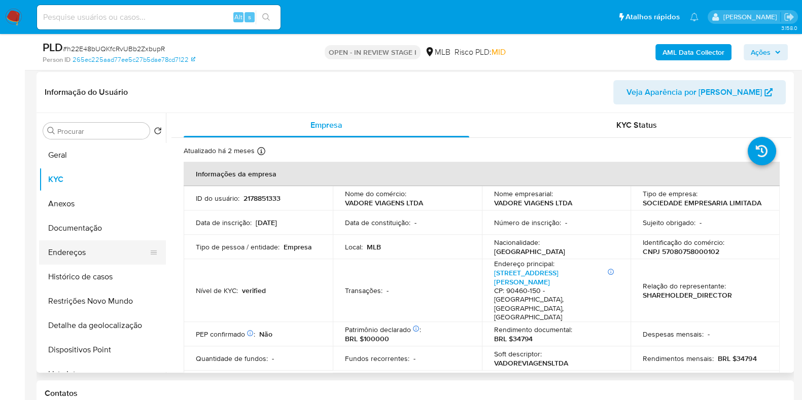
click at [98, 250] on button "Endereços" at bounding box center [98, 253] width 119 height 24
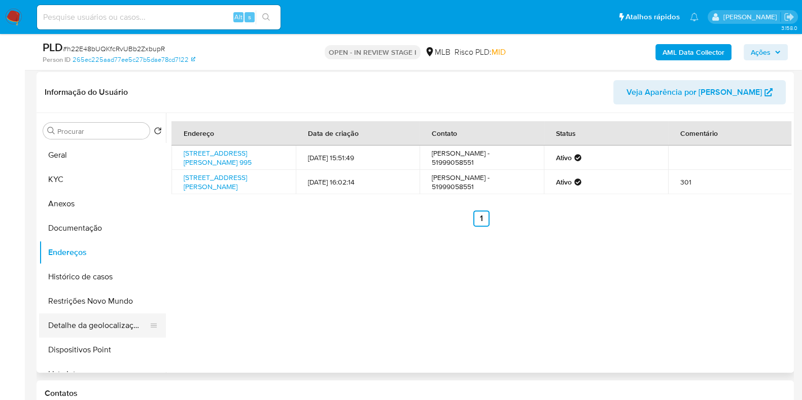
click at [107, 327] on button "Detalhe da geolocalização" at bounding box center [98, 326] width 119 height 24
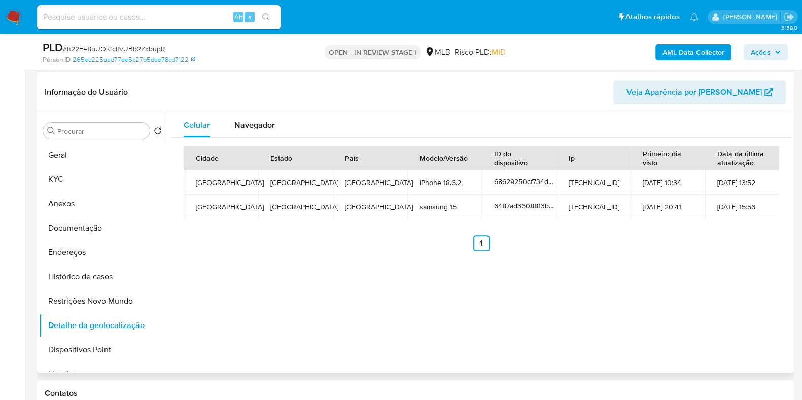
click at [91, 294] on button "Restrições Novo Mundo" at bounding box center [102, 301] width 127 height 24
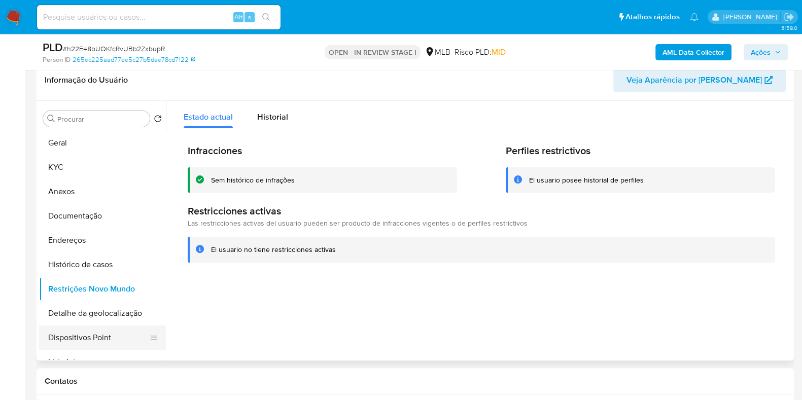
click at [74, 326] on button "Dispositivos Point" at bounding box center [98, 338] width 119 height 24
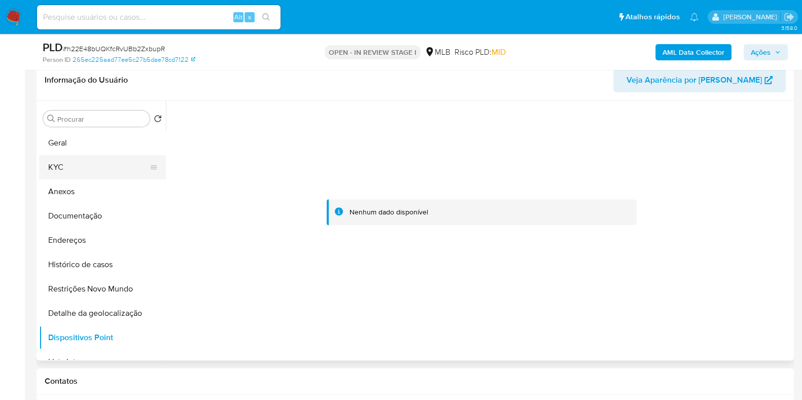
click at [98, 155] on button "KYC" at bounding box center [98, 167] width 119 height 24
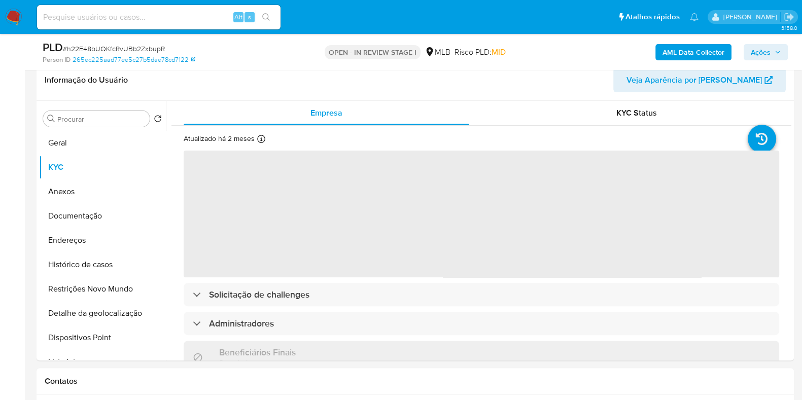
click at [759, 51] on span "Ações" at bounding box center [761, 52] width 20 height 16
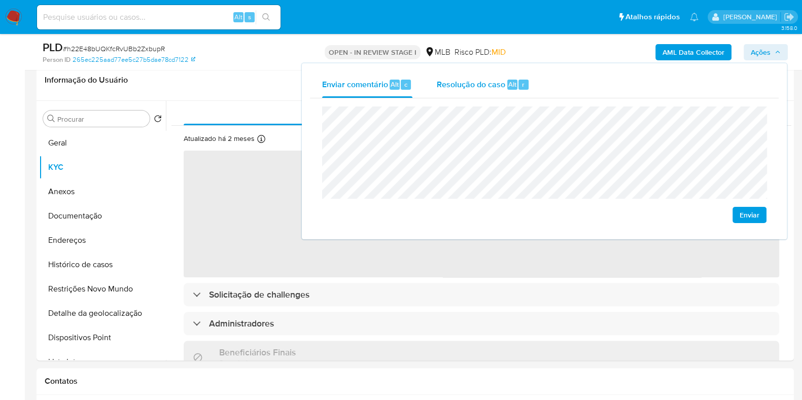
click at [497, 84] on span "Resolução do caso" at bounding box center [471, 84] width 69 height 12
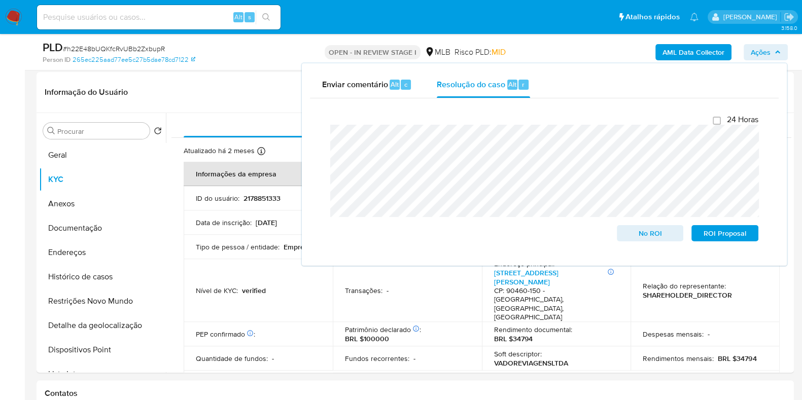
click at [591, 46] on div "AML Data Collector Ações Enviar comentário Alt c Resolução do caso Alt r Fecham…" at bounding box center [666, 52] width 246 height 24
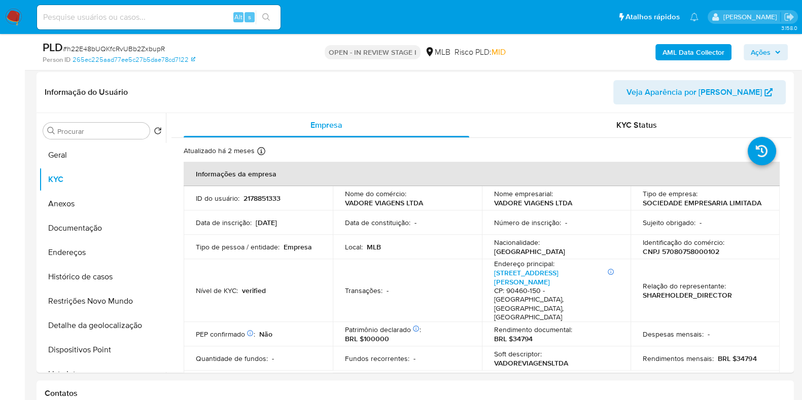
click at [682, 47] on b "AML Data Collector" at bounding box center [694, 52] width 62 height 16
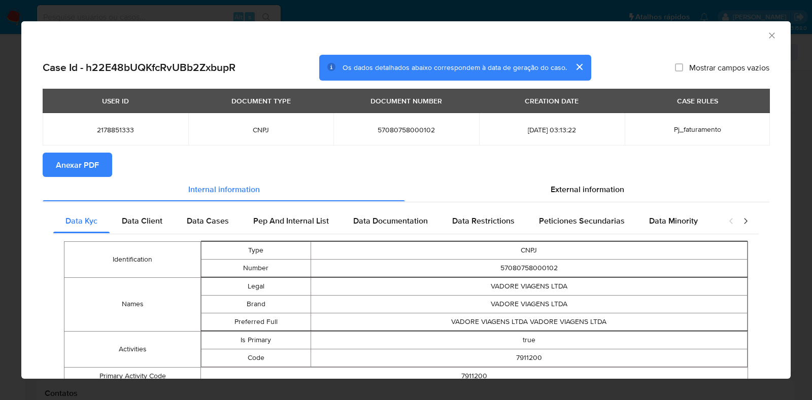
click at [63, 165] on span "Anexar PDF" at bounding box center [77, 165] width 43 height 22
click at [767, 37] on icon "Fechar a janela" at bounding box center [772, 35] width 10 height 10
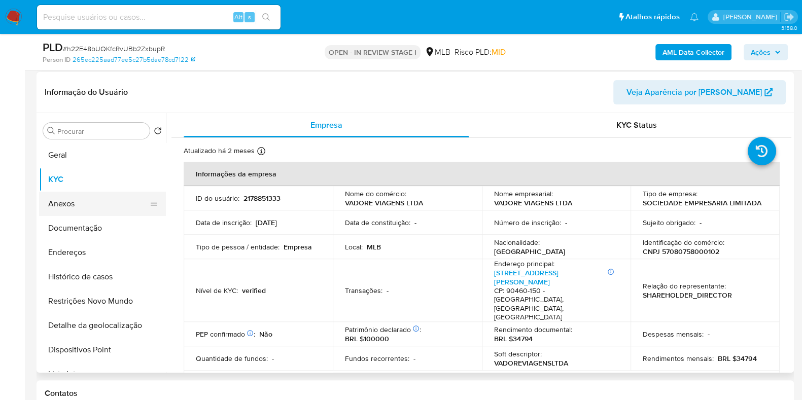
click at [91, 195] on button "Anexos" at bounding box center [98, 204] width 119 height 24
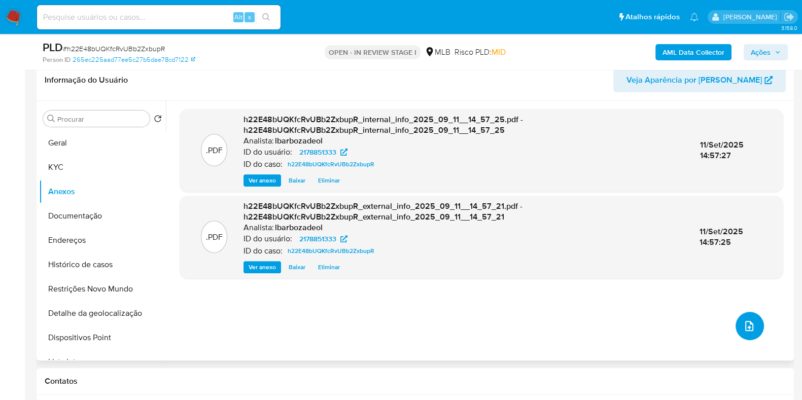
click at [740, 333] on button "upload-file" at bounding box center [750, 326] width 28 height 28
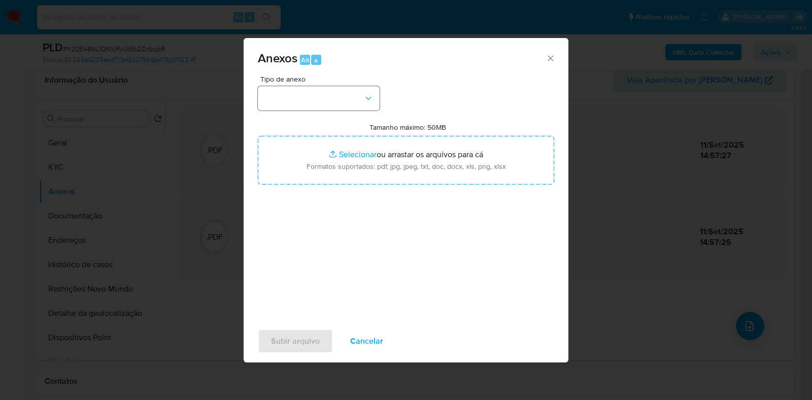
click at [325, 85] on div "Tipo de anexo" at bounding box center [319, 93] width 122 height 35
click at [352, 119] on div "Tipo de anexo Tamanho máximo: 50MB Selecionar arquivos Selecionar ou arrastar o…" at bounding box center [406, 196] width 296 height 240
click at [355, 105] on button "button" at bounding box center [319, 98] width 122 height 24
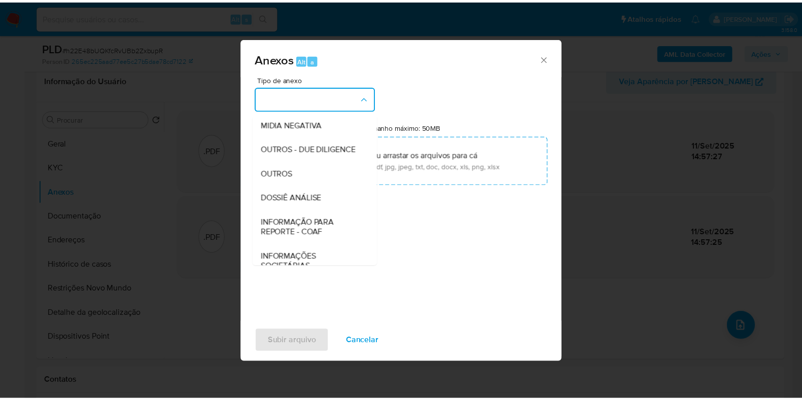
scroll to position [156, 0]
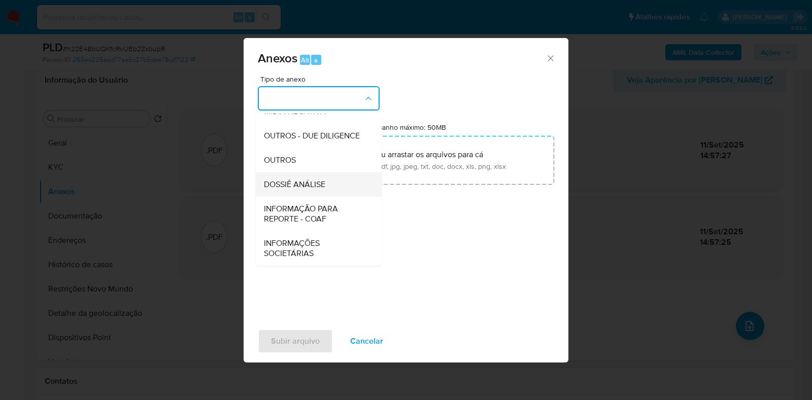
click at [342, 181] on div "DOSSIÊ ANÁLISE" at bounding box center [316, 185] width 104 height 24
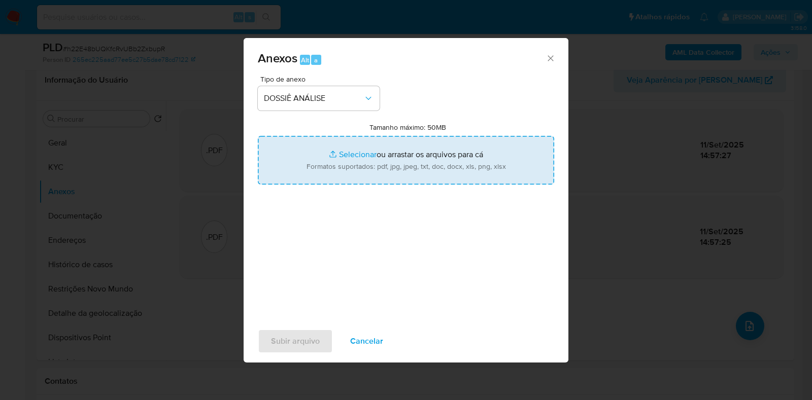
click at [348, 174] on input "Tamanho máximo: 50MB Selecionar arquivos" at bounding box center [406, 160] width 296 height 49
type input "C:\fakepath\SAR - XXXX - CNPJ 57080758000102 - VADORE VIAGENS LTDA.pdf"
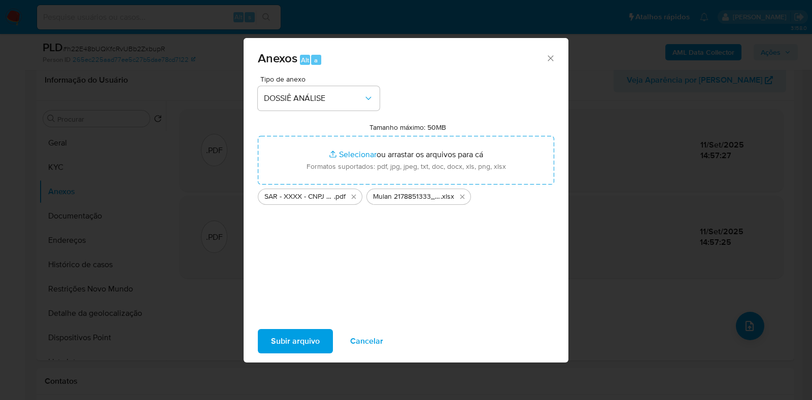
click at [286, 349] on span "Subir arquivo" at bounding box center [295, 341] width 49 height 22
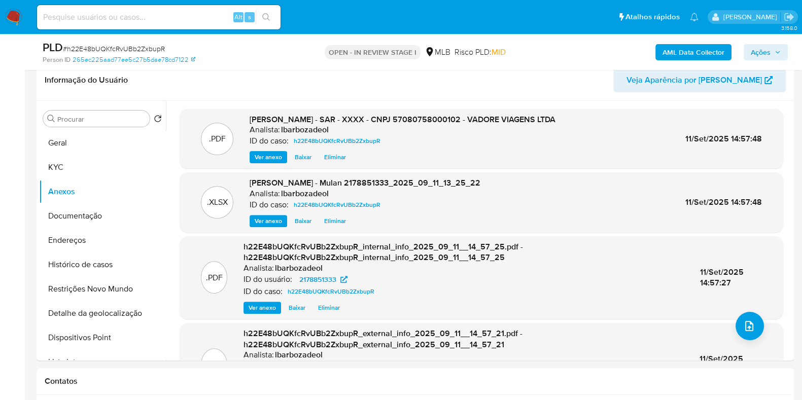
drag, startPoint x: 771, startPoint y: 44, endPoint x: 753, endPoint y: 53, distance: 20.2
click at [771, 44] on span "Ações" at bounding box center [761, 52] width 20 height 16
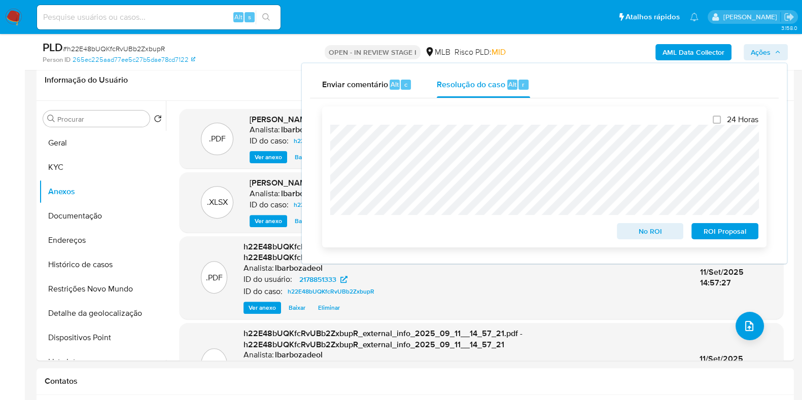
click at [710, 234] on span "ROI Proposal" at bounding box center [725, 231] width 53 height 14
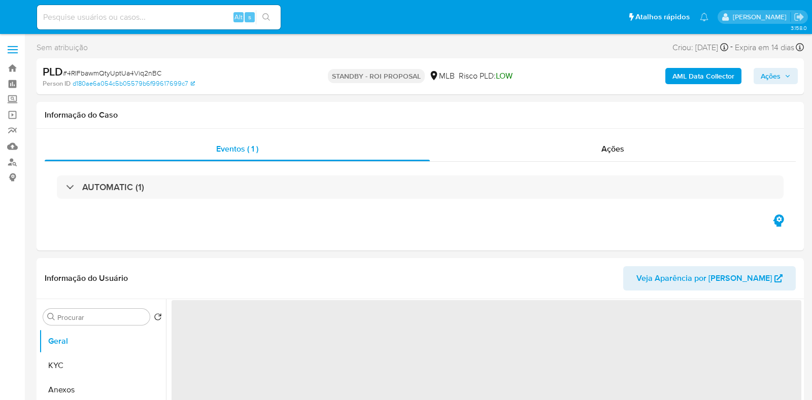
select select "10"
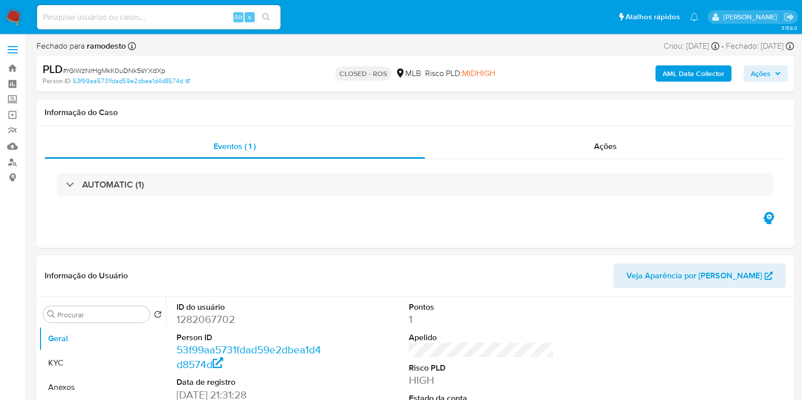
select select "10"
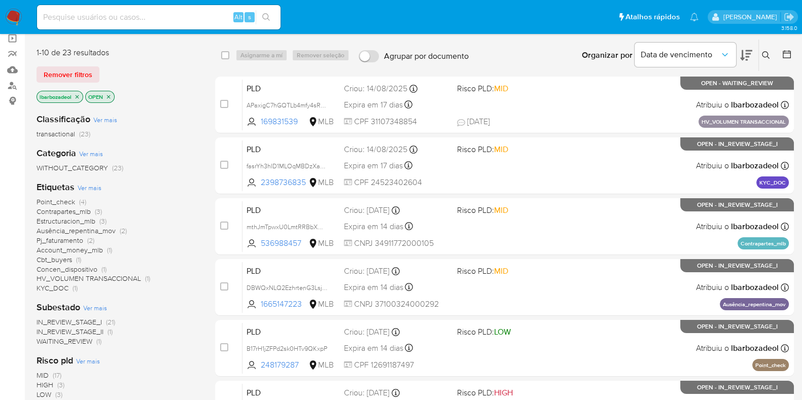
scroll to position [77, 0]
click at [99, 249] on span "Account_money_mlb" at bounding box center [70, 250] width 66 height 10
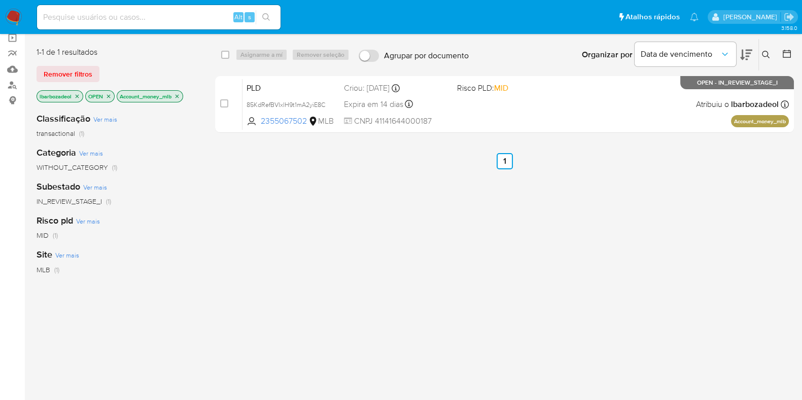
click at [178, 96] on icon "close-filter" at bounding box center [177, 96] width 6 height 6
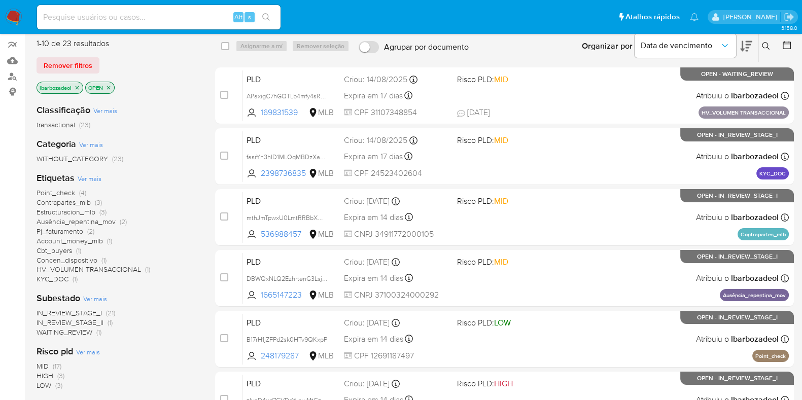
scroll to position [86, 0]
click at [66, 212] on span "Estructuracion_mlb" at bounding box center [66, 212] width 59 height 10
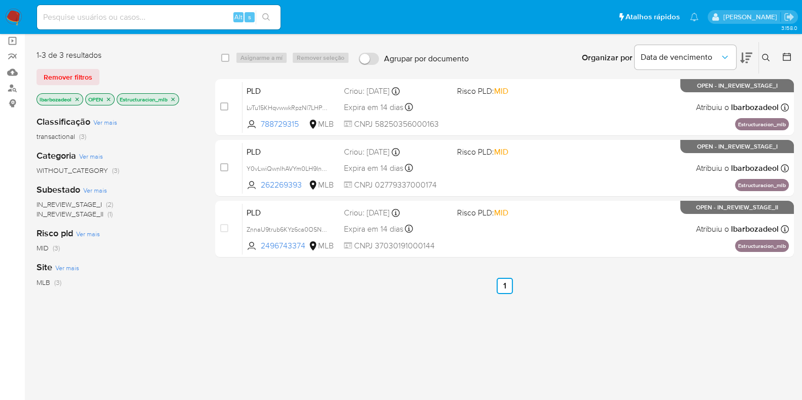
scroll to position [74, 0]
click at [175, 99] on icon "close-filter" at bounding box center [174, 100] width 4 height 4
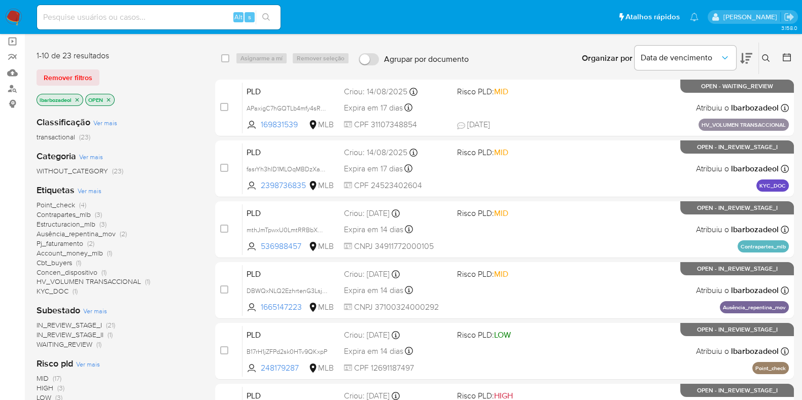
click at [98, 212] on span "(3)" at bounding box center [98, 215] width 7 height 10
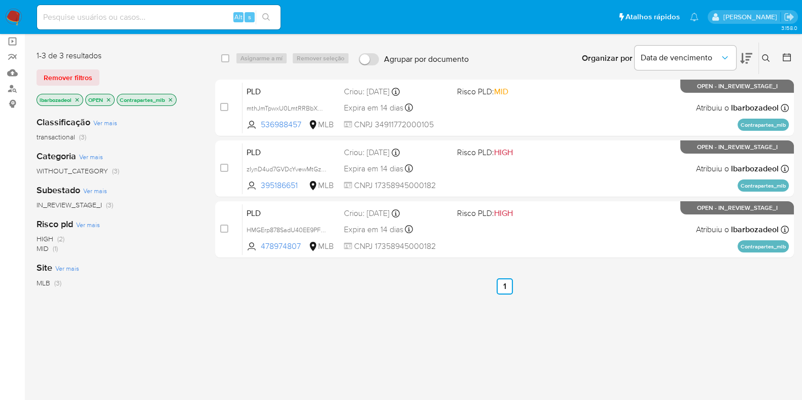
click at [170, 98] on icon "close-filter" at bounding box center [171, 100] width 4 height 4
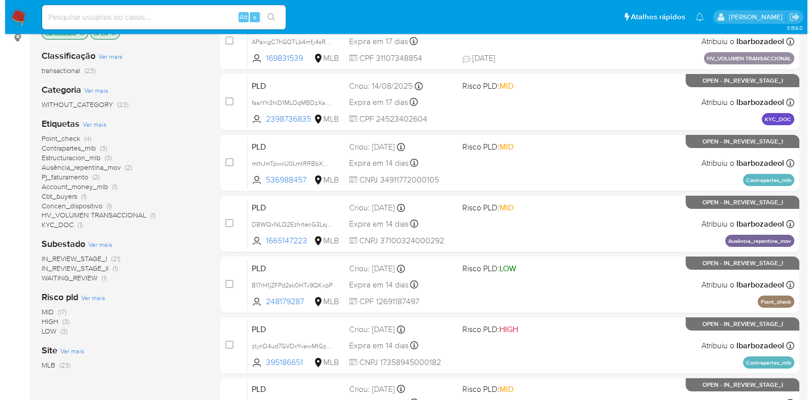
scroll to position [141, 0]
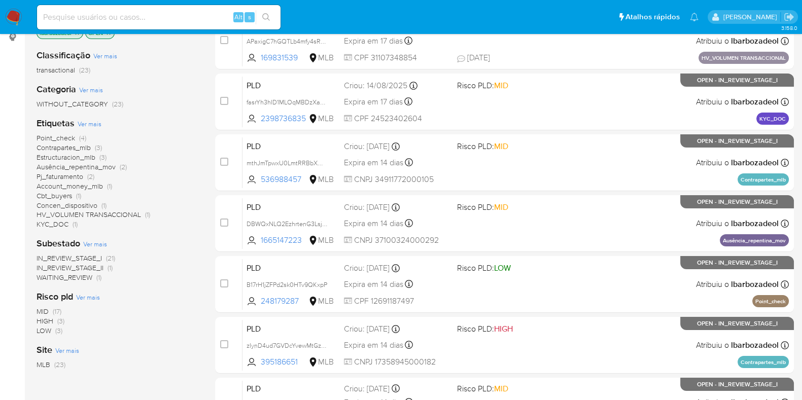
click at [91, 127] on span "Ver mais" at bounding box center [90, 123] width 24 height 9
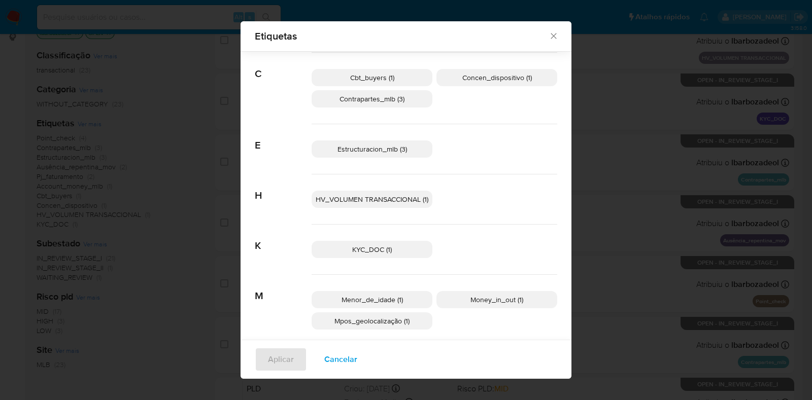
scroll to position [150, 0]
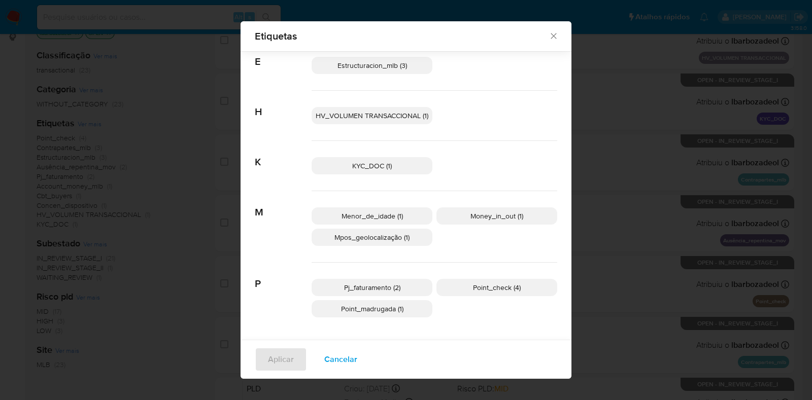
click at [449, 219] on p "Money_in_out (1)" at bounding box center [496, 216] width 121 height 17
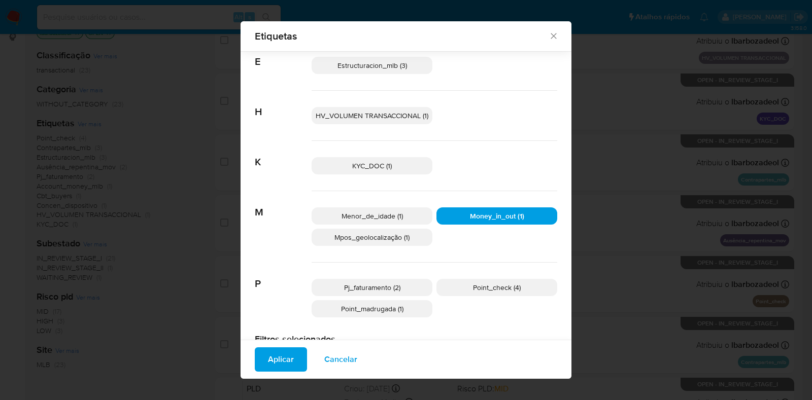
click at [275, 362] on span "Aplicar" at bounding box center [281, 360] width 26 height 22
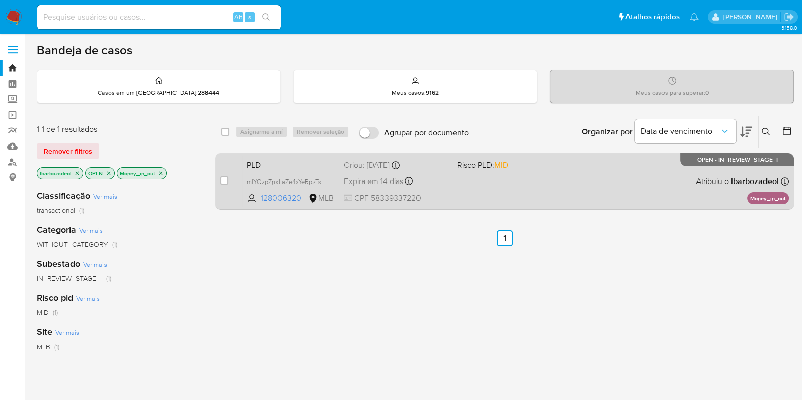
click at [452, 192] on div "PLD mlYQzpZnxLaZe4xYeRpzTsY6 128006320 MLB Risco PLD: MID Criou: 12/08/2025 Cri…" at bounding box center [516, 181] width 547 height 51
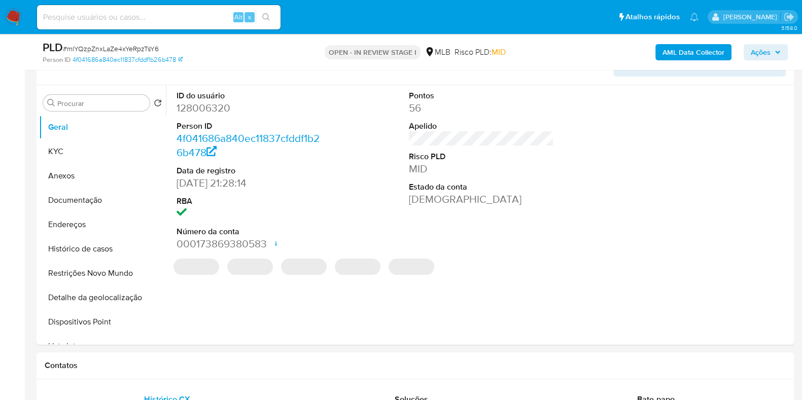
select select "10"
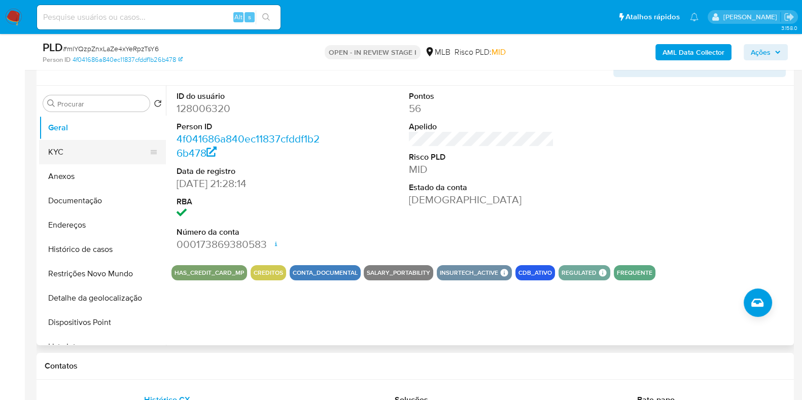
click at [57, 151] on button "KYC" at bounding box center [98, 152] width 119 height 24
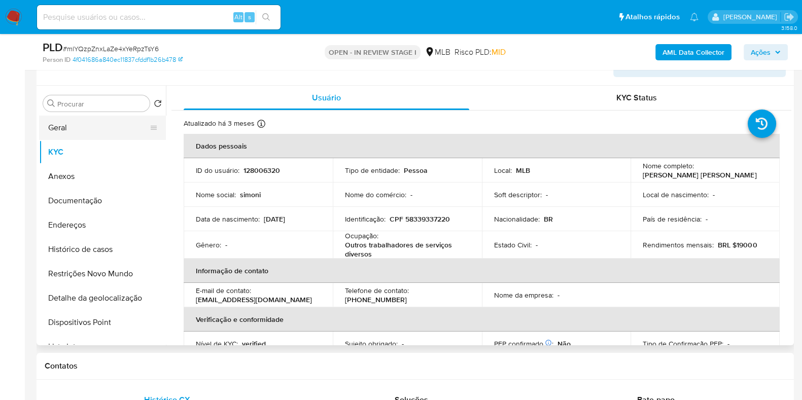
click at [73, 134] on button "Geral" at bounding box center [98, 128] width 119 height 24
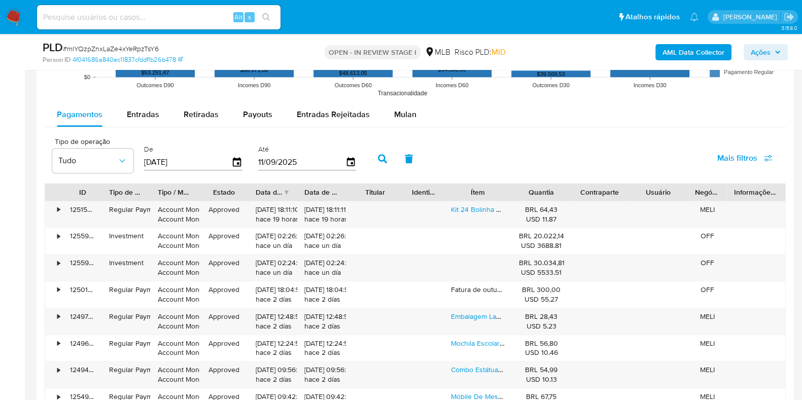
scroll to position [1075, 0]
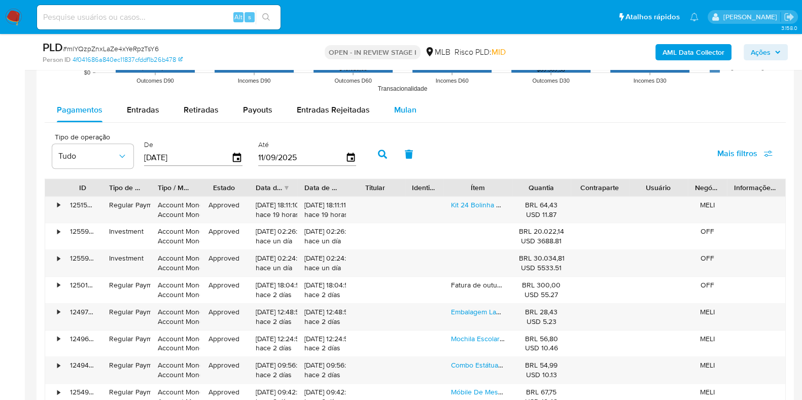
click at [400, 120] on div "Mulan" at bounding box center [405, 110] width 22 height 24
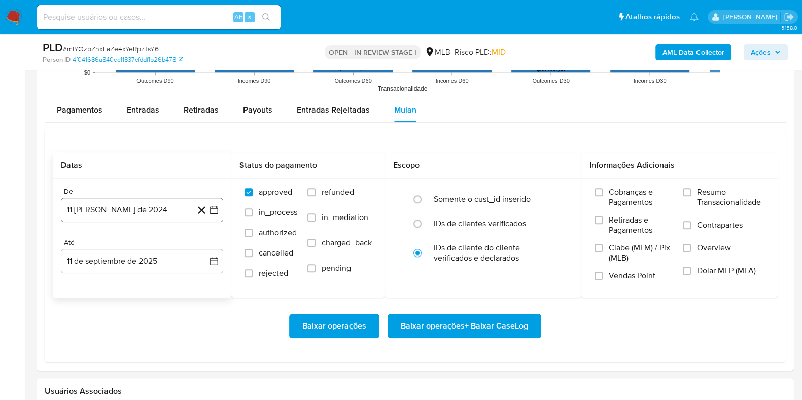
click at [153, 209] on button "11 [PERSON_NAME] de 2024" at bounding box center [142, 210] width 162 height 24
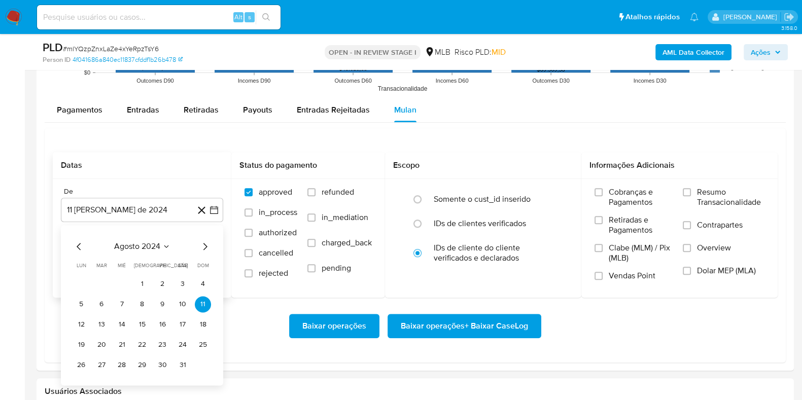
click at [142, 251] on span "agosto 2024" at bounding box center [137, 247] width 46 height 10
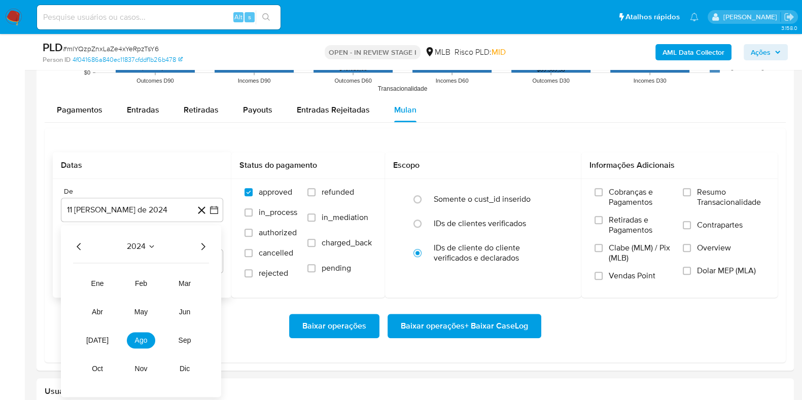
click at [203, 247] on icon "Año siguiente" at bounding box center [203, 246] width 4 height 7
click at [90, 339] on button "[DATE]" at bounding box center [97, 340] width 28 height 16
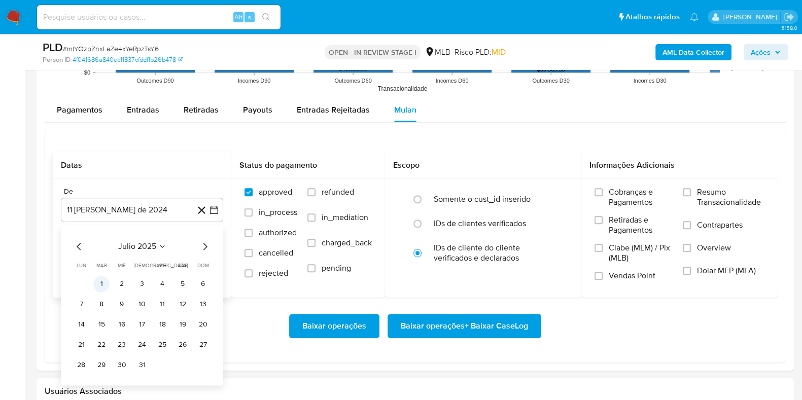
click at [99, 283] on button "1" at bounding box center [101, 284] width 16 height 16
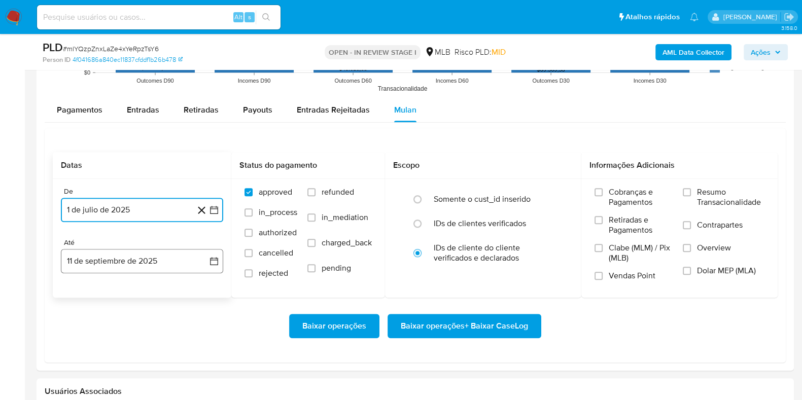
click at [113, 262] on button "11 de septiembre de 2025" at bounding box center [142, 261] width 162 height 24
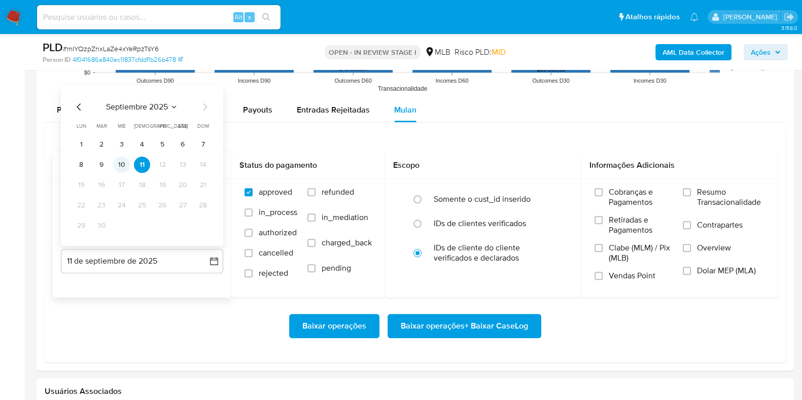
click at [118, 159] on button "10" at bounding box center [122, 164] width 16 height 16
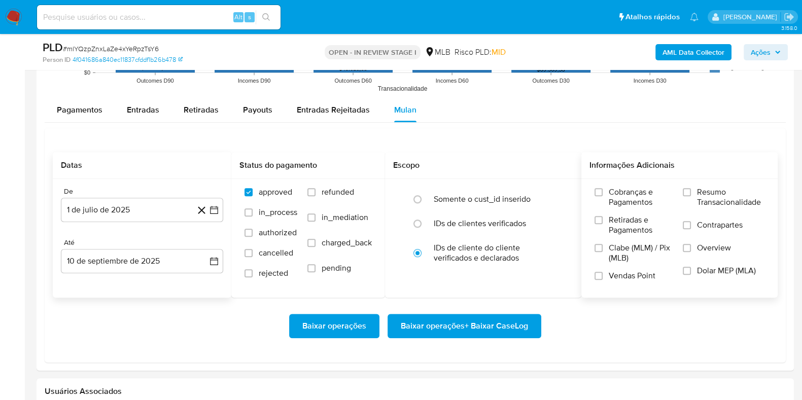
click at [710, 187] on span "Resumo Transacionalidade" at bounding box center [731, 197] width 68 height 20
click at [691, 188] on input "Resumo Transacionalidade" at bounding box center [687, 192] width 8 height 8
click at [477, 330] on span "Baixar operações + Baixar CaseLog" at bounding box center [464, 326] width 127 height 22
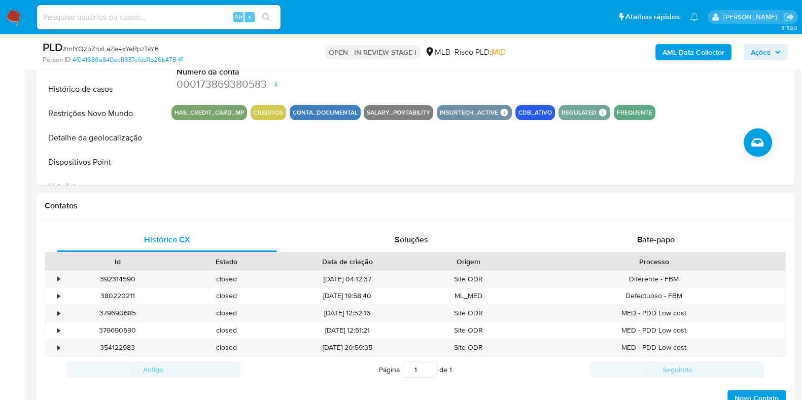
scroll to position [0, 0]
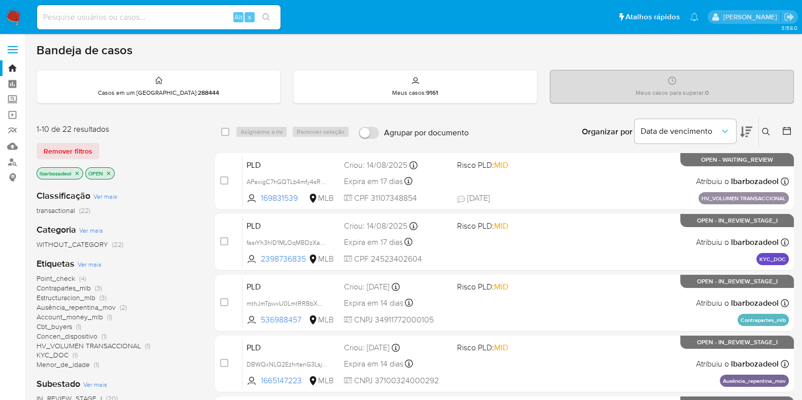
click at [78, 173] on icon "close-filter" at bounding box center [77, 174] width 6 height 6
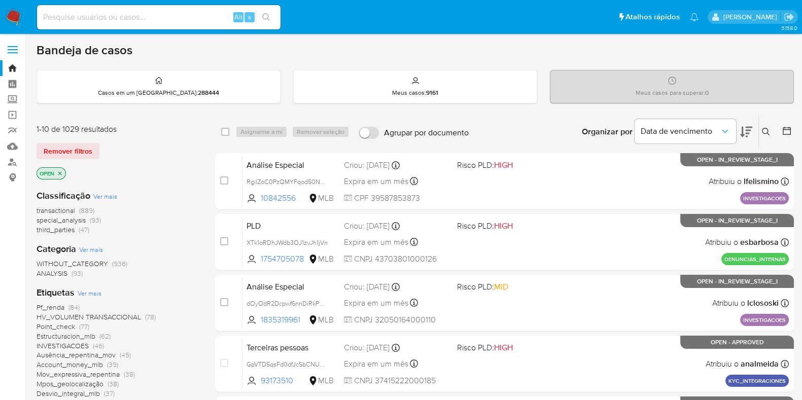
click at [11, 19] on img at bounding box center [13, 17] width 17 height 17
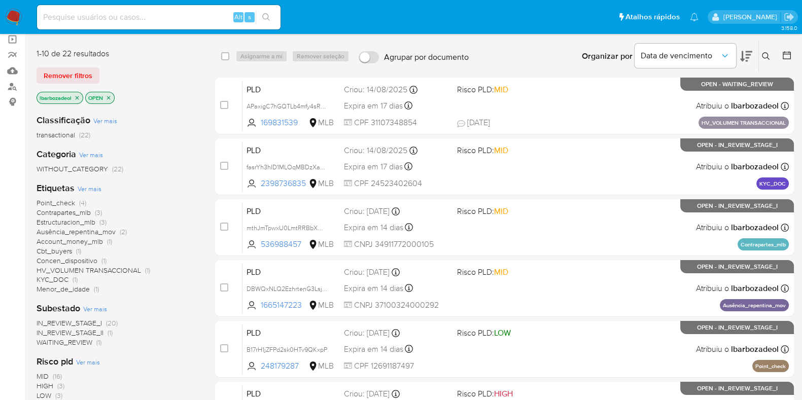
scroll to position [26, 0]
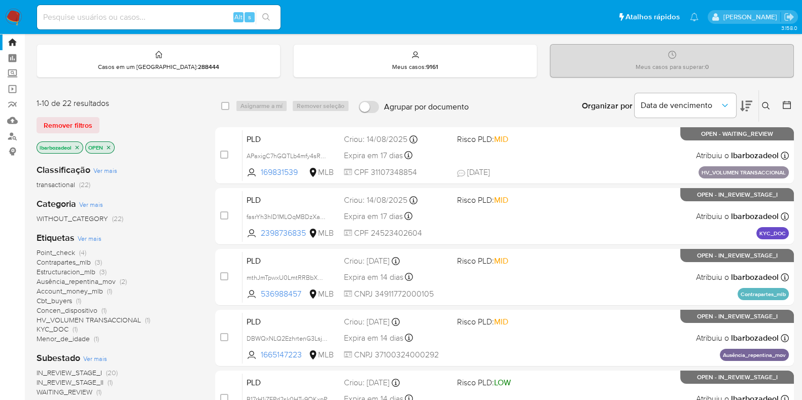
click at [66, 271] on span "Estructuracion_mlb" at bounding box center [66, 272] width 59 height 10
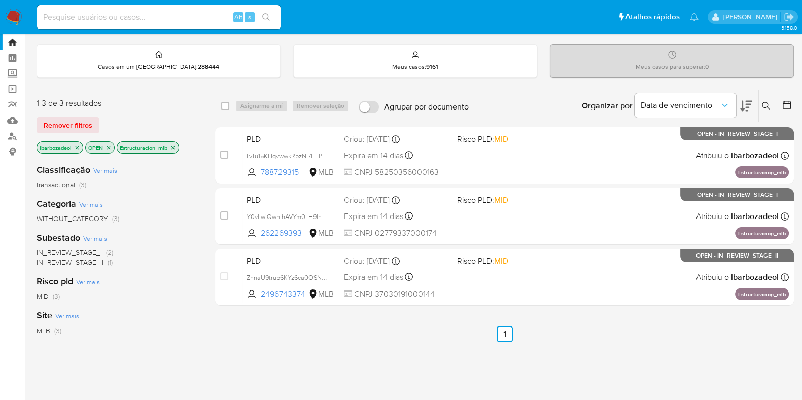
click at [175, 145] on icon "close-filter" at bounding box center [173, 148] width 6 height 6
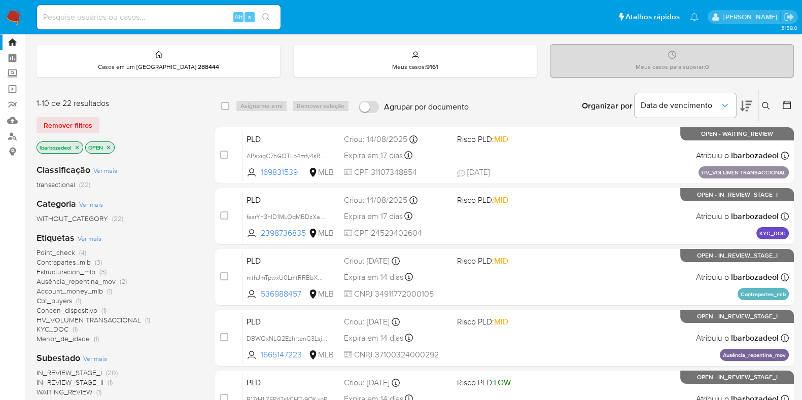
click at [78, 277] on span "Ausência_repentina_mov" at bounding box center [76, 282] width 79 height 10
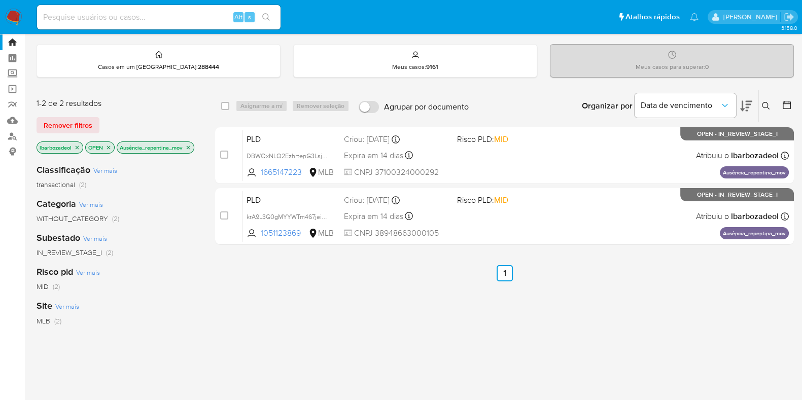
click at [187, 145] on icon "close-filter" at bounding box center [188, 148] width 6 height 6
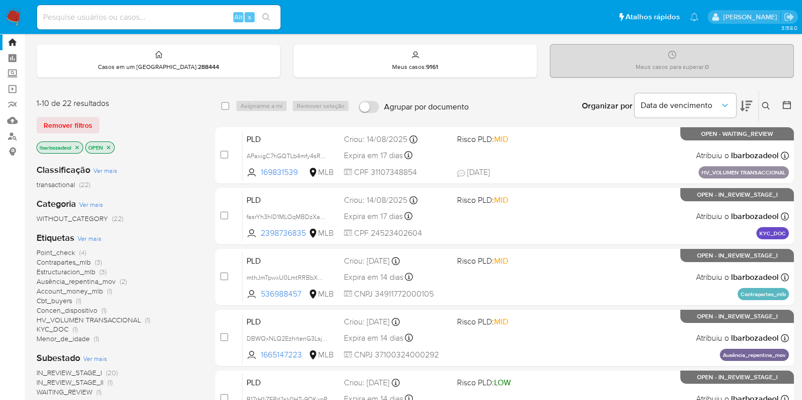
click at [85, 273] on span "Estructuracion_mlb" at bounding box center [66, 272] width 59 height 10
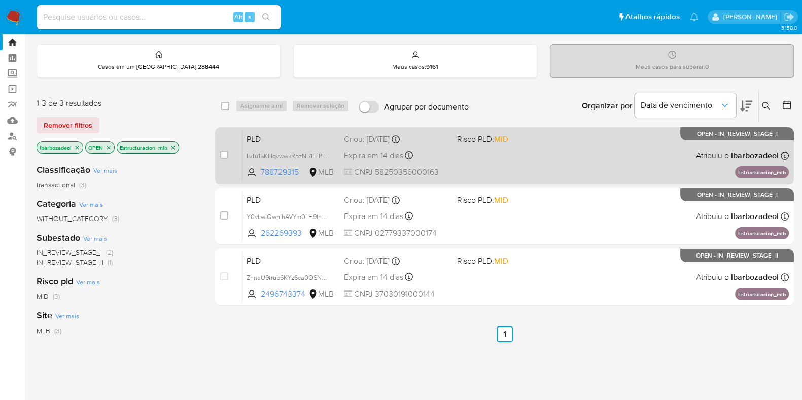
click at [506, 164] on div "PLD LvTu15KHqvwwkRpzNl7LHPUd 788729315 MLB Risco PLD: MID Criou: 12/08/2025 Cri…" at bounding box center [516, 155] width 547 height 51
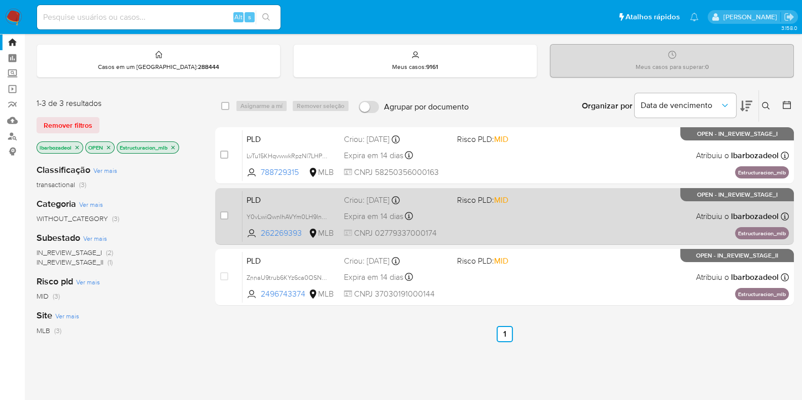
click at [513, 210] on div "PLD Y0vLwiQwnIhAVYm0LH9Inthw 262269393 MLB Risco PLD: MID Criou: 12/08/2025 Cri…" at bounding box center [516, 216] width 547 height 51
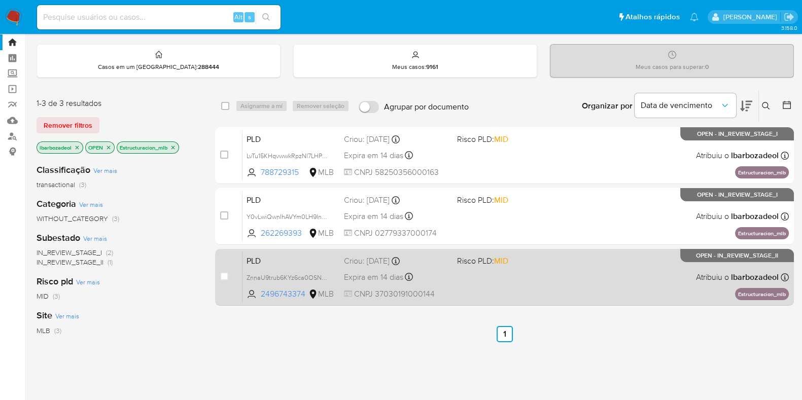
click at [530, 293] on div "PLD ZnnaU9trub6KYz6ca0OSNl1h 2496743374 MLB Risco PLD: MID Criou: 12/08/2025 Cr…" at bounding box center [516, 277] width 547 height 51
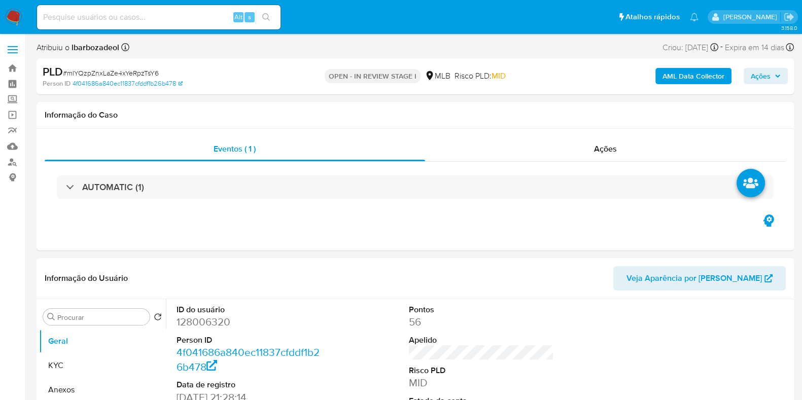
click at [335, 188] on div "AUTOMATIC (1)" at bounding box center [415, 187] width 717 height 23
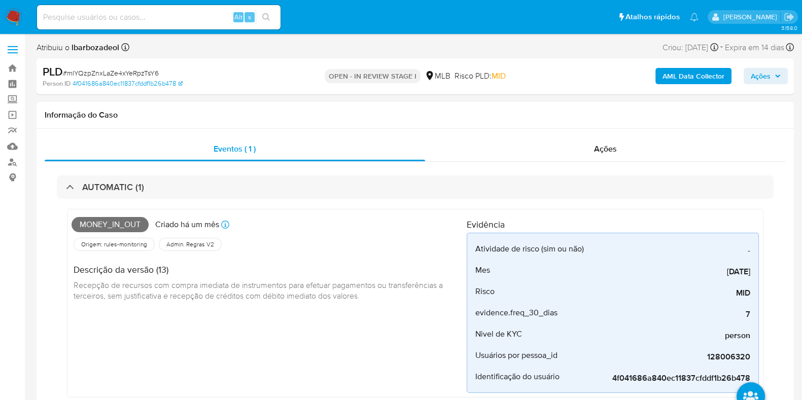
click at [759, 81] on span "Ações" at bounding box center [761, 76] width 20 height 16
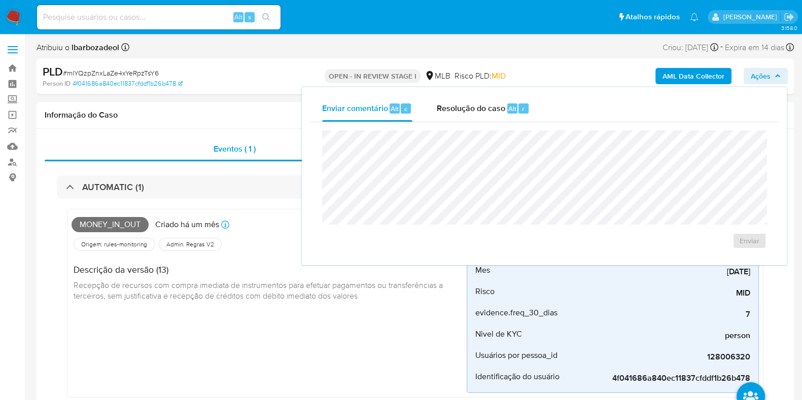
click at [759, 81] on span "Ações" at bounding box center [761, 76] width 20 height 16
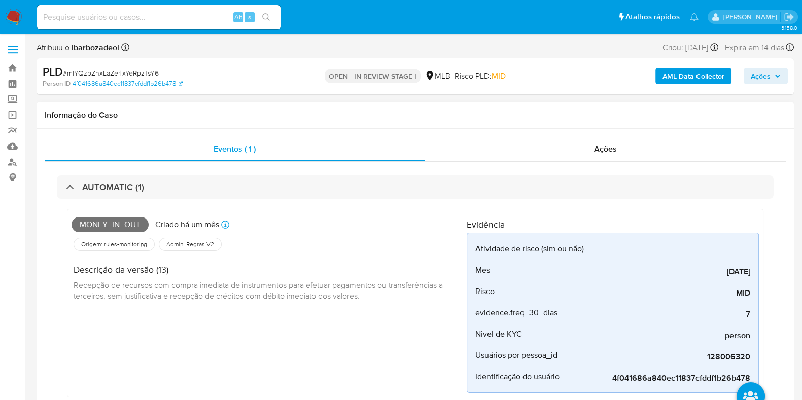
click at [124, 220] on span "Money_in_out" at bounding box center [110, 224] width 77 height 15
copy span "Money_in_out"
click at [777, 78] on icon "button" at bounding box center [778, 76] width 6 height 6
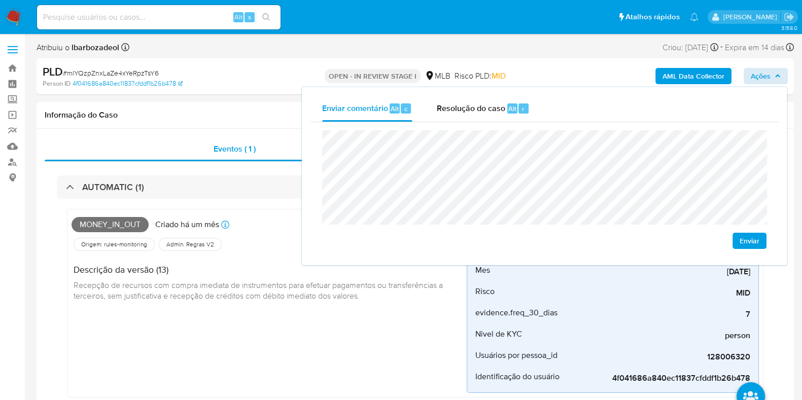
click at [253, 78] on div "PLD # mlYQzpZnxLaZe4xYeRpzTsY6" at bounding box center [165, 71] width 245 height 15
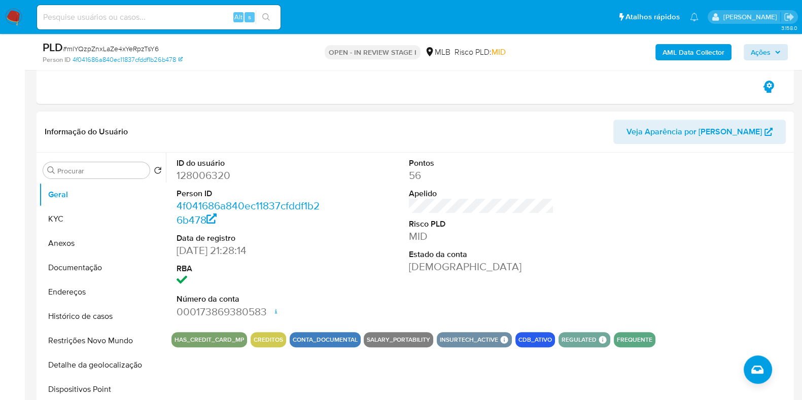
scroll to position [337, 0]
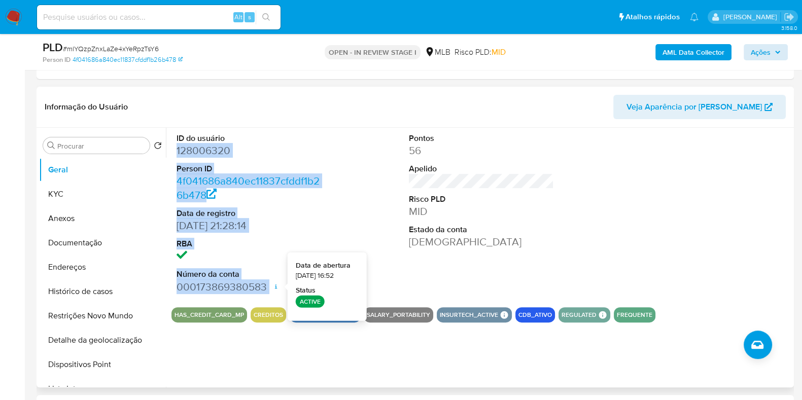
drag, startPoint x: 177, startPoint y: 150, endPoint x: 272, endPoint y: 291, distance: 170.0
click at [272, 291] on dl "ID do usuário 128006320 Person ID 4f041686a840ec11837cfddf1b26b478 Data de regi…" at bounding box center [249, 213] width 145 height 161
copy dl "128006320 Person ID 4f041686a840ec11837cfddf1b26b478 Data de registro [DATE] 21…"
click at [757, 50] on span "Ações" at bounding box center [761, 52] width 20 height 16
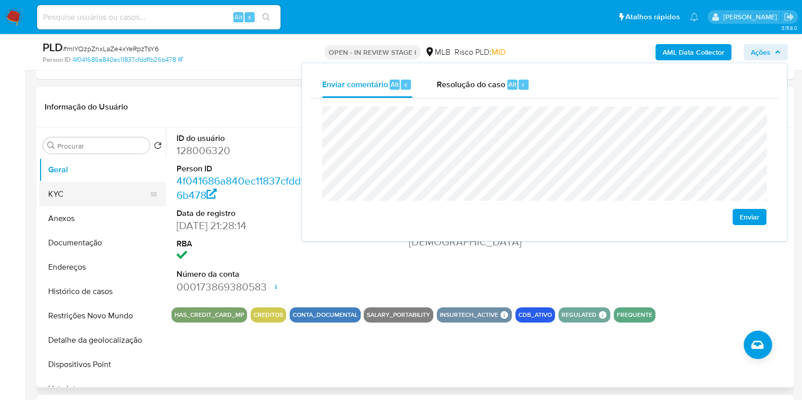
click at [81, 192] on button "KYC" at bounding box center [98, 194] width 119 height 24
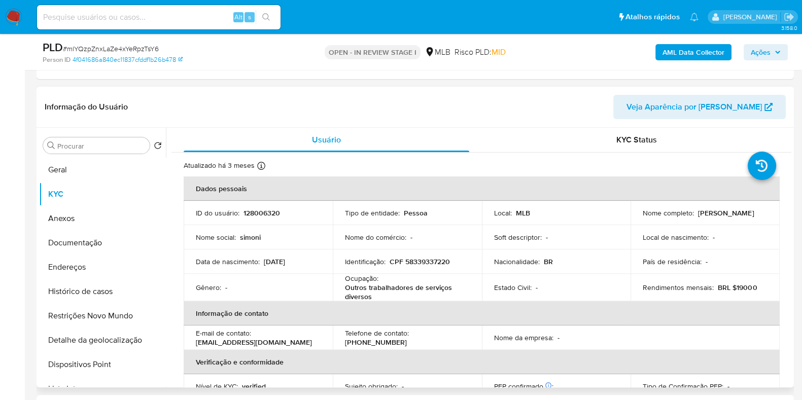
scroll to position [344, 0]
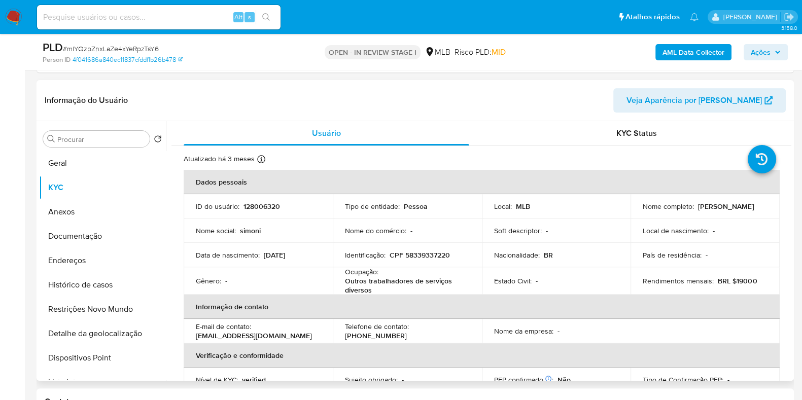
click at [431, 252] on p "CPF 58339337220" at bounding box center [420, 255] width 60 height 9
copy p "58339337220"
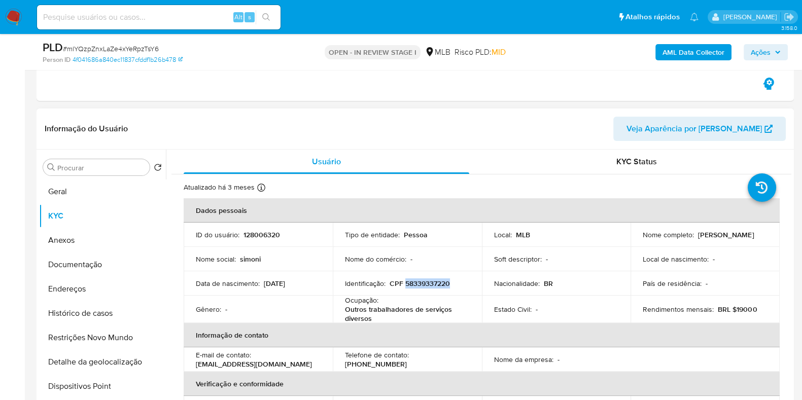
scroll to position [329, 0]
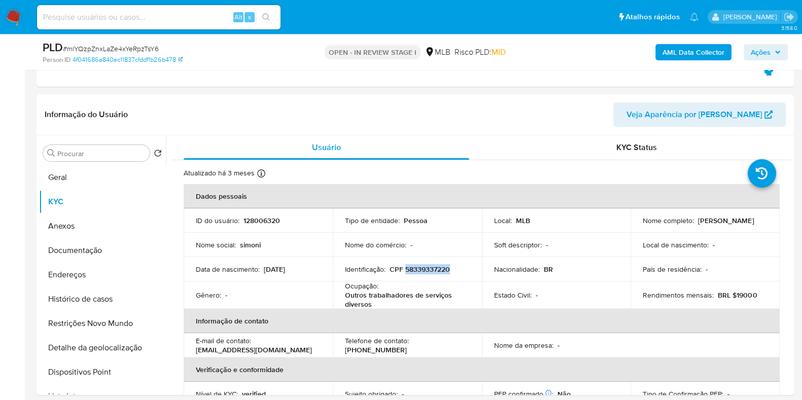
click at [755, 47] on span "Ações" at bounding box center [761, 52] width 20 height 16
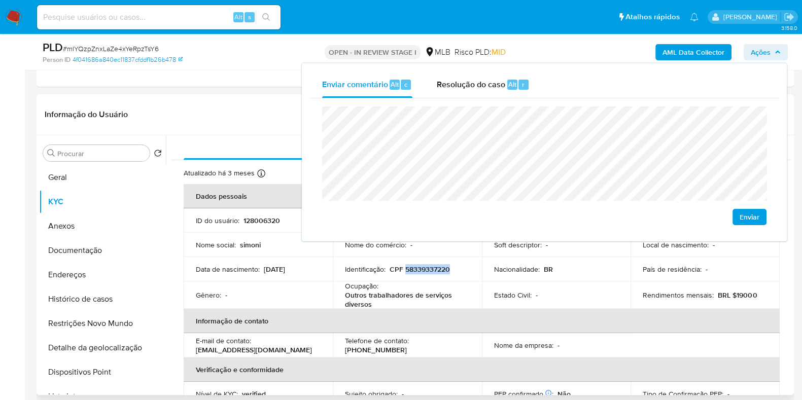
copy p "58339337220"
click at [449, 278] on td "Identificação : CPF 58339337220" at bounding box center [407, 269] width 149 height 24
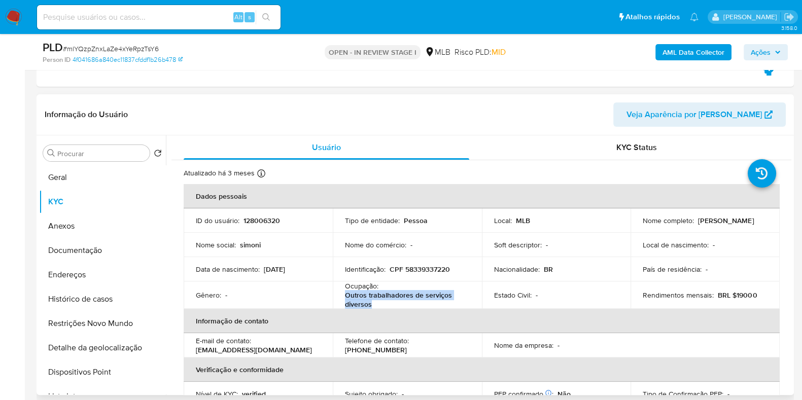
drag, startPoint x: 357, startPoint y: 299, endPoint x: 376, endPoint y: 301, distance: 18.9
click at [376, 301] on p "Outros trabalhadores de serviços diversos" at bounding box center [405, 300] width 121 height 18
copy p "Outros trabalhadores de serviços diversos"
click at [760, 47] on span "Ações" at bounding box center [761, 52] width 20 height 16
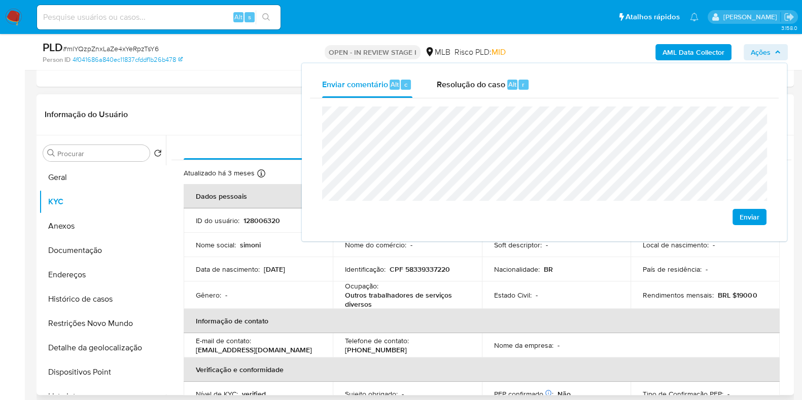
click at [246, 276] on td "Data de nascimento : [DEMOGRAPHIC_DATA]" at bounding box center [258, 269] width 149 height 24
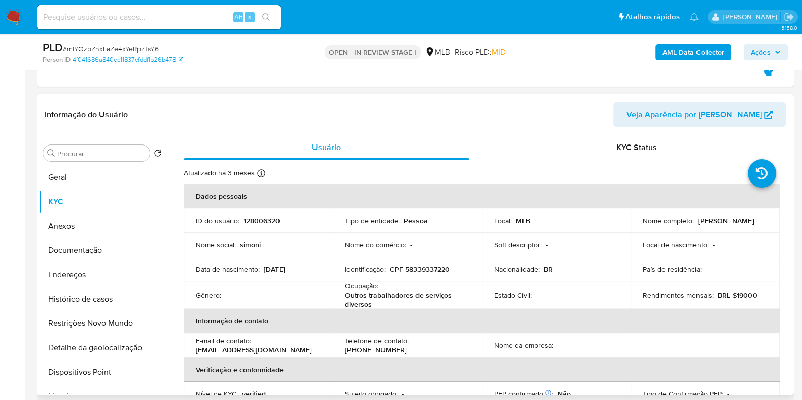
scroll to position [444, 0]
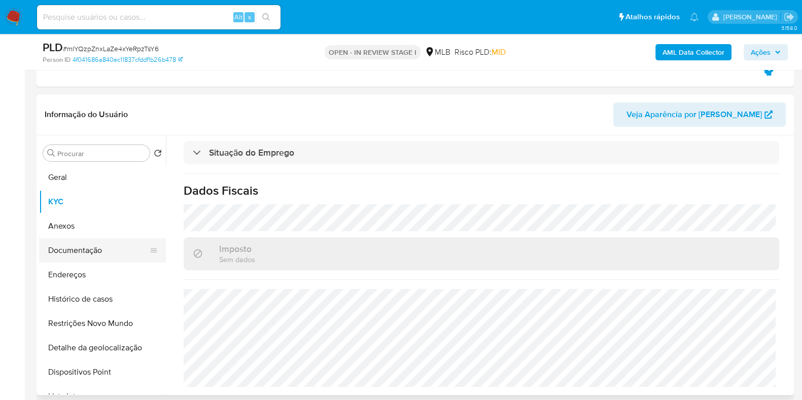
click at [94, 255] on button "Documentação" at bounding box center [98, 251] width 119 height 24
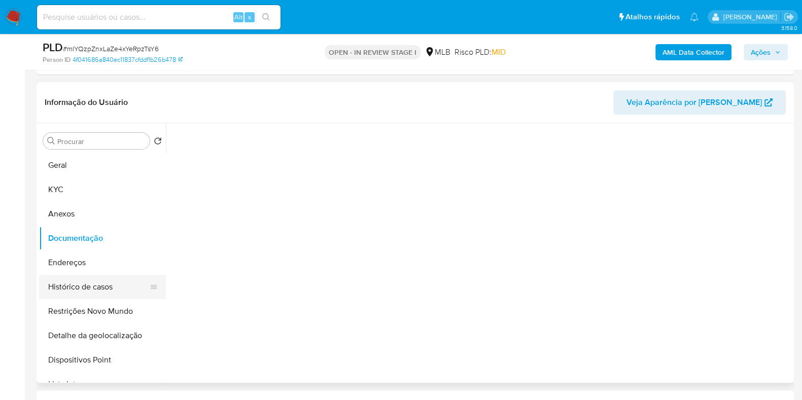
scroll to position [0, 0]
click at [87, 278] on button "Histórico de casos" at bounding box center [98, 287] width 119 height 24
click at [94, 265] on button "Endereços" at bounding box center [98, 263] width 119 height 24
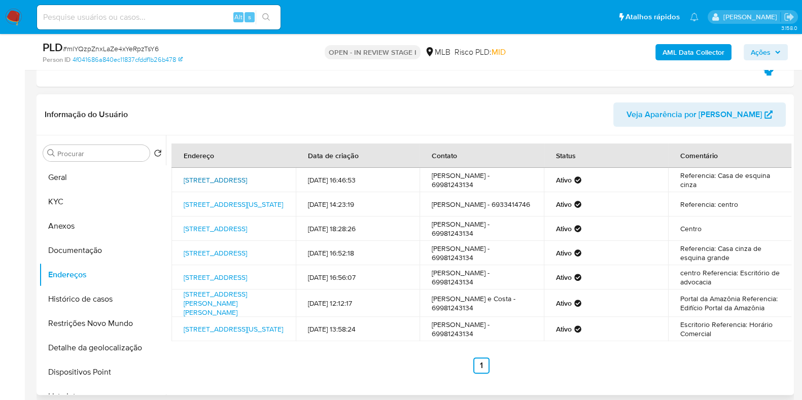
click at [232, 178] on link "[STREET_ADDRESS]" at bounding box center [215, 180] width 63 height 10
click at [229, 202] on link "Rua Bahia 4360, Colorado Do Oeste, Rondônia, 76993000, Brasil 4360" at bounding box center [233, 204] width 99 height 10
click at [215, 232] on link "Avenida Tapajós 4261, Cabixi, Rondônia, 76994000, Brasil 4261" at bounding box center [215, 229] width 63 height 10
click at [224, 258] on link "Avenida Tapajós 4261, Cabixi, Rondônia, 76994000, Brasil 4261" at bounding box center [215, 253] width 63 height 10
click at [221, 282] on link "Avenida Tapajós 4261, Cabixi, Rondônia, 76994000, Brasil 4261" at bounding box center [215, 278] width 63 height 10
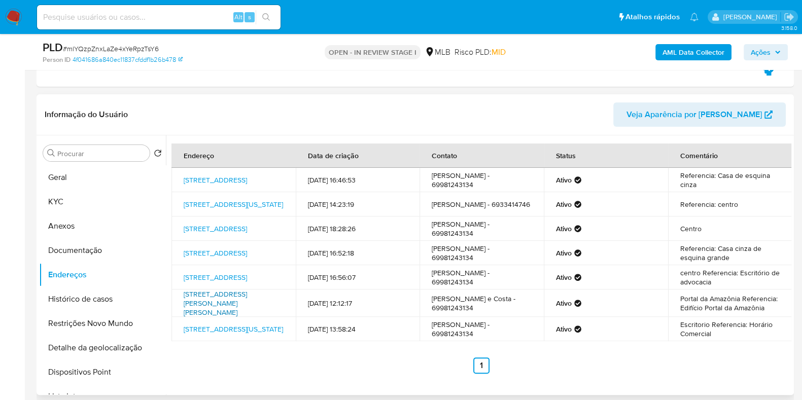
click at [234, 308] on link "Rua Ricardo Carlos Kollert 307, Vilhena, Rondônia, 76987066, Brasil 307" at bounding box center [215, 303] width 63 height 28
click at [219, 334] on link "Rua Bahia 4360, Colorado Do Oeste, Rondônia, 76993000, Brasil 4360" at bounding box center [233, 329] width 99 height 10
click at [91, 252] on button "Documentação" at bounding box center [98, 251] width 119 height 24
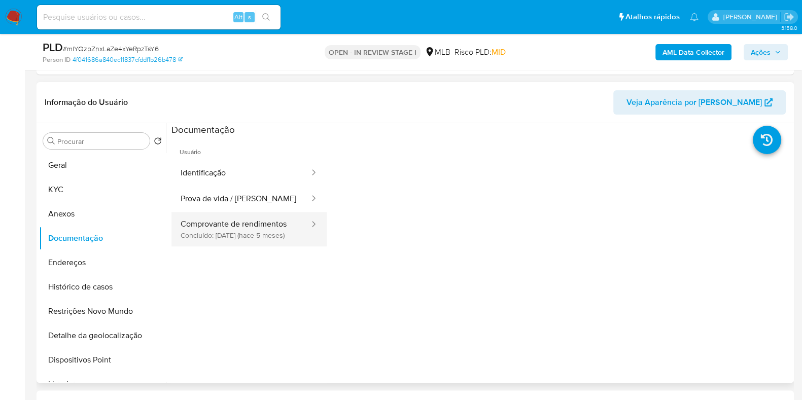
click at [246, 237] on button "Comprovante de rendimentos Concluído: 29/03/2025 (hace 5 meses)" at bounding box center [241, 229] width 139 height 35
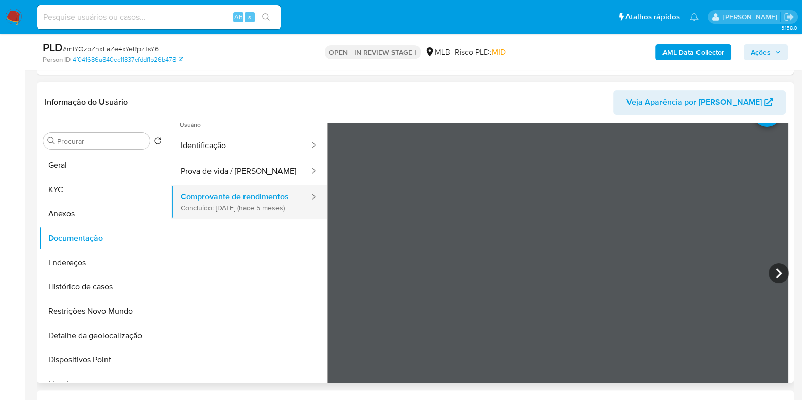
scroll to position [32, 0]
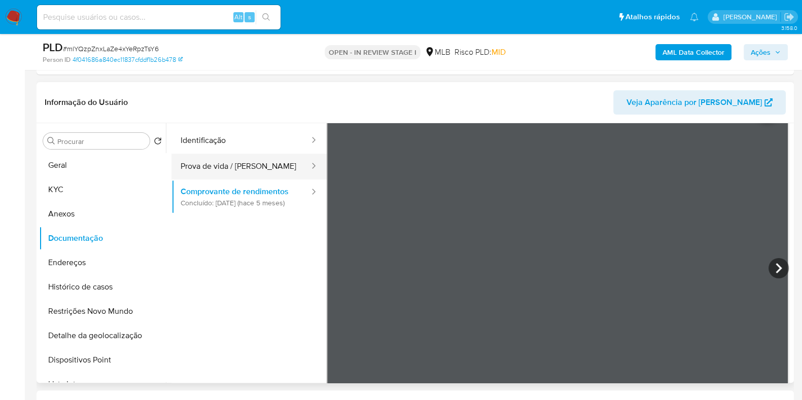
click at [312, 165] on icon at bounding box center [313, 166] width 3 height 6
drag, startPoint x: 309, startPoint y: 164, endPoint x: 477, endPoint y: 118, distance: 174.6
click at [308, 164] on button "Prova de vida / Selfie" at bounding box center [241, 167] width 139 height 26
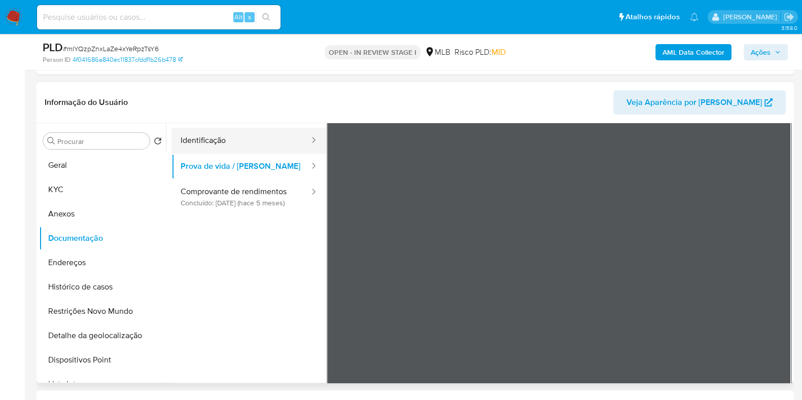
click at [248, 146] on button "Identificação" at bounding box center [241, 141] width 139 height 26
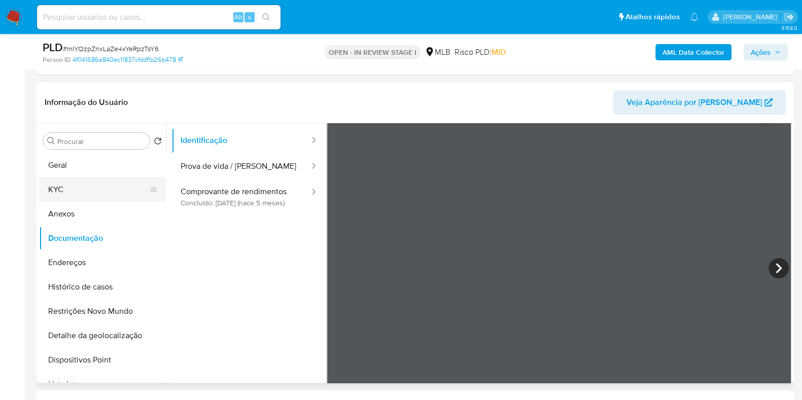
drag, startPoint x: 62, startPoint y: 168, endPoint x: 66, endPoint y: 178, distance: 10.3
click at [61, 168] on button "Geral" at bounding box center [102, 165] width 127 height 24
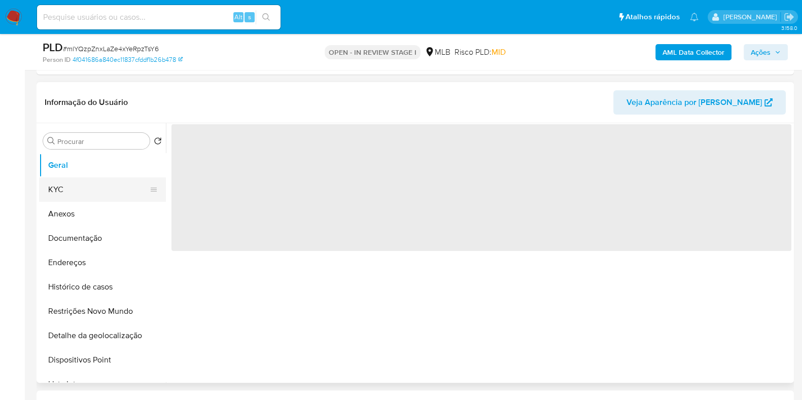
click at [65, 182] on button "KYC" at bounding box center [98, 190] width 119 height 24
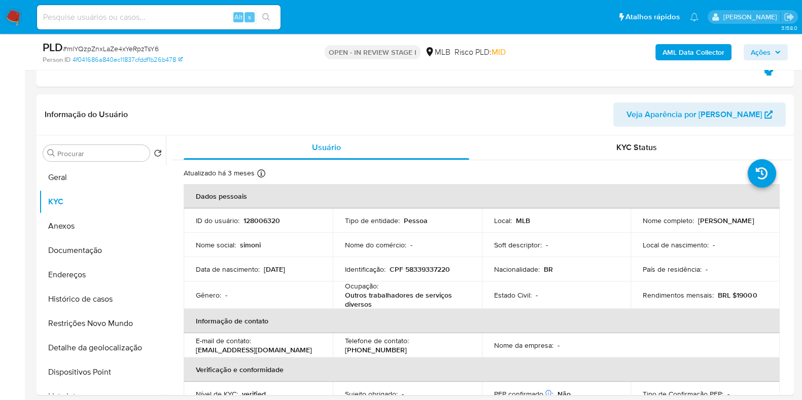
drag, startPoint x: 779, startPoint y: 54, endPoint x: 761, endPoint y: 59, distance: 18.5
click at [779, 54] on icon "button" at bounding box center [778, 52] width 6 height 6
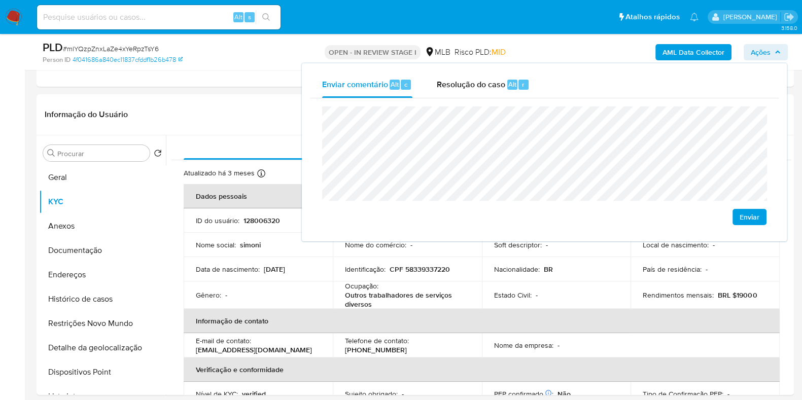
click at [0, 0] on lt-span "econômica" at bounding box center [0, 0] width 0 height 0
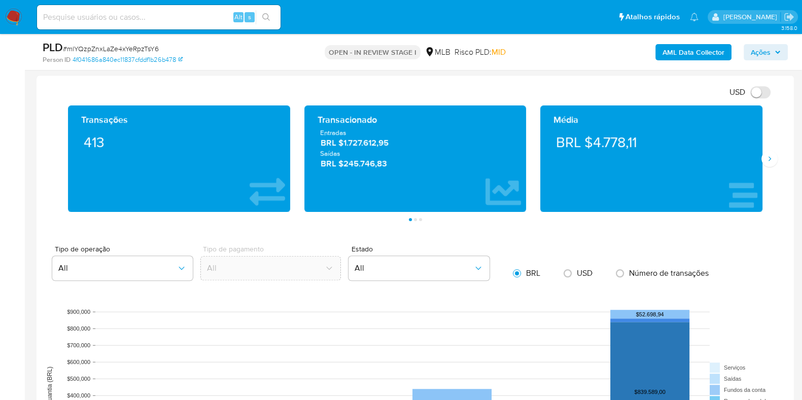
scroll to position [883, 0]
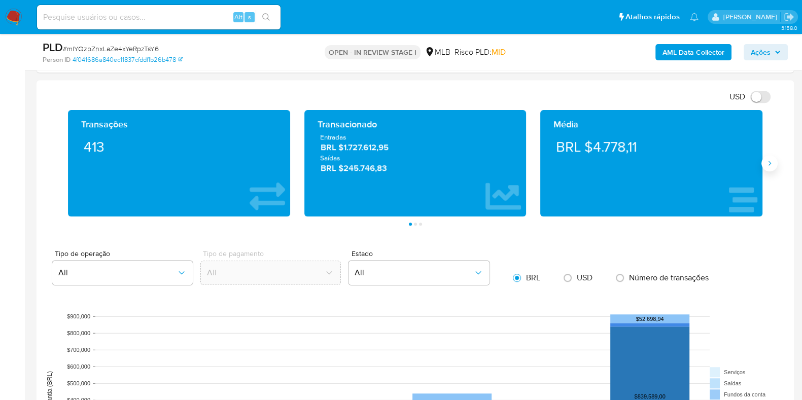
click at [771, 159] on icon "Siguiente" at bounding box center [770, 163] width 8 height 8
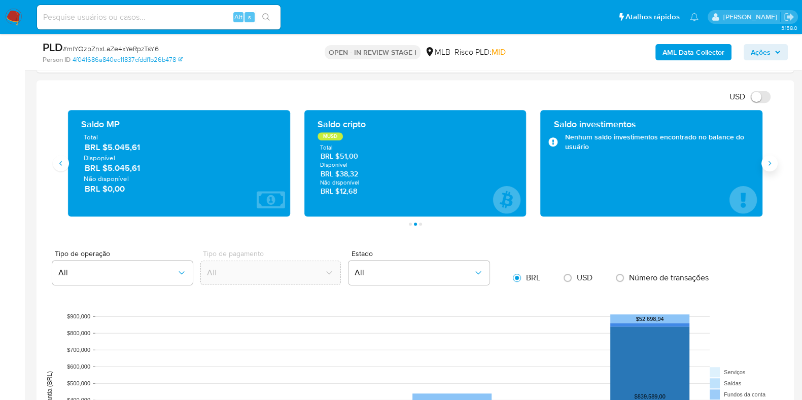
click at [771, 159] on icon "Siguiente" at bounding box center [770, 163] width 8 height 8
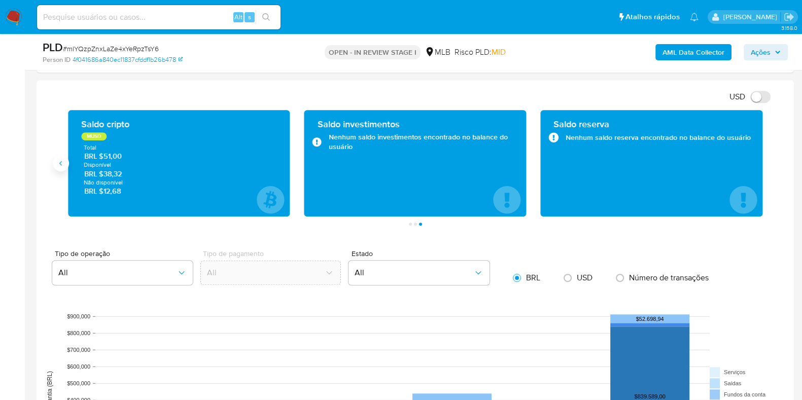
click at [57, 159] on icon "Anterior" at bounding box center [61, 163] width 8 height 8
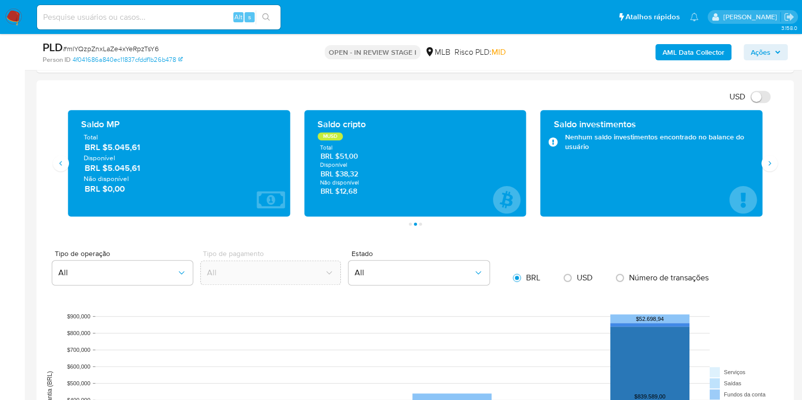
click at [60, 171] on div "Transações 413 Transacionado Entradas BRL $1.727.612,95 Saídas BRL $245.746,83 …" at bounding box center [415, 168] width 741 height 116
click at [64, 163] on icon "Anterior" at bounding box center [61, 163] width 8 height 8
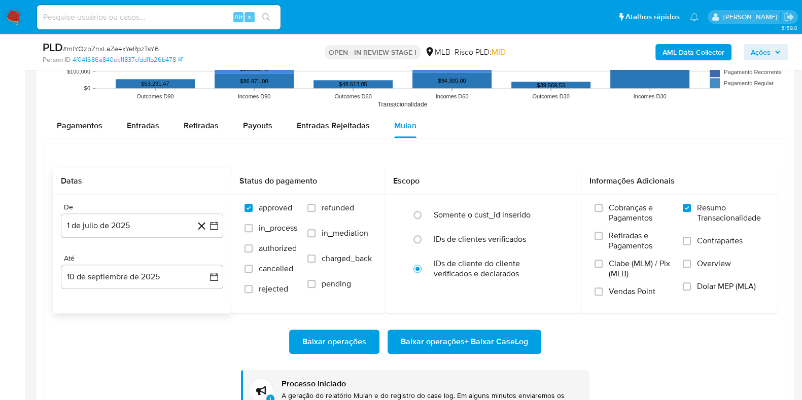
scroll to position [1300, 0]
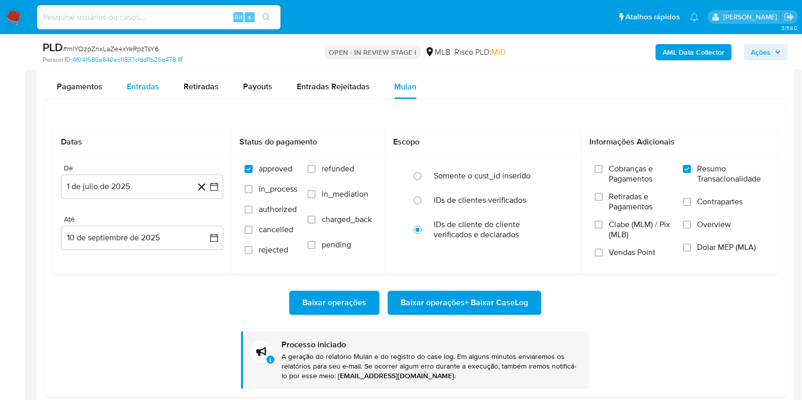
click at [135, 85] on span "Entradas" at bounding box center [143, 87] width 32 height 12
select select "10"
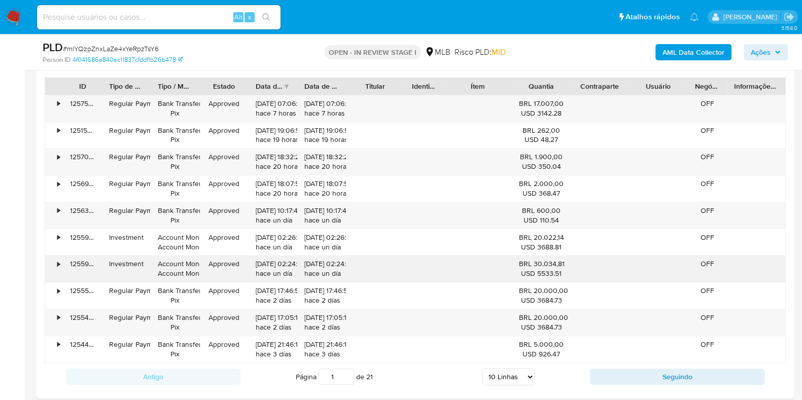
scroll to position [1379, 0]
click at [779, 61] on div "AML Data Collector Ações" at bounding box center [666, 52] width 246 height 24
click at [766, 57] on span "Ações" at bounding box center [761, 52] width 20 height 16
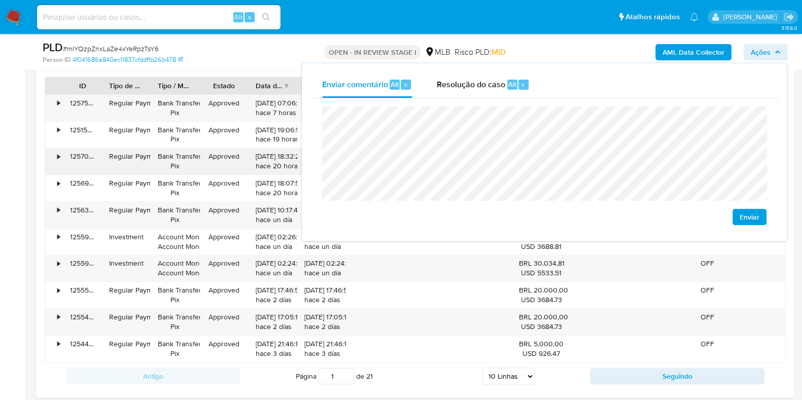
click at [239, 152] on div "Approved" at bounding box center [224, 161] width 49 height 26
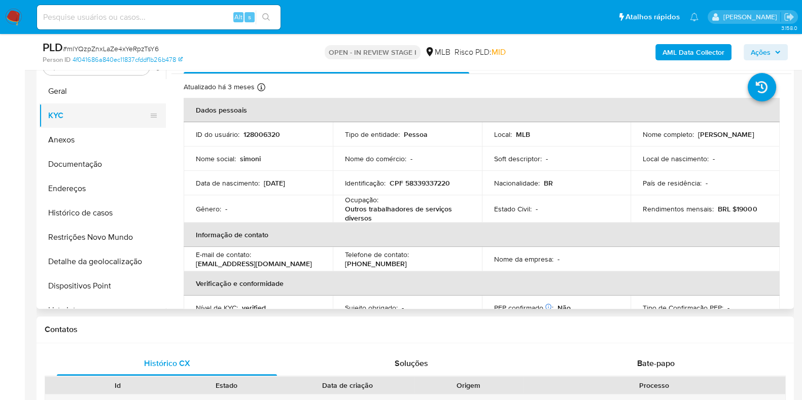
scroll to position [0, 0]
click at [109, 106] on button "KYC" at bounding box center [98, 116] width 119 height 24
click at [106, 95] on button "Geral" at bounding box center [98, 91] width 119 height 24
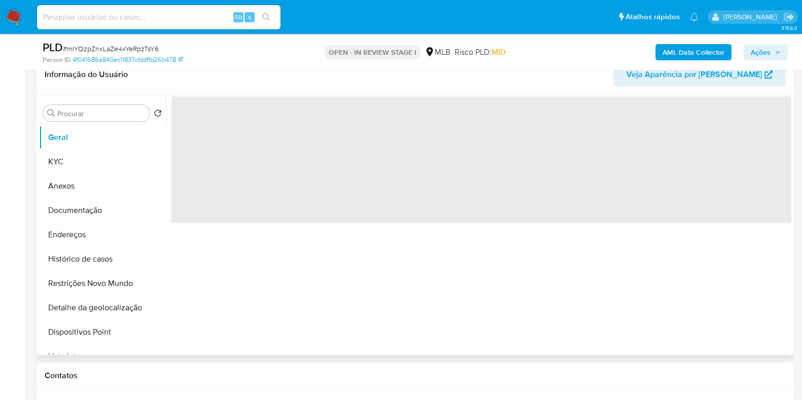
scroll to position [353, 0]
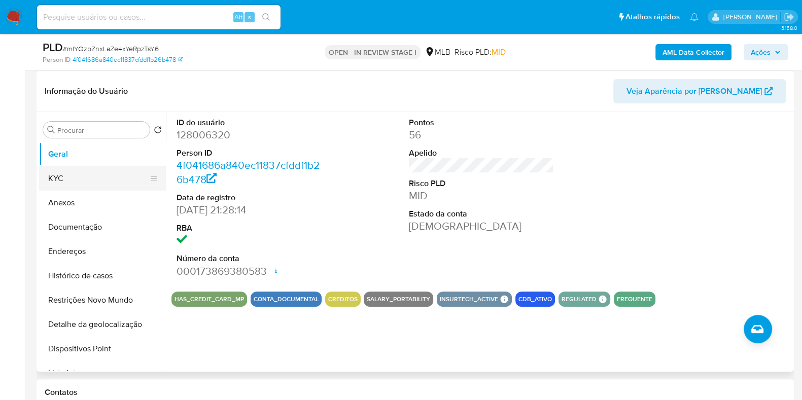
click at [97, 176] on button "KYC" at bounding box center [98, 178] width 119 height 24
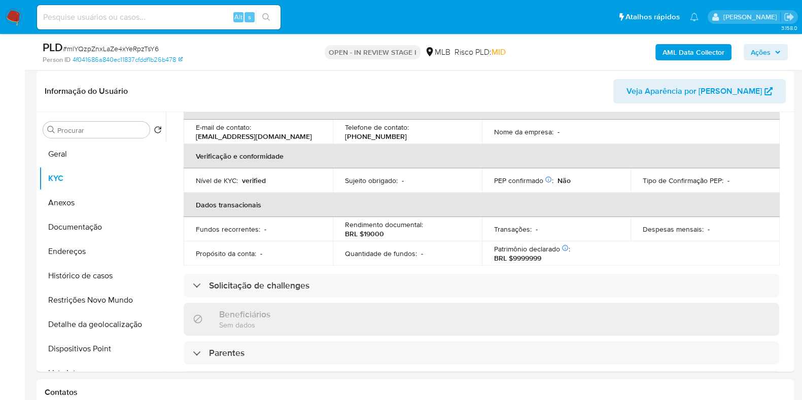
scroll to position [444, 0]
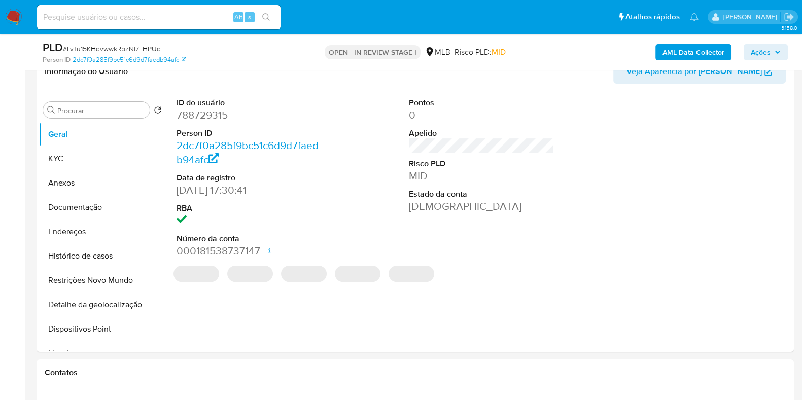
select select "10"
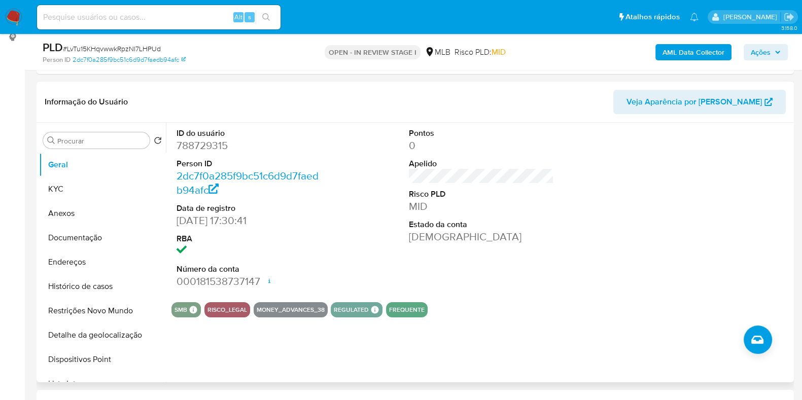
scroll to position [142, 0]
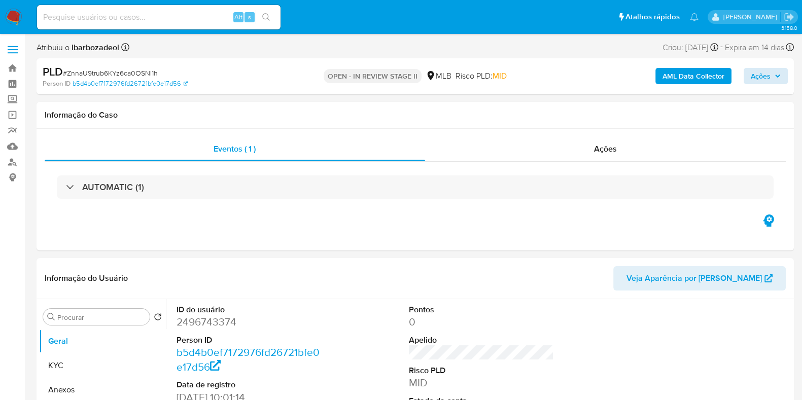
select select "10"
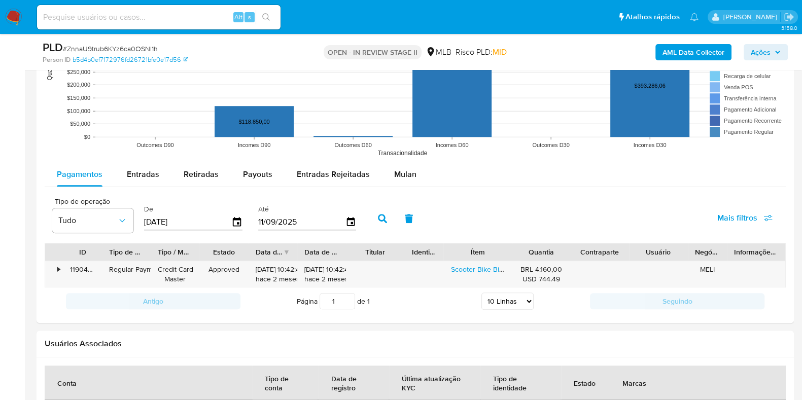
scroll to position [1021, 0]
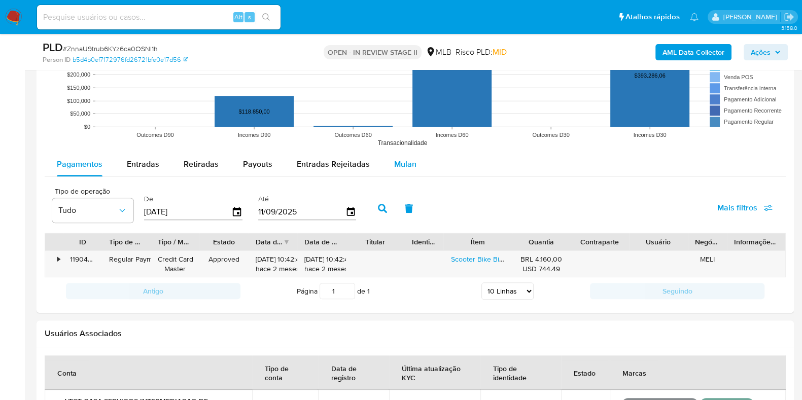
click at [394, 165] on span "Mulan" at bounding box center [405, 164] width 22 height 12
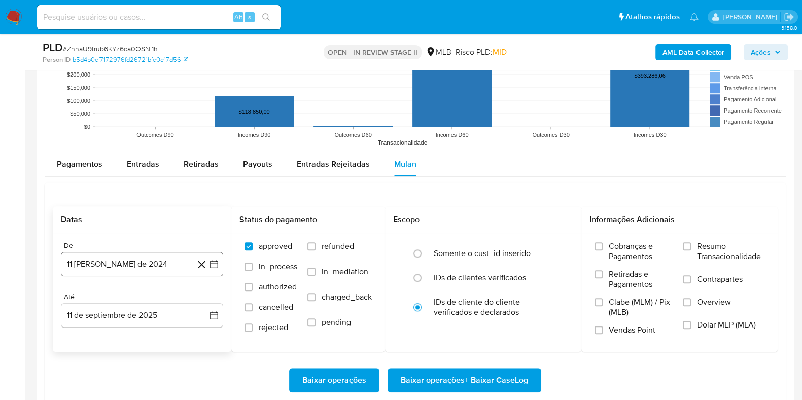
click at [129, 265] on button "11 [PERSON_NAME] de 2024" at bounding box center [142, 264] width 162 height 24
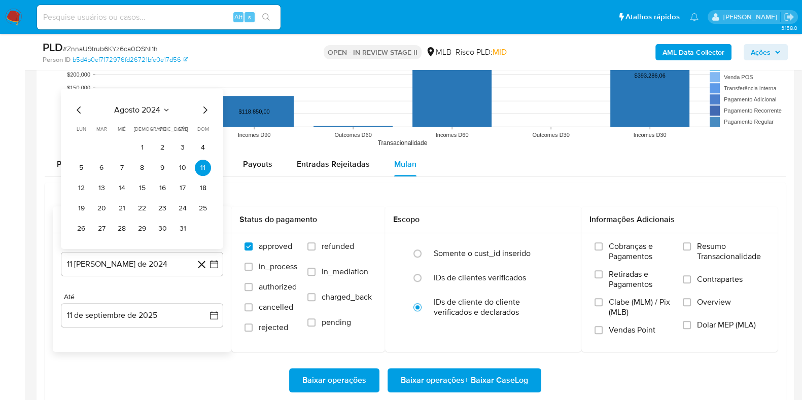
click at [138, 114] on span "agosto 2024" at bounding box center [137, 110] width 46 height 10
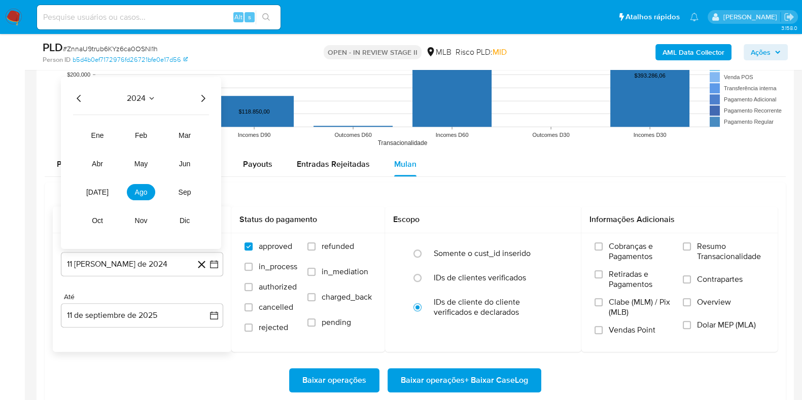
click at [203, 97] on icon "Año siguiente" at bounding box center [203, 98] width 12 height 12
click at [96, 191] on span "[DATE]" at bounding box center [97, 192] width 22 height 8
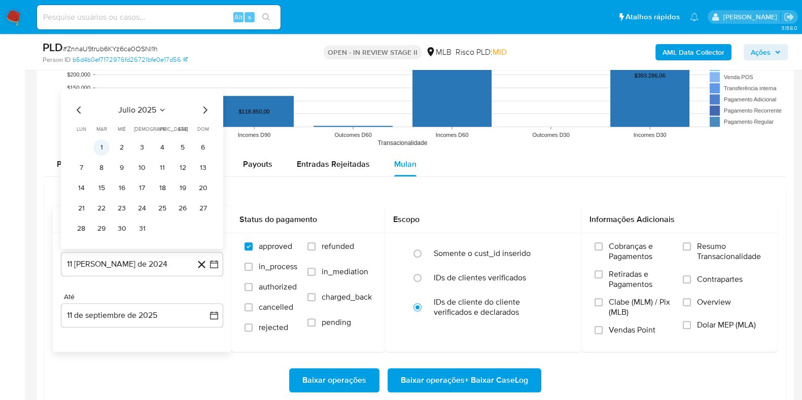
click at [104, 147] on button "1" at bounding box center [101, 147] width 16 height 16
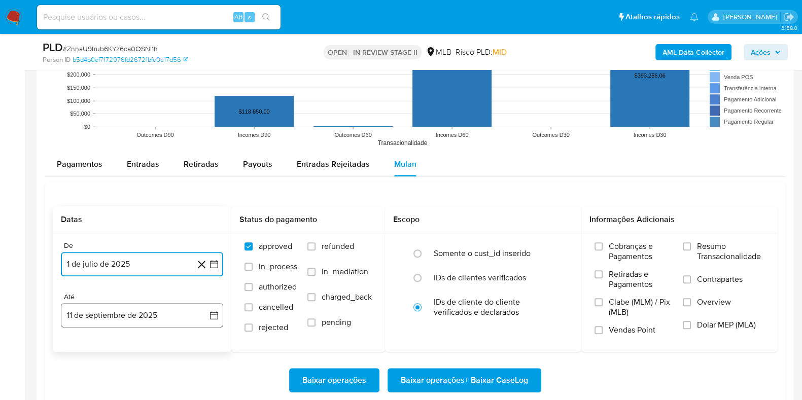
click at [117, 319] on button "11 de septiembre de 2025" at bounding box center [142, 315] width 162 height 24
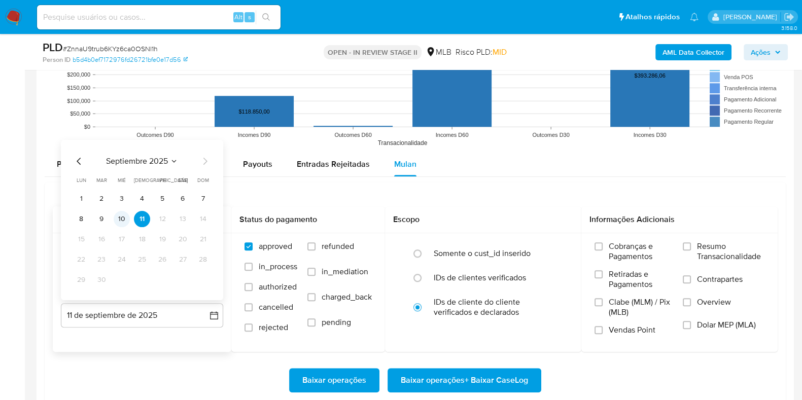
click at [119, 214] on button "10" at bounding box center [122, 219] width 16 height 16
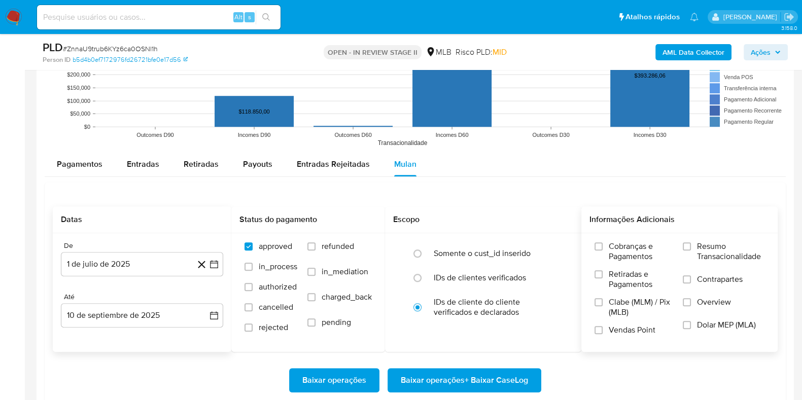
click at [708, 250] on span "Resumo Transacionalidade" at bounding box center [731, 252] width 68 height 20
click at [691, 250] on input "Resumo Transacionalidade" at bounding box center [687, 247] width 8 height 8
click at [531, 372] on button "Baixar operações + Baixar CaseLog" at bounding box center [465, 380] width 154 height 24
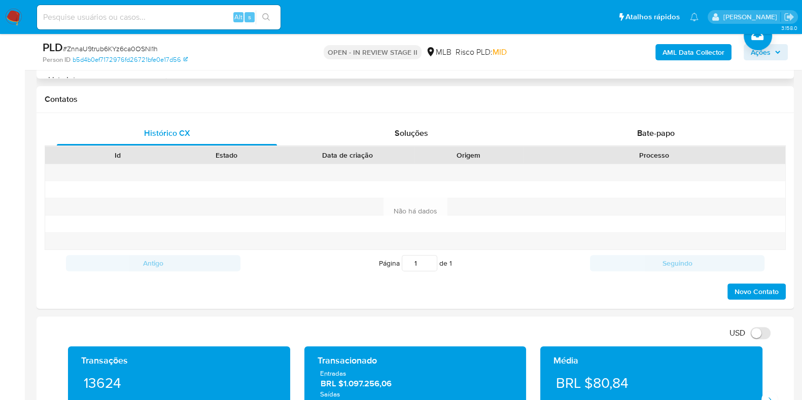
scroll to position [0, 0]
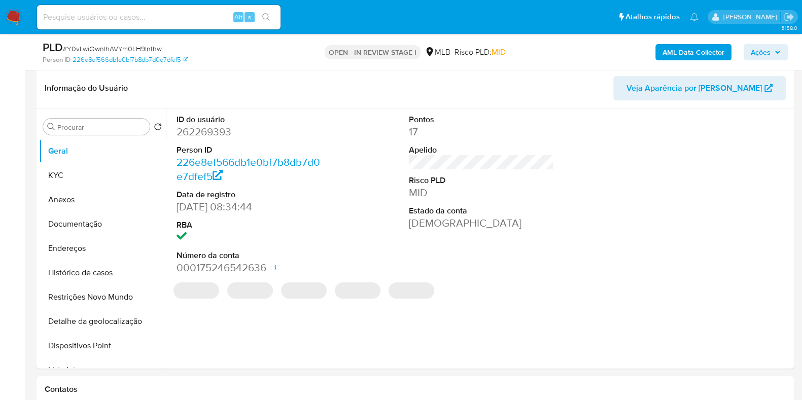
scroll to position [153, 0]
select select "10"
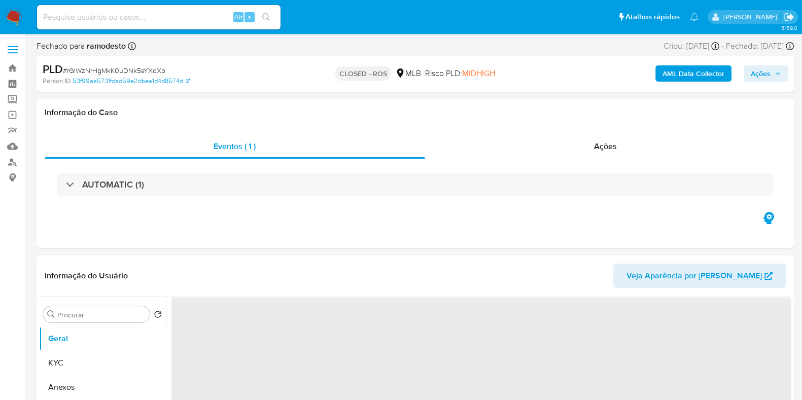
click at [793, 18] on icon "Sair" at bounding box center [789, 17] width 9 height 8
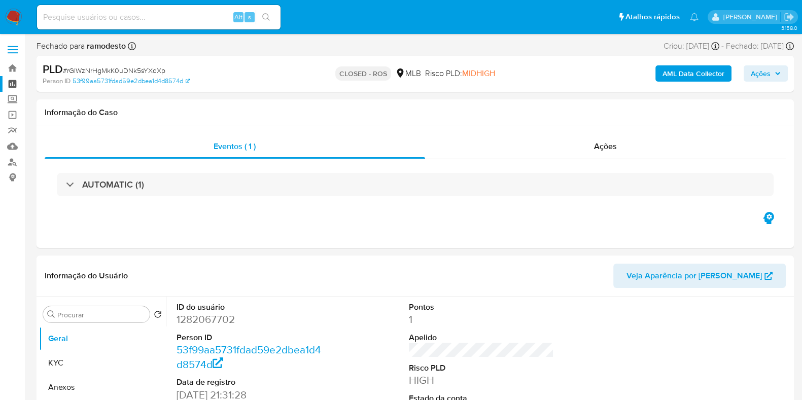
click at [13, 82] on link "Painel" at bounding box center [60, 84] width 121 height 16
select select "10"
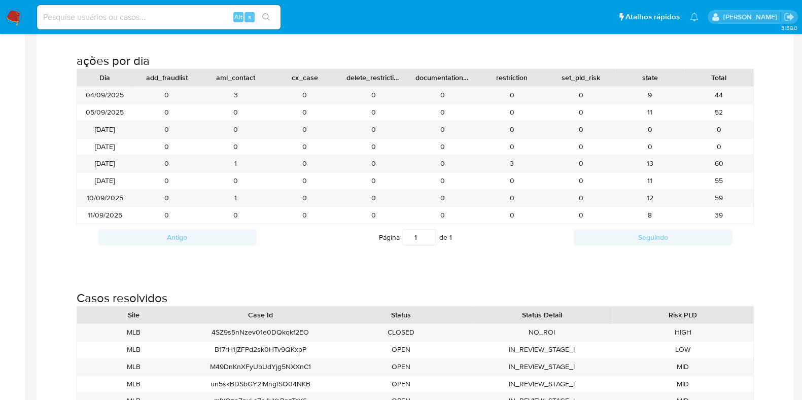
scroll to position [1076, 0]
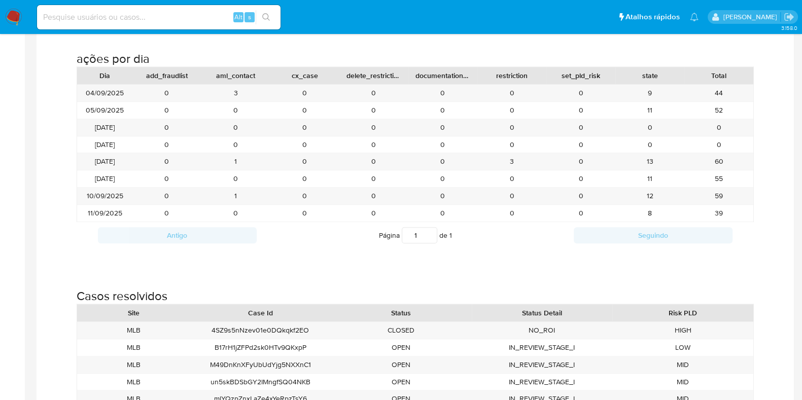
click at [442, 95] on div "0" at bounding box center [443, 93] width 69 height 17
